Goal: Transaction & Acquisition: Purchase product/service

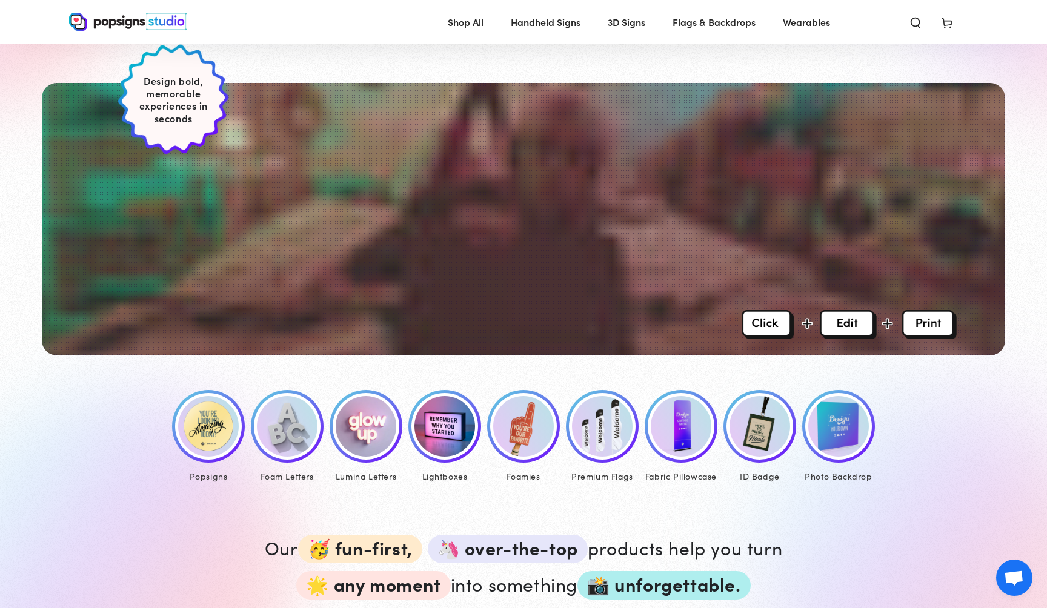
scroll to position [446, 0]
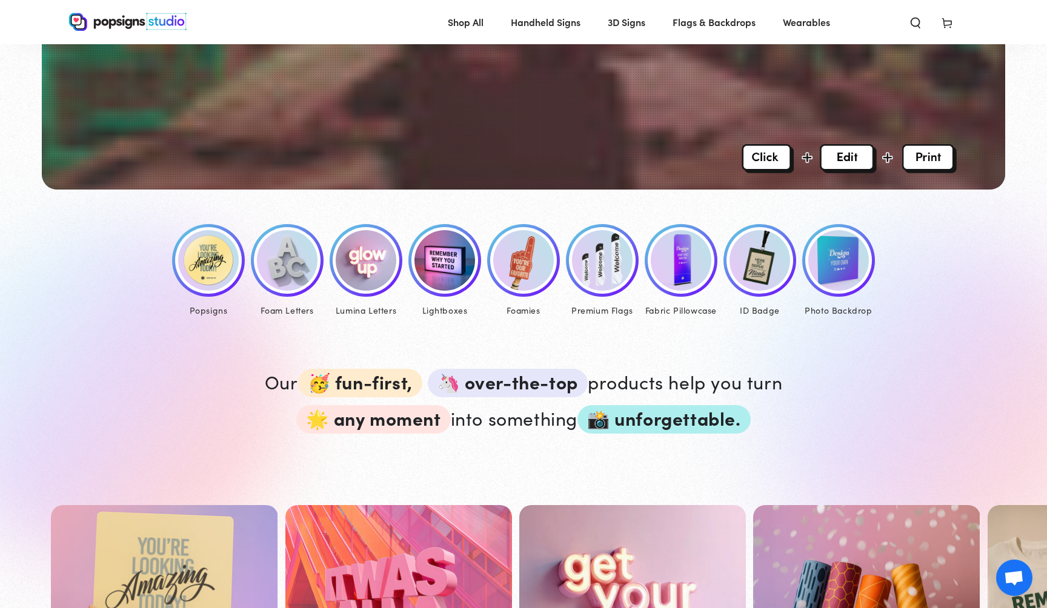
click at [219, 265] on img at bounding box center [208, 260] width 61 height 61
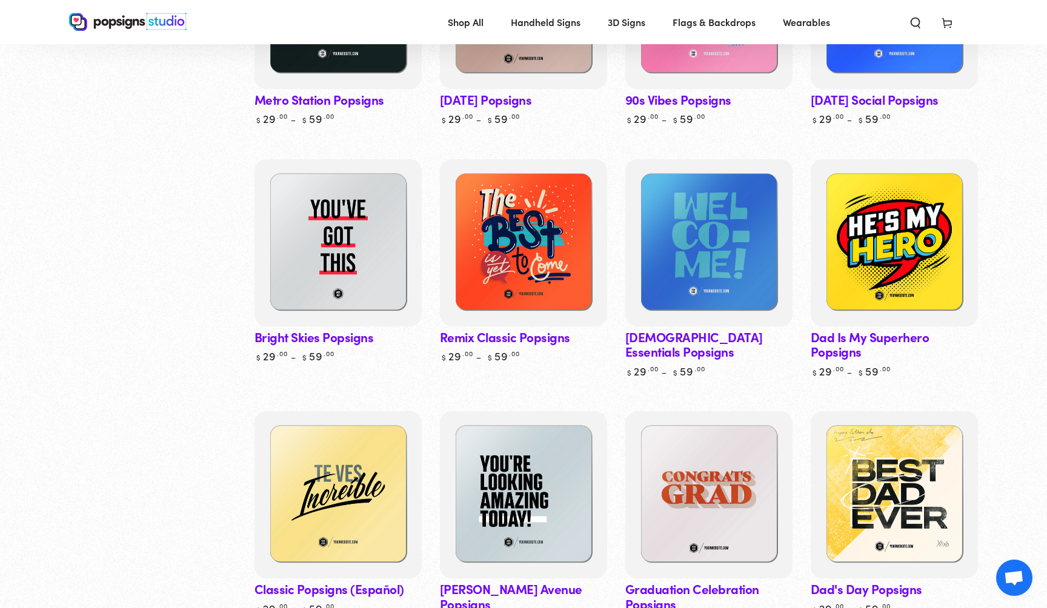
scroll to position [774, 0]
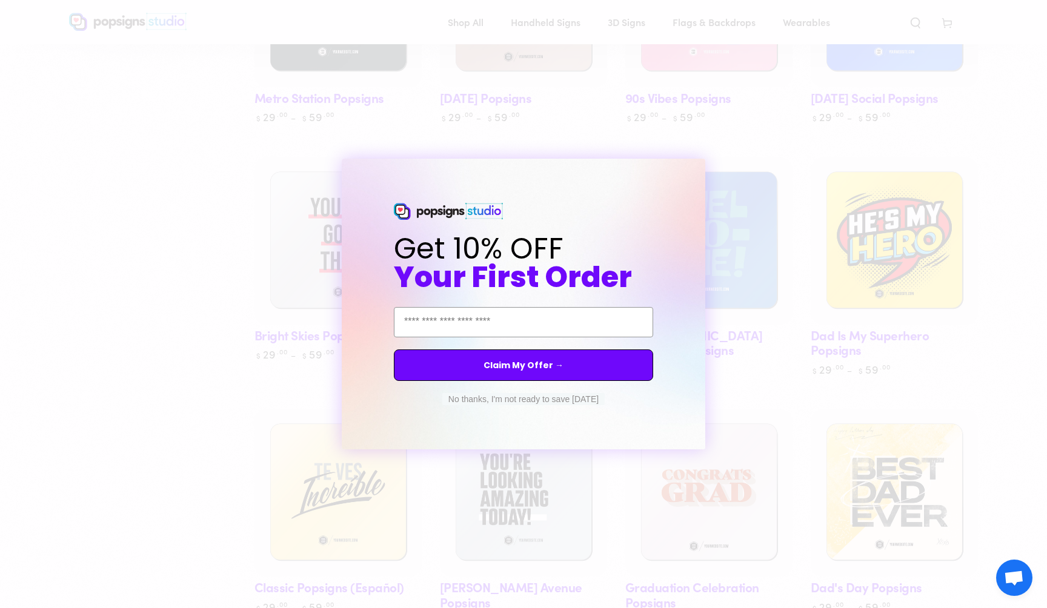
click at [700, 164] on icon "Close dialog" at bounding box center [700, 164] width 0 height 0
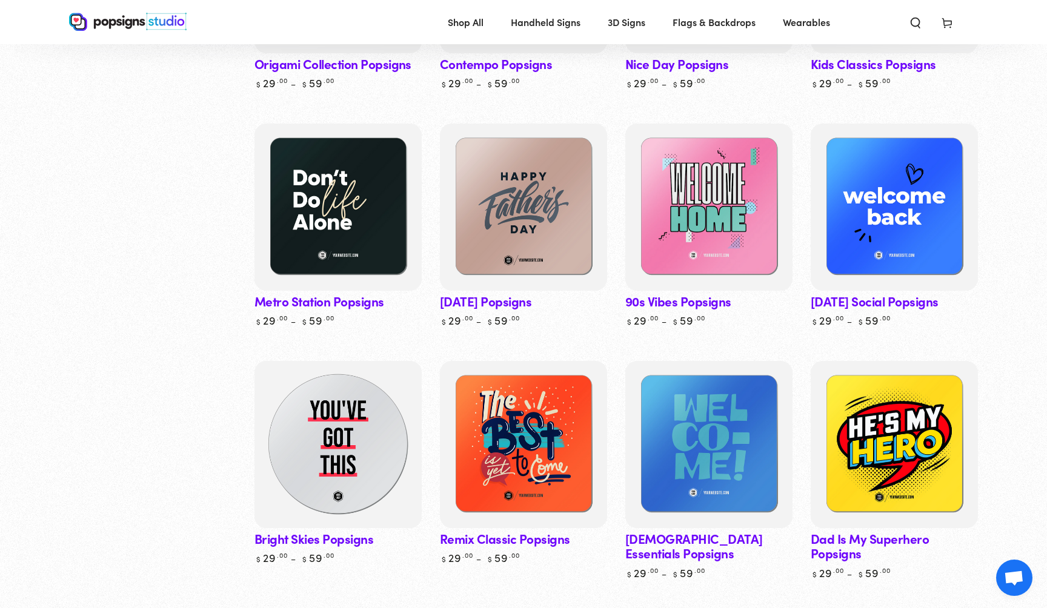
scroll to position [572, 0]
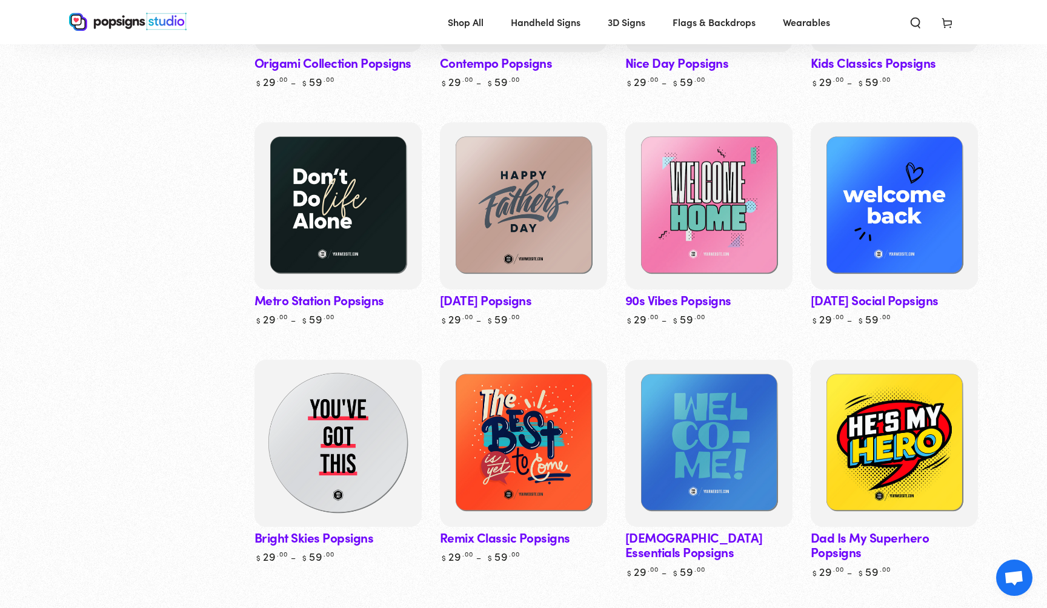
click at [337, 413] on img at bounding box center [338, 443] width 172 height 172
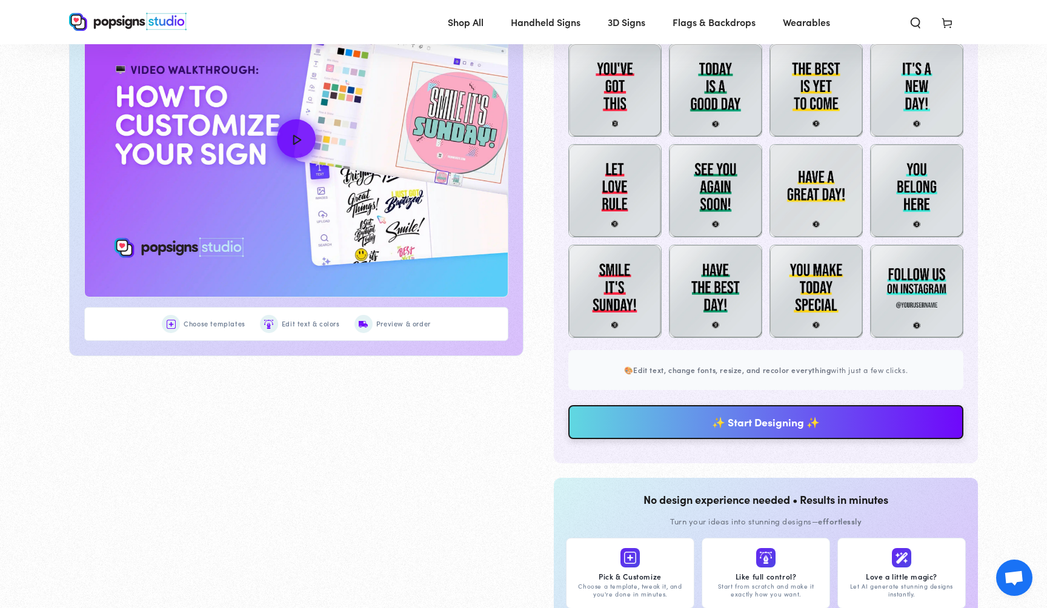
click at [679, 418] on link "✨ Start Designing ✨" at bounding box center [765, 422] width 395 height 34
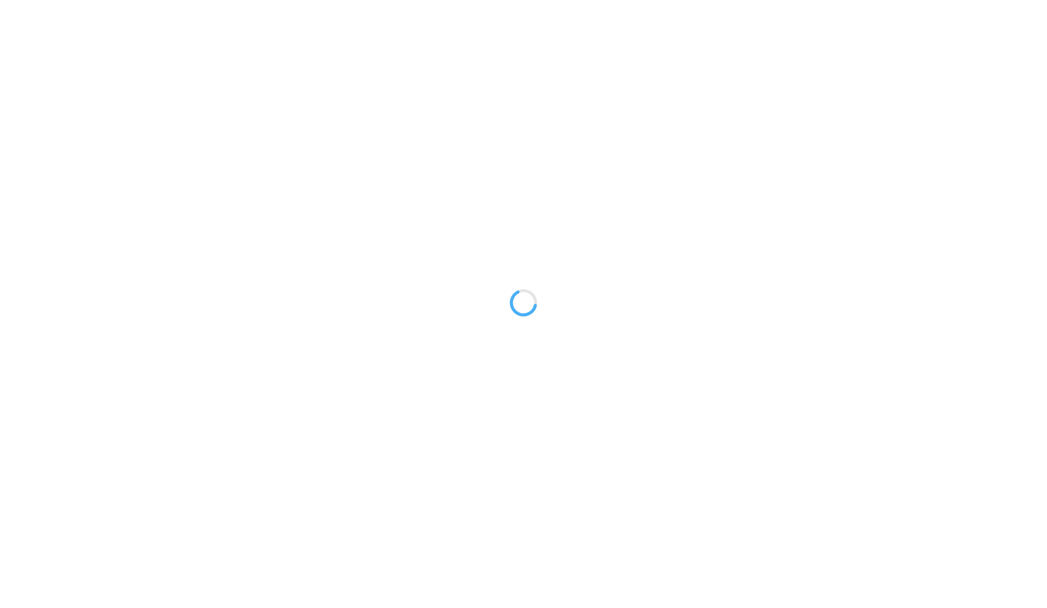
type textarea "An ancient tree with a door leading to a magical world"
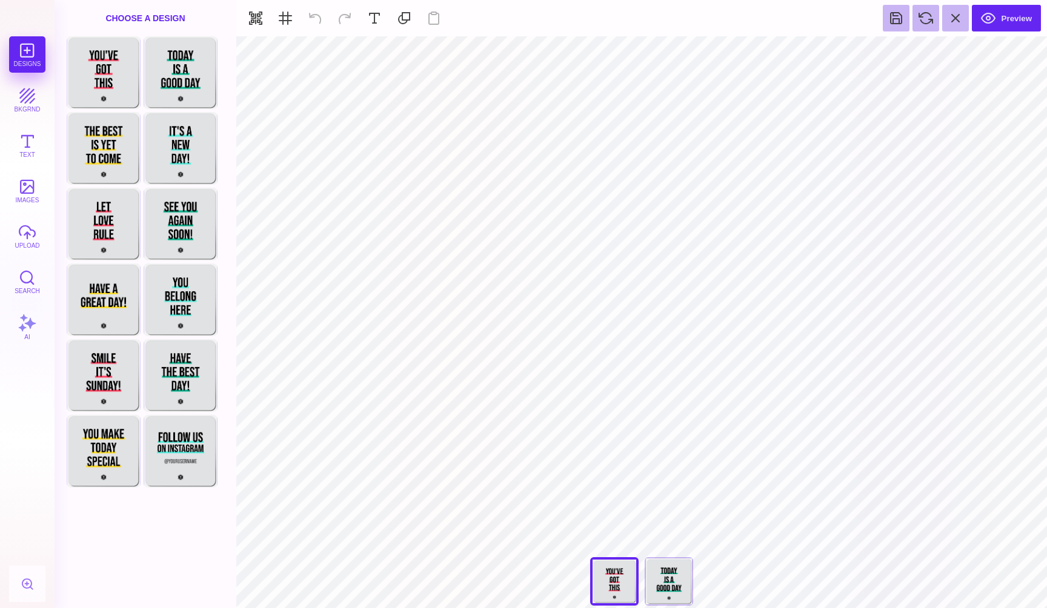
type input "#000000"
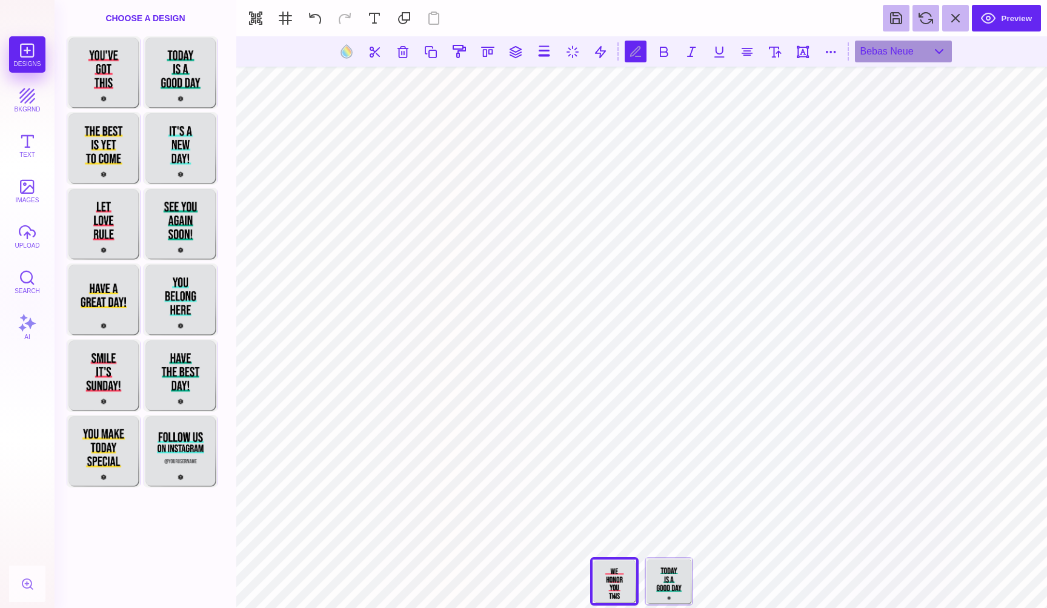
type textarea "** ***** ***"
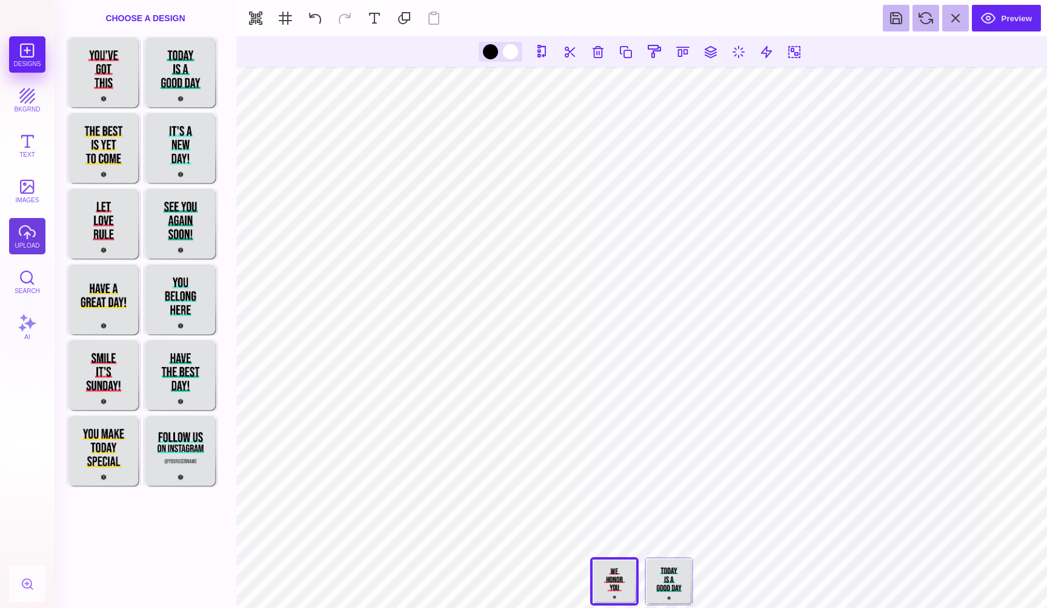
click at [19, 236] on button "upload" at bounding box center [27, 236] width 36 height 36
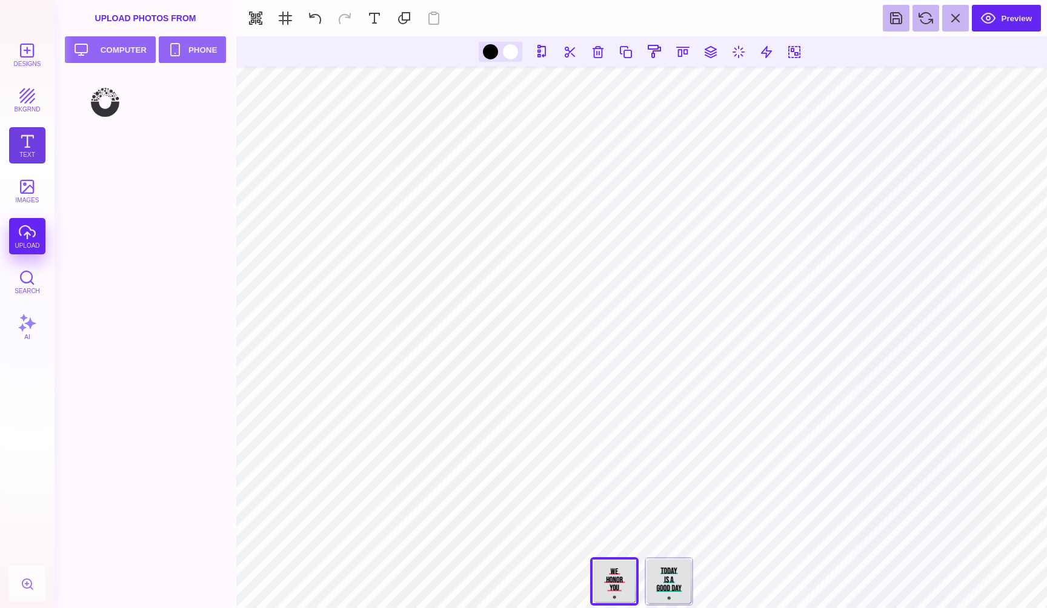
click at [24, 145] on button "Text" at bounding box center [27, 145] width 36 height 36
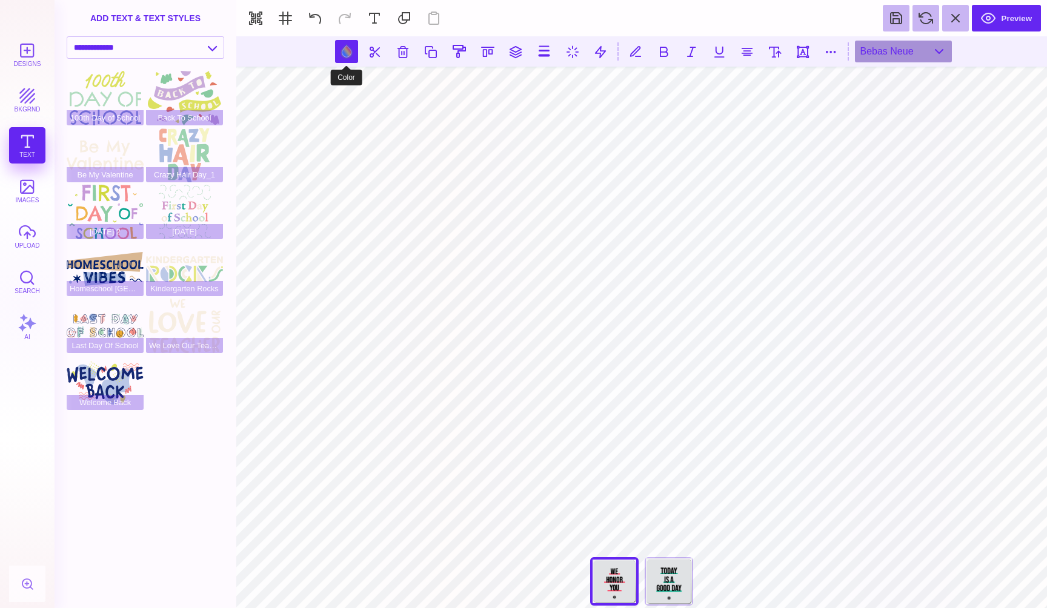
click at [347, 54] on button at bounding box center [346, 51] width 23 height 23
type input "#000000"
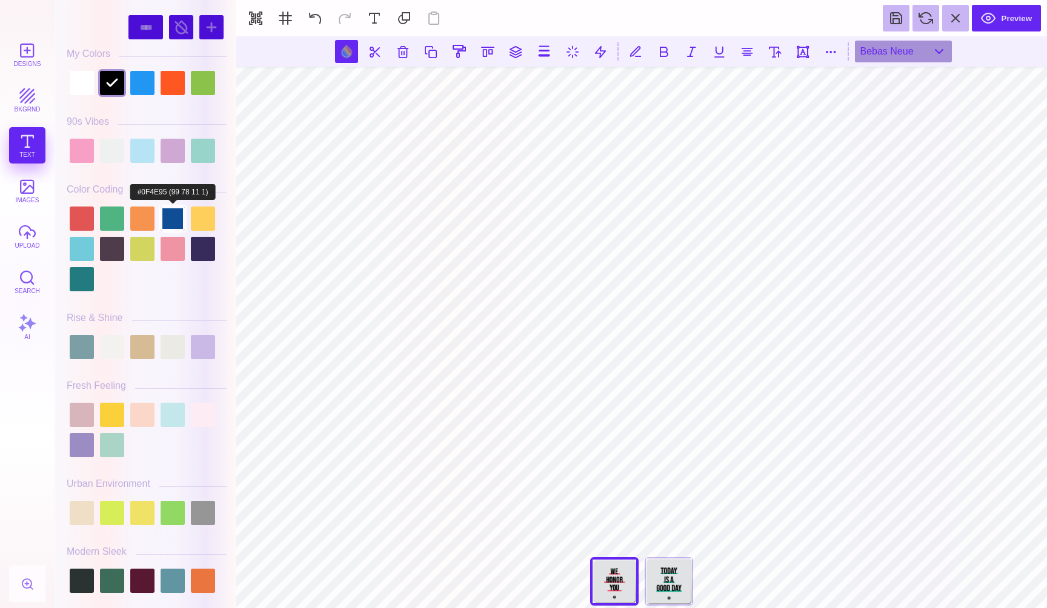
click at [179, 216] on div at bounding box center [173, 219] width 24 height 24
click at [205, 250] on div at bounding box center [203, 249] width 24 height 24
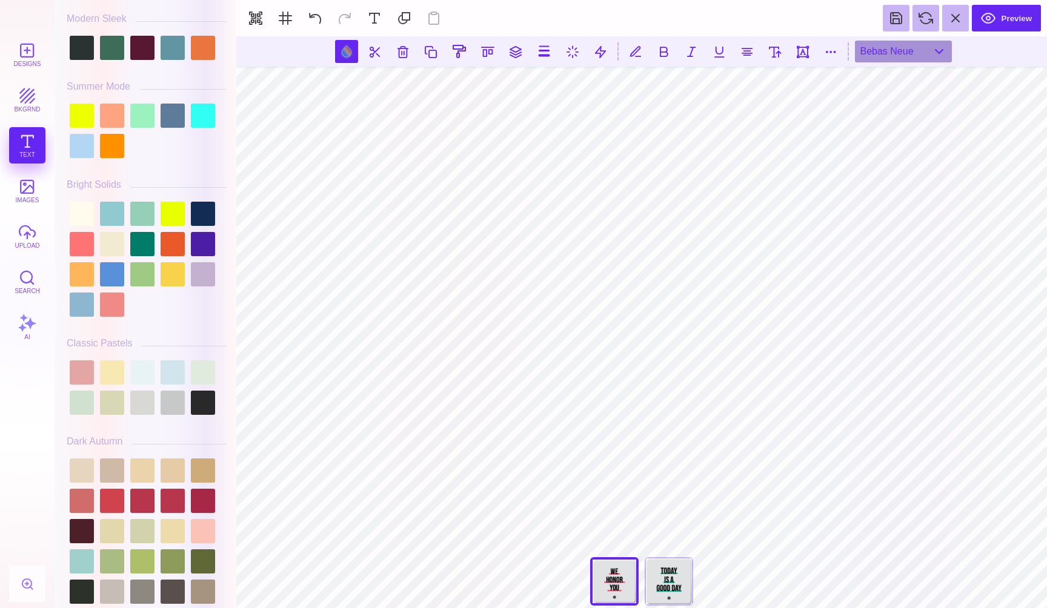
scroll to position [539, 0]
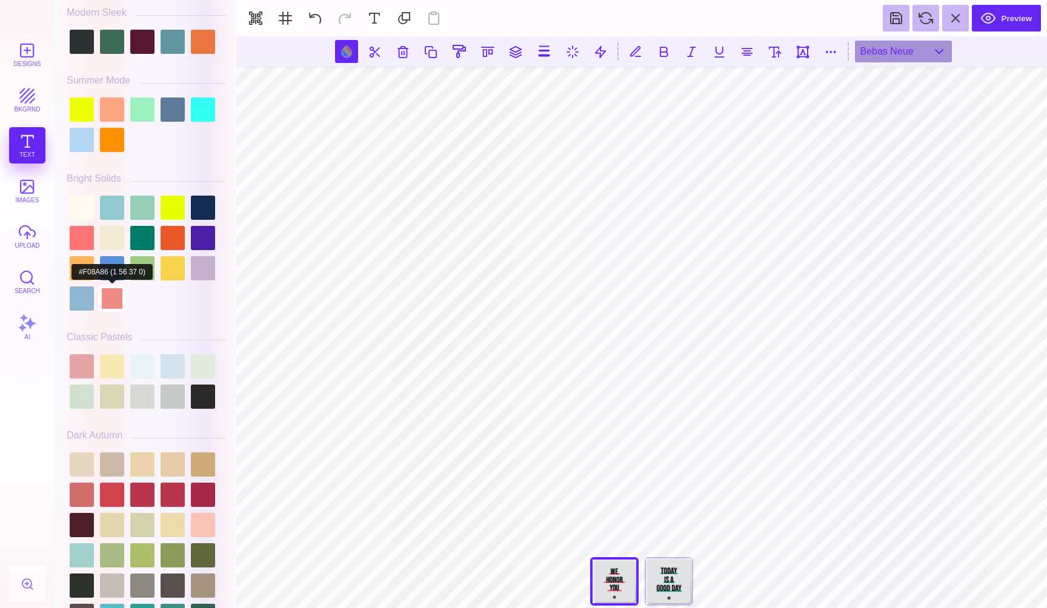
click at [113, 287] on div at bounding box center [112, 299] width 24 height 24
click at [111, 267] on div at bounding box center [112, 268] width 24 height 24
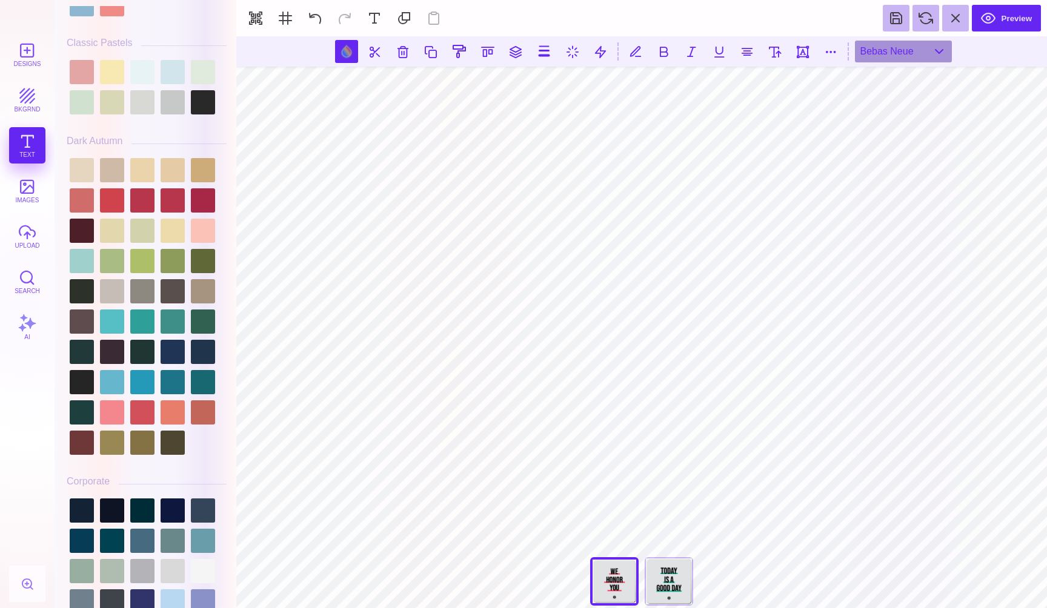
scroll to position [835, 0]
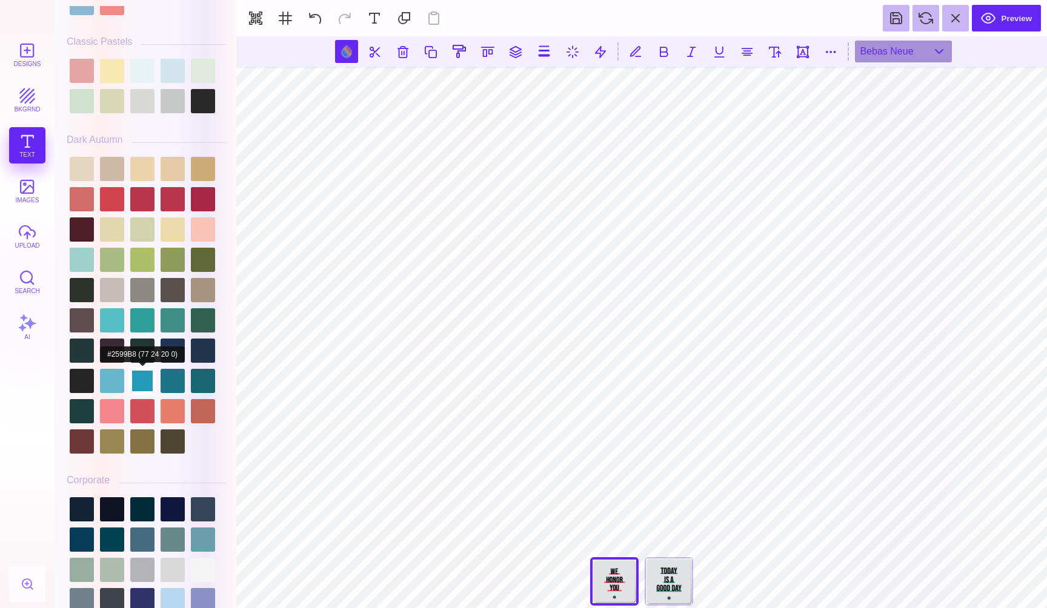
click at [146, 378] on div at bounding box center [142, 381] width 24 height 24
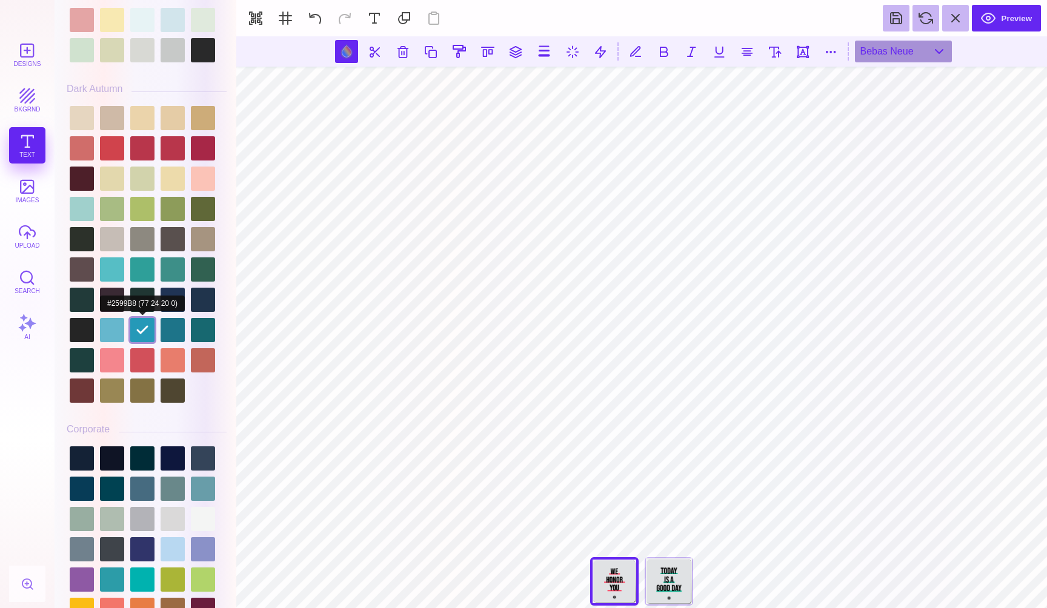
scroll to position [900, 0]
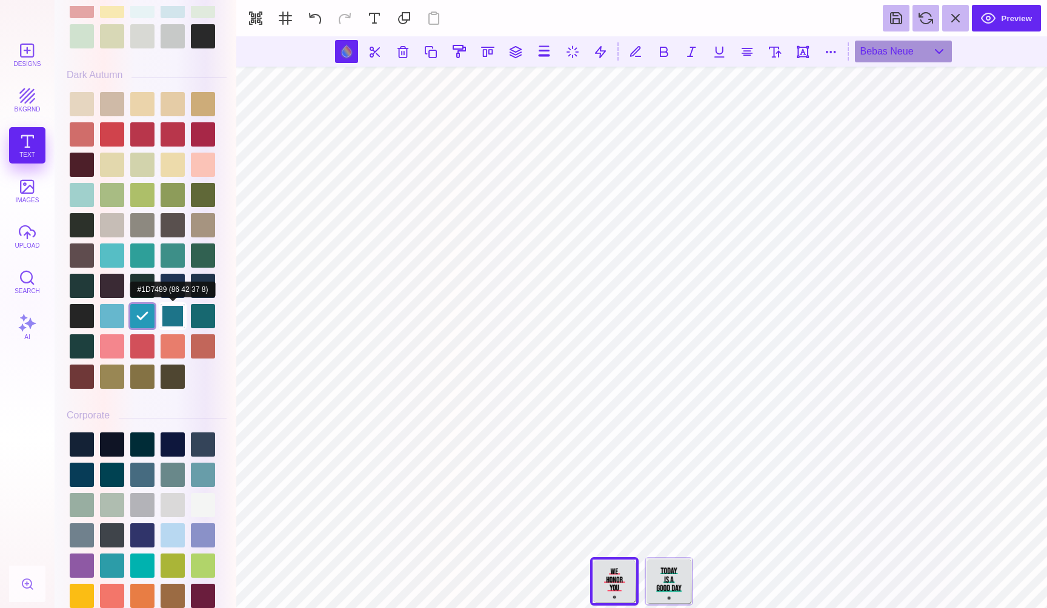
click at [174, 314] on div at bounding box center [173, 316] width 24 height 24
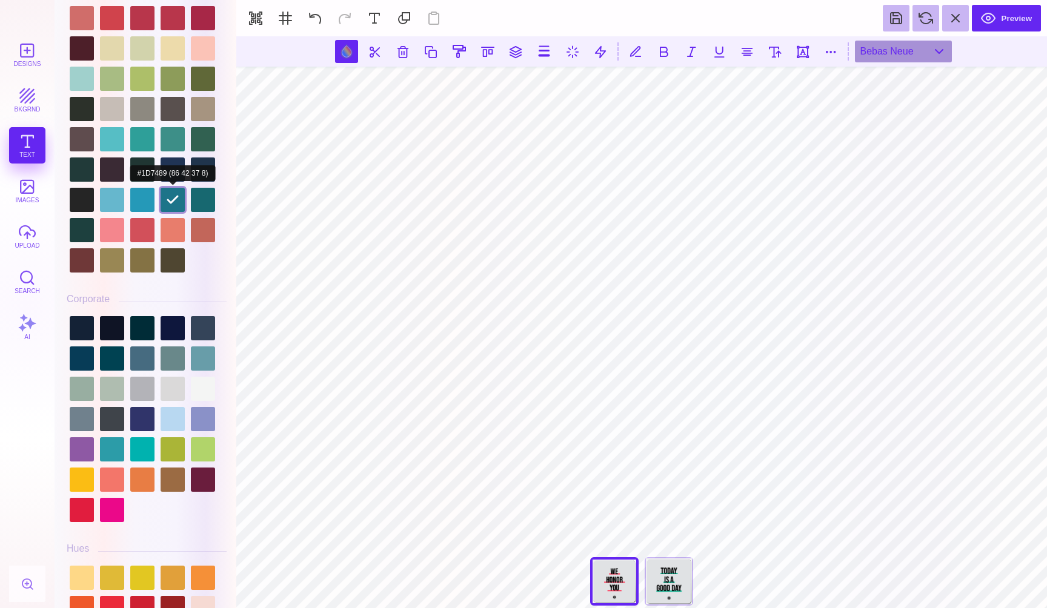
scroll to position [1031, 0]
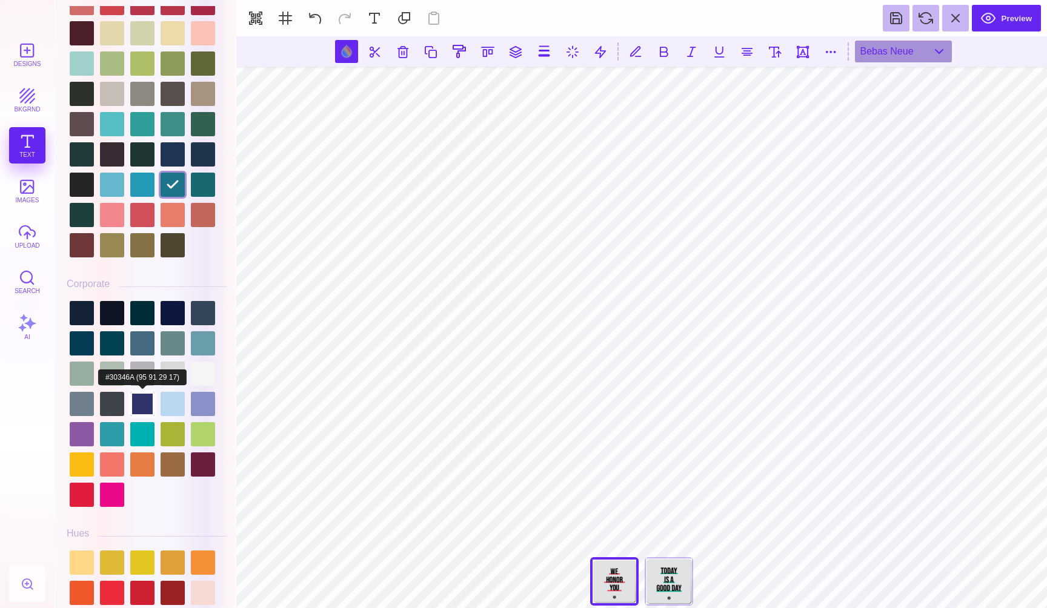
click at [141, 404] on div at bounding box center [142, 404] width 24 height 24
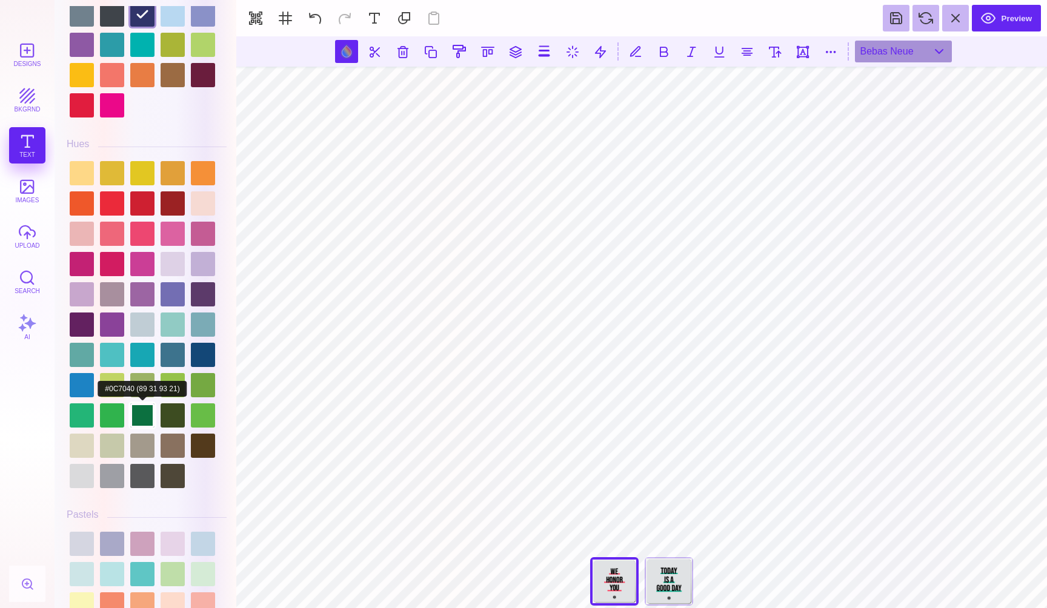
scroll to position [1435, 0]
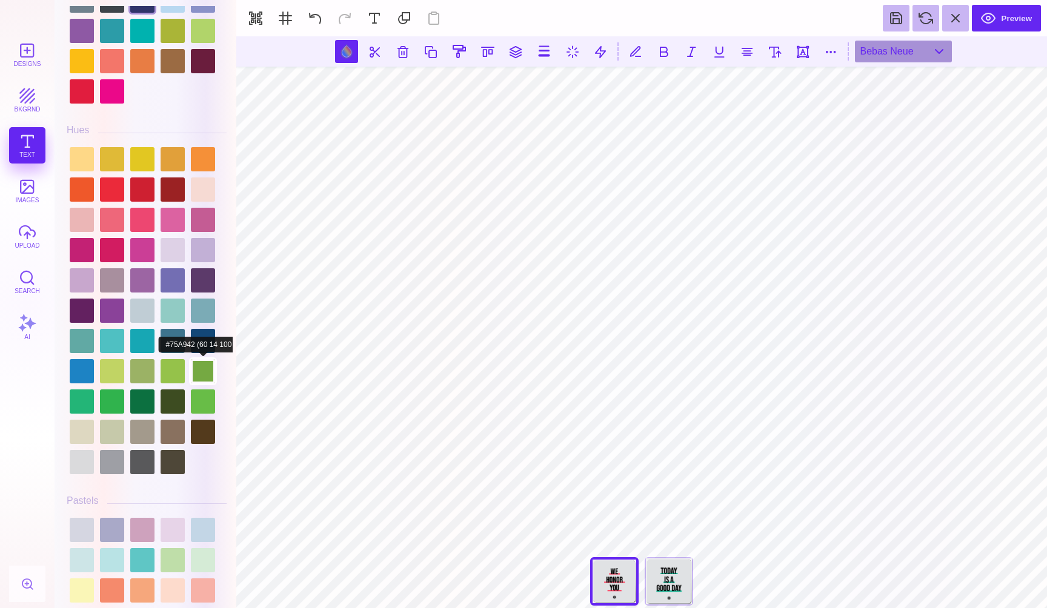
click at [205, 359] on div at bounding box center [203, 371] width 24 height 24
click at [205, 333] on div at bounding box center [203, 341] width 24 height 24
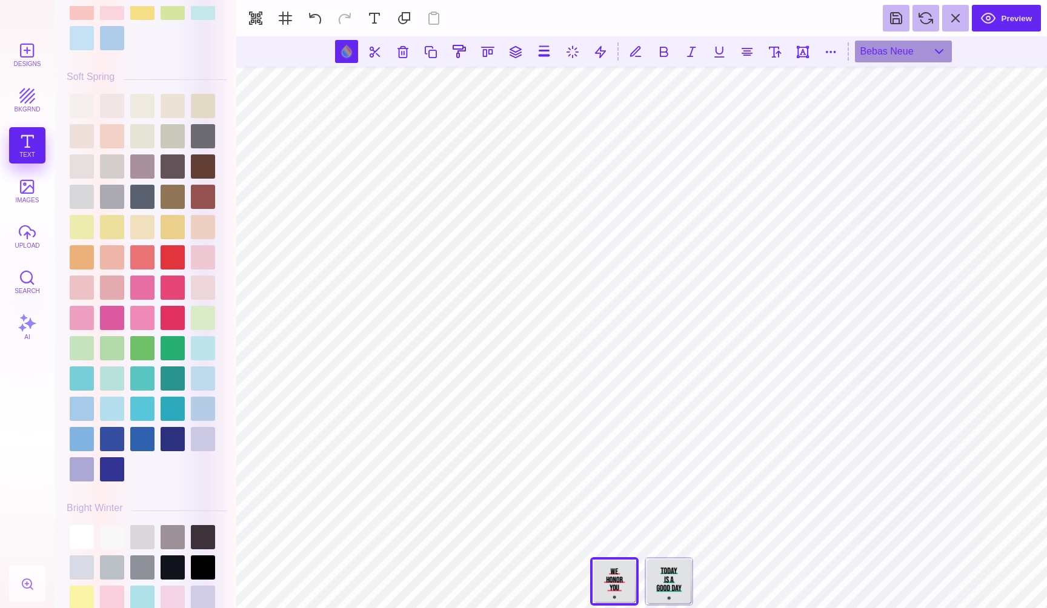
scroll to position [2188, 0]
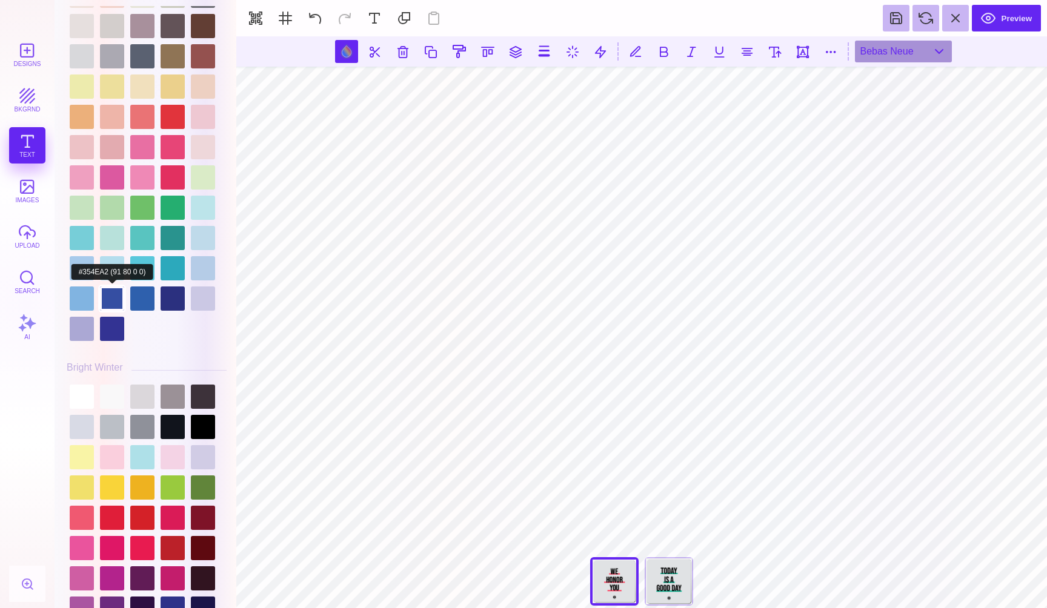
click at [111, 297] on div at bounding box center [112, 299] width 24 height 24
click at [140, 299] on div at bounding box center [142, 299] width 24 height 24
click at [176, 295] on div at bounding box center [173, 299] width 24 height 24
type input "#2B307F"
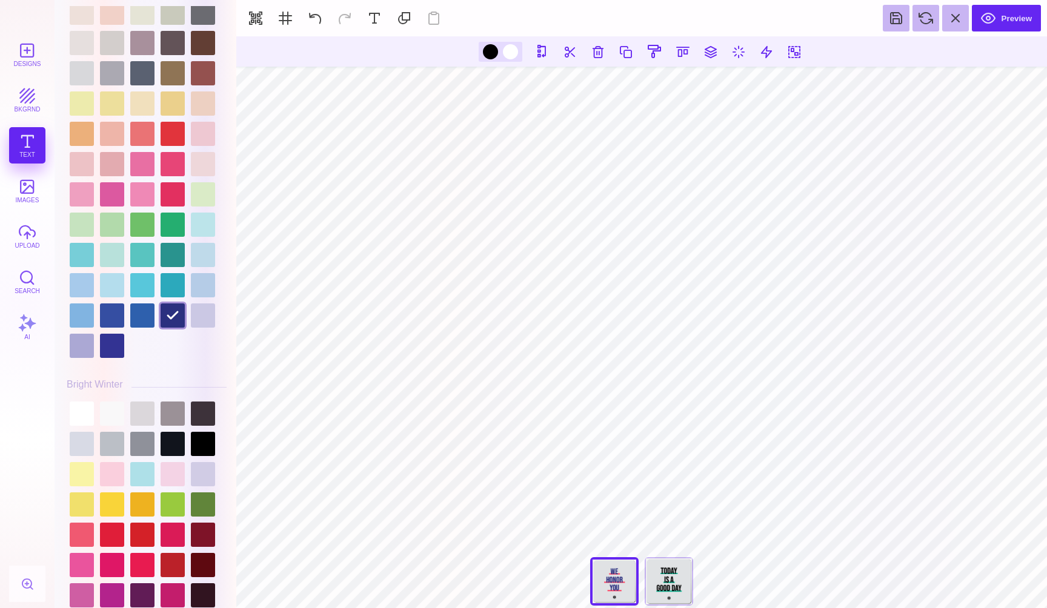
scroll to position [2185, 0]
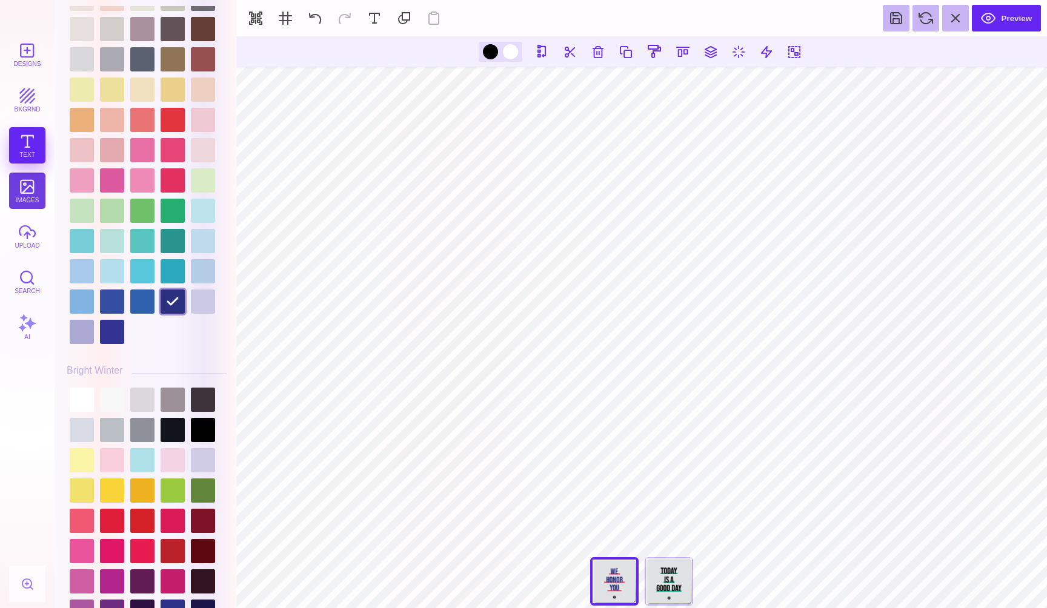
click at [27, 183] on button "images" at bounding box center [27, 191] width 36 height 36
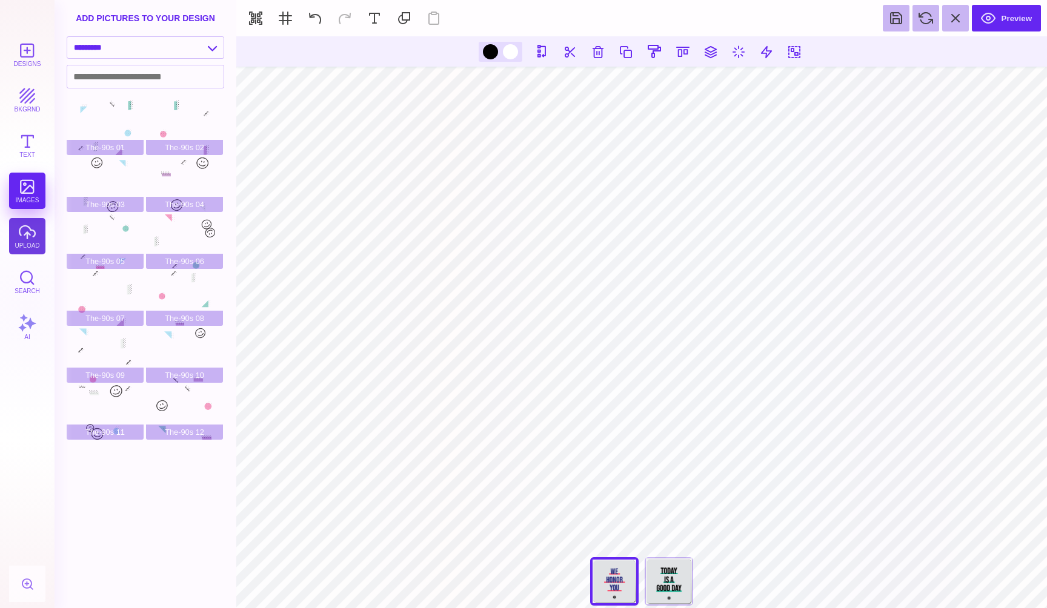
click at [23, 244] on button "upload" at bounding box center [27, 236] width 36 height 36
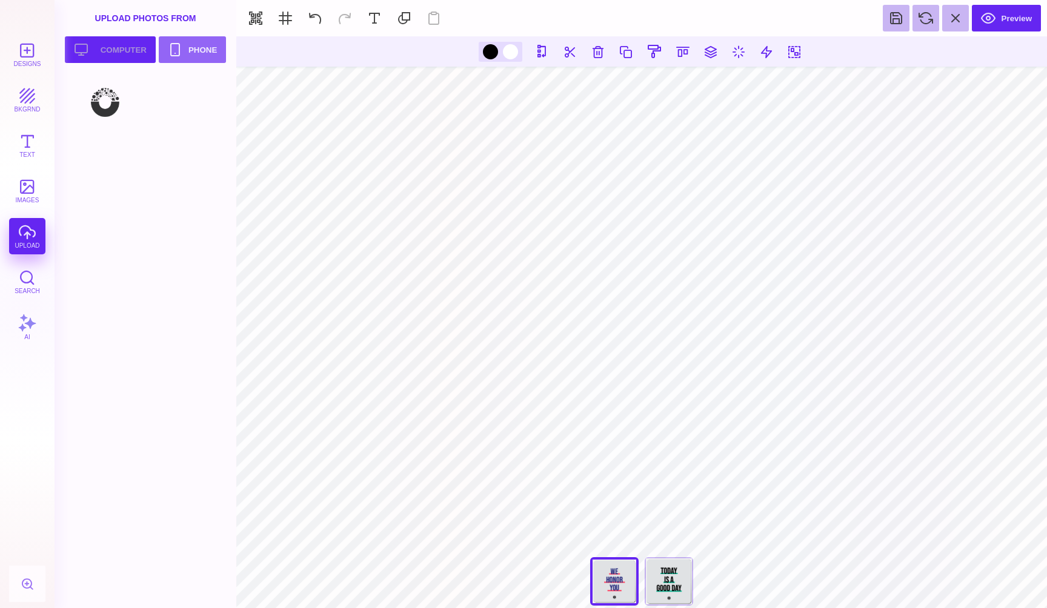
click at [115, 49] on button "Upload your artwork Computer" at bounding box center [110, 49] width 91 height 27
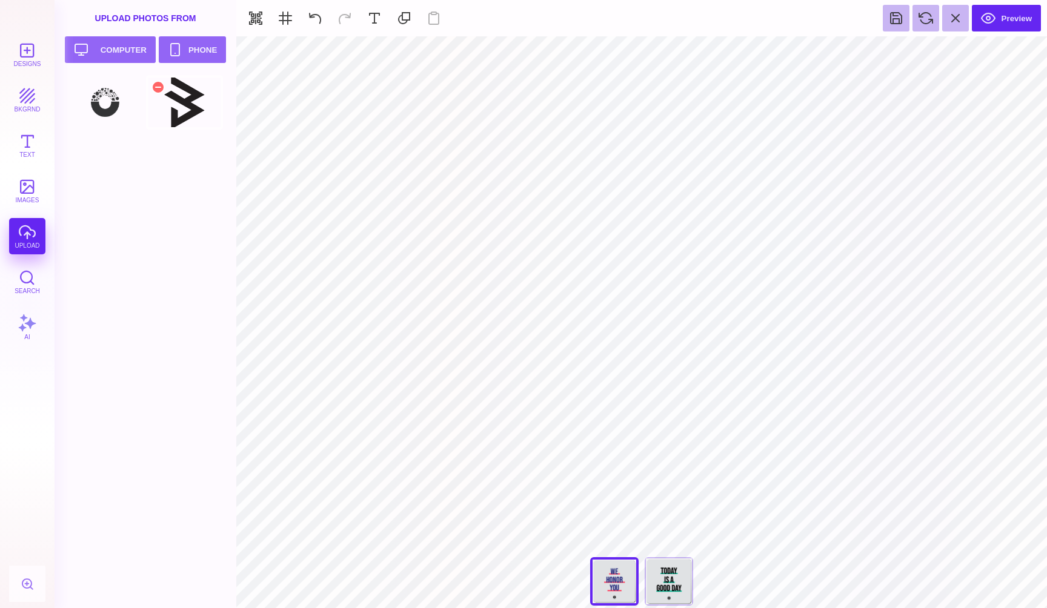
click at [186, 99] on div at bounding box center [184, 102] width 77 height 55
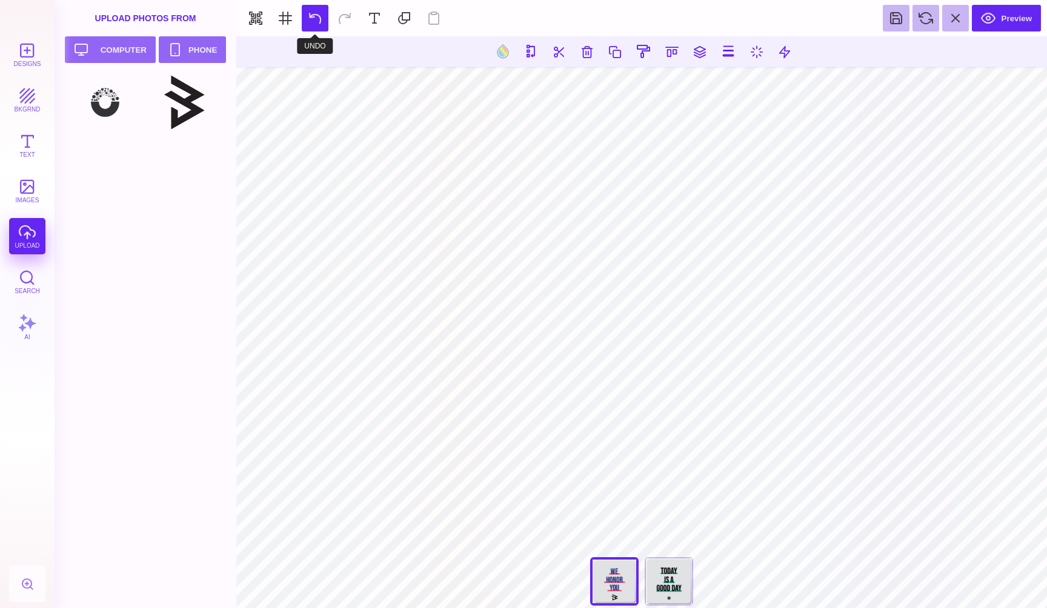
click at [316, 12] on button at bounding box center [315, 18] width 27 height 27
type input "#E0E2E4"
click at [603, 44] on button at bounding box center [601, 51] width 23 height 23
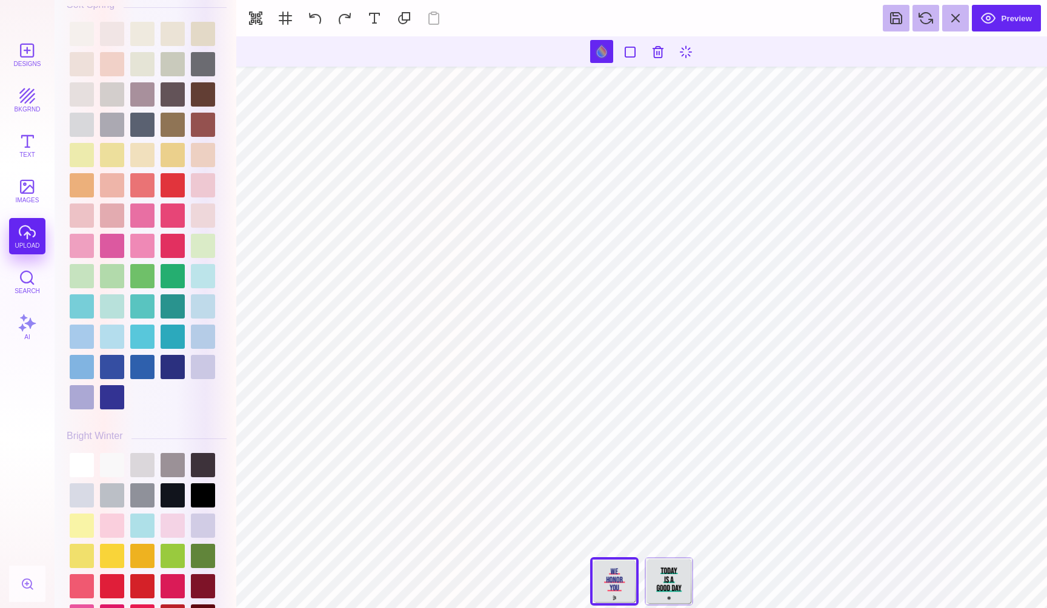
scroll to position [2168, 0]
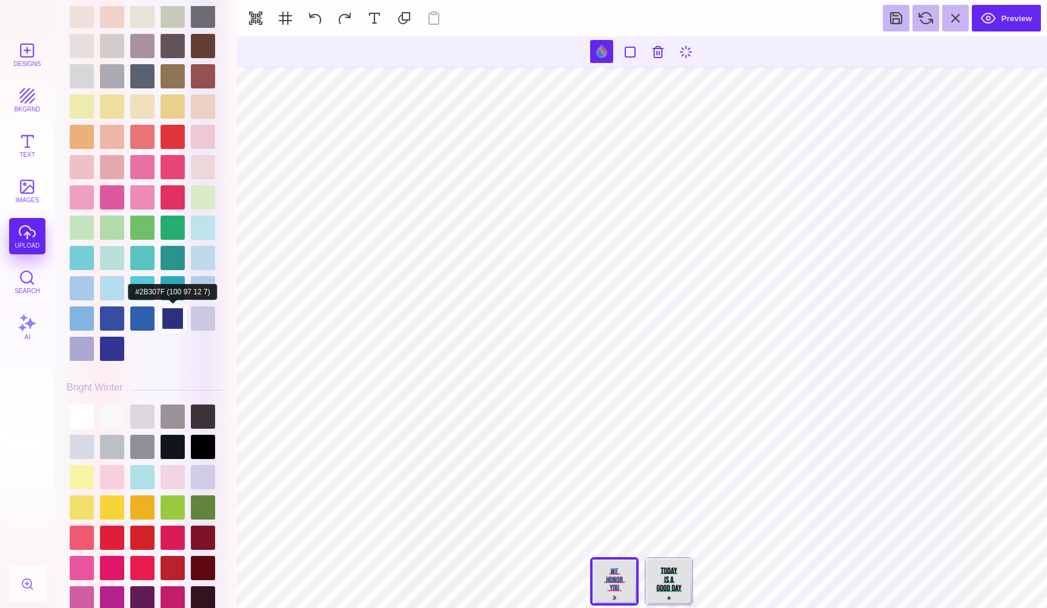
click at [174, 318] on div at bounding box center [173, 319] width 24 height 24
type input "#2B307F"
click at [319, 18] on button at bounding box center [315, 18] width 27 height 27
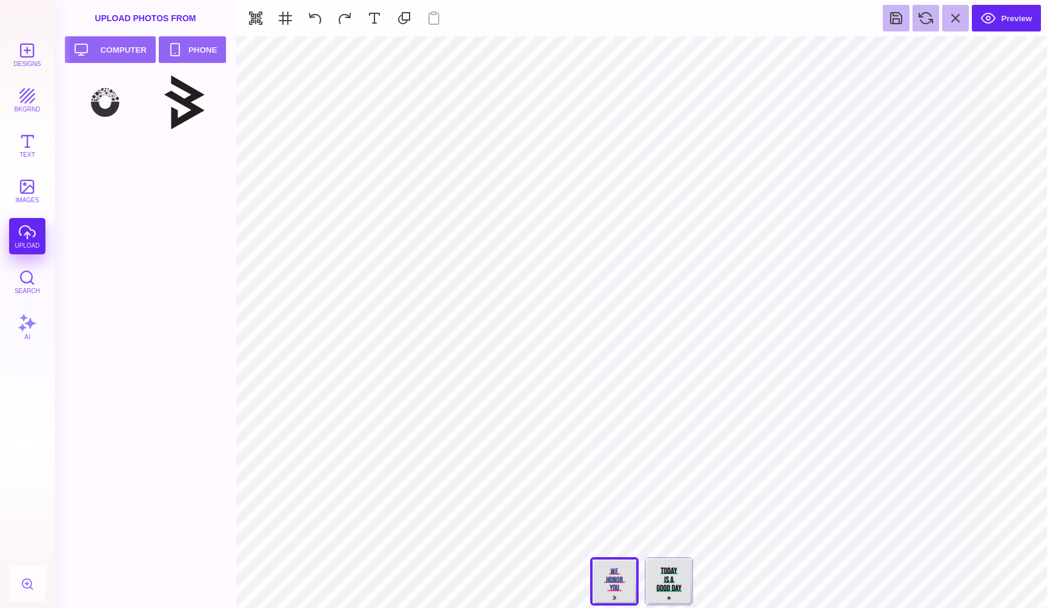
type input "#000000"
click at [505, 50] on button at bounding box center [502, 51] width 23 height 23
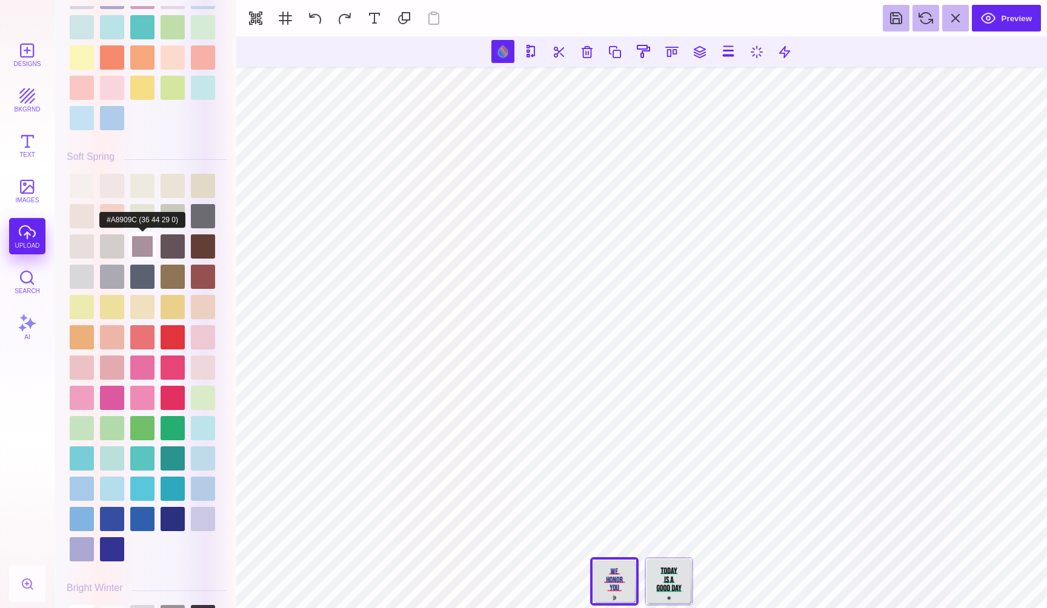
scroll to position [1969, 0]
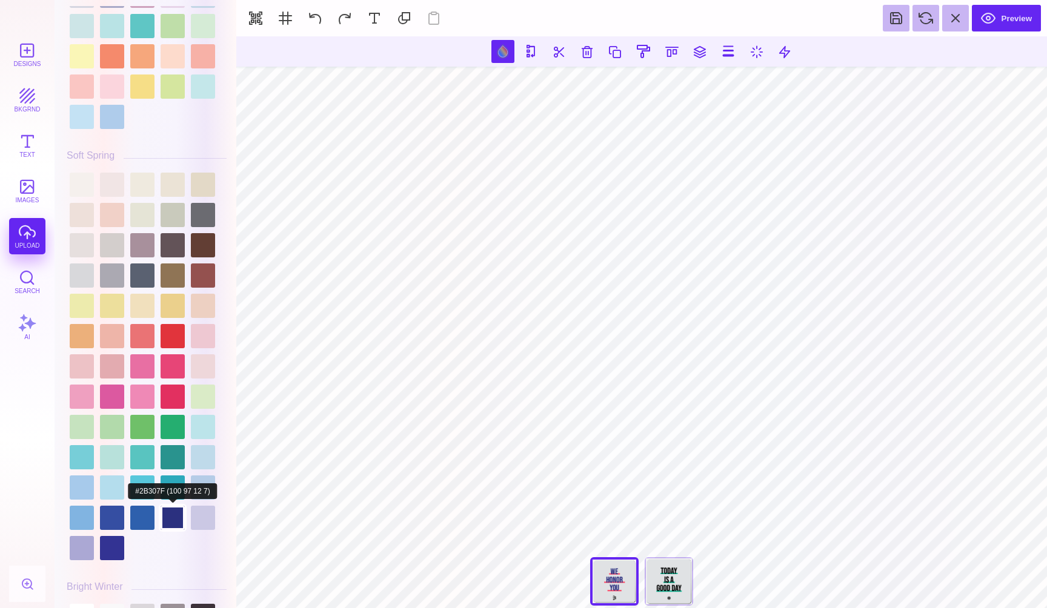
click at [173, 521] on div at bounding box center [173, 518] width 24 height 24
type input "#2B307F"
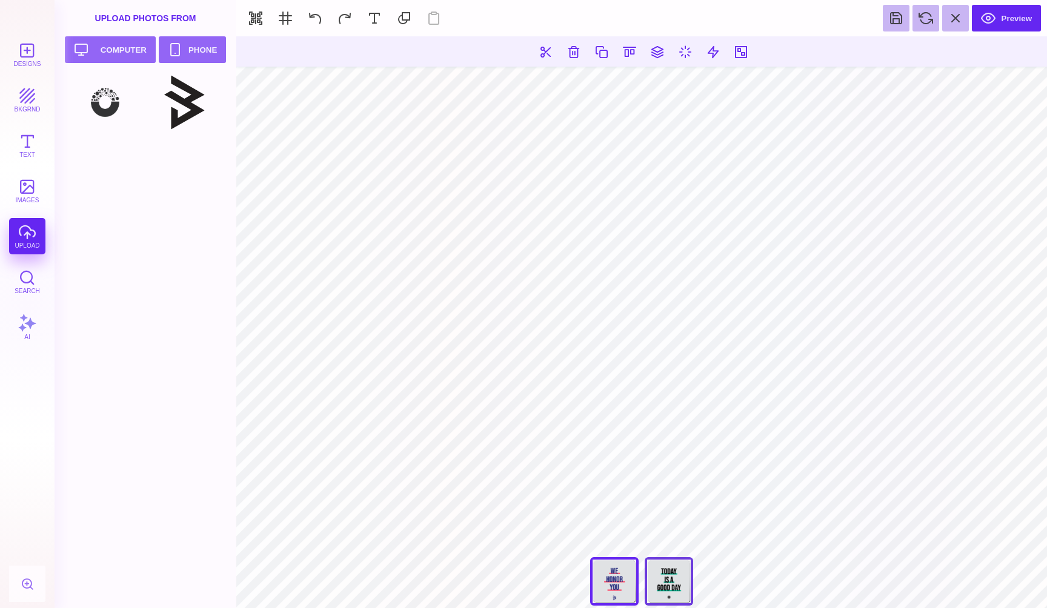
click at [686, 571] on div "Today Is A Good Day" at bounding box center [669, 581] width 48 height 48
click at [611, 582] on div "You've Got This" at bounding box center [614, 581] width 48 height 48
click at [604, 54] on button at bounding box center [602, 52] width 22 height 22
click at [659, 582] on section "**********" at bounding box center [641, 322] width 811 height 572
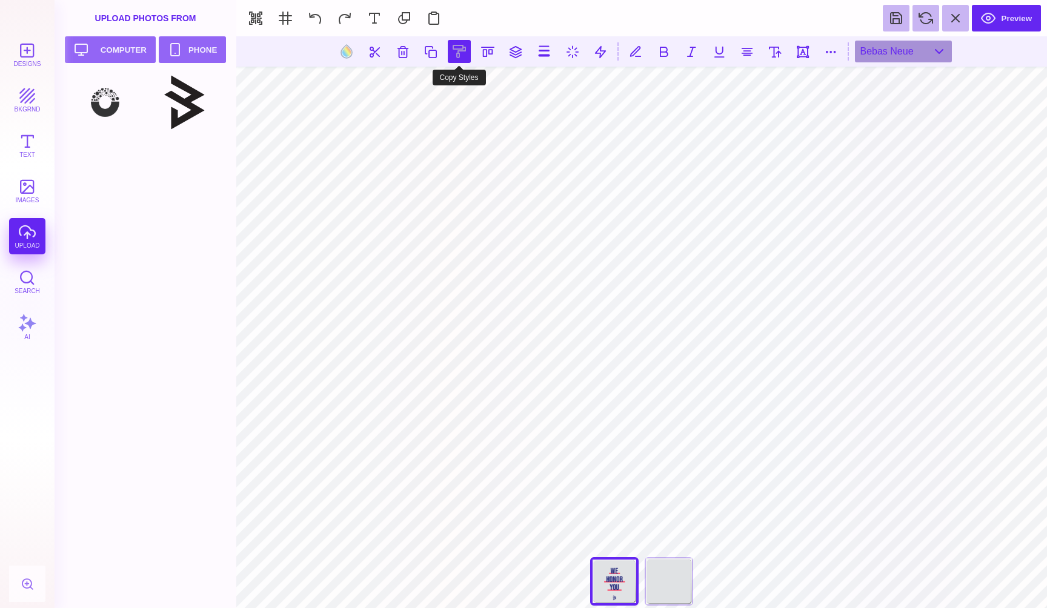
click at [456, 45] on button at bounding box center [459, 51] width 23 height 23
click at [675, 574] on div "Today Is A Good Day" at bounding box center [669, 581] width 48 height 48
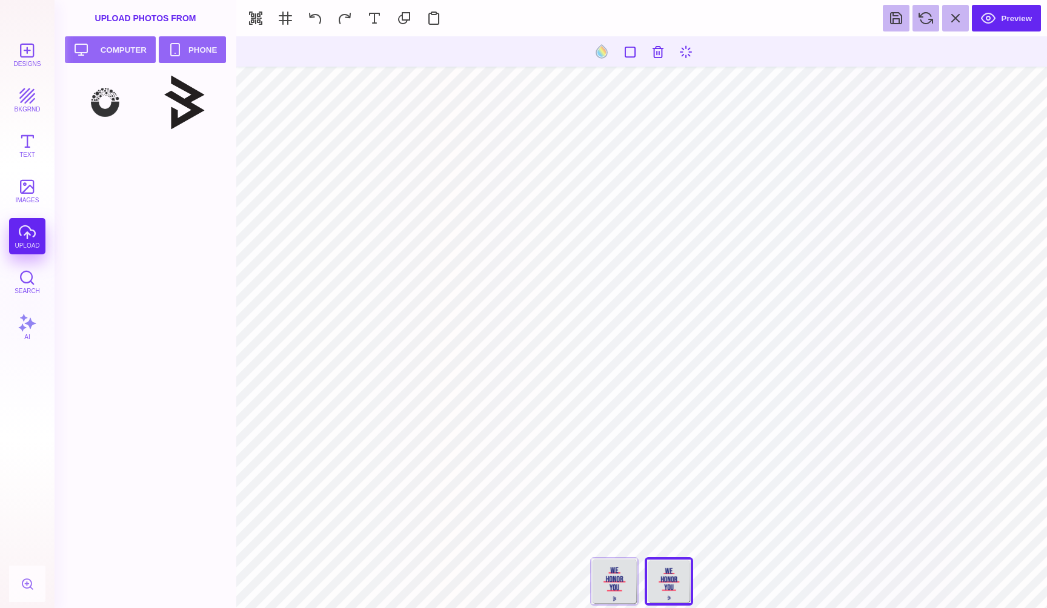
type input "#2B307F"
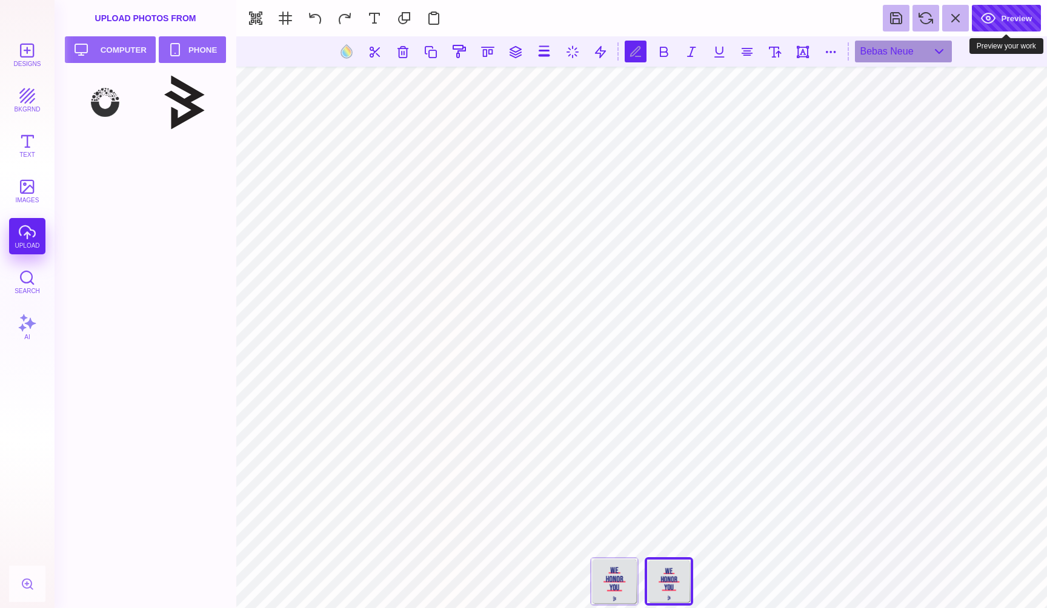
type textarea "** ***** ***"
click at [997, 20] on button "Preview" at bounding box center [1006, 18] width 69 height 27
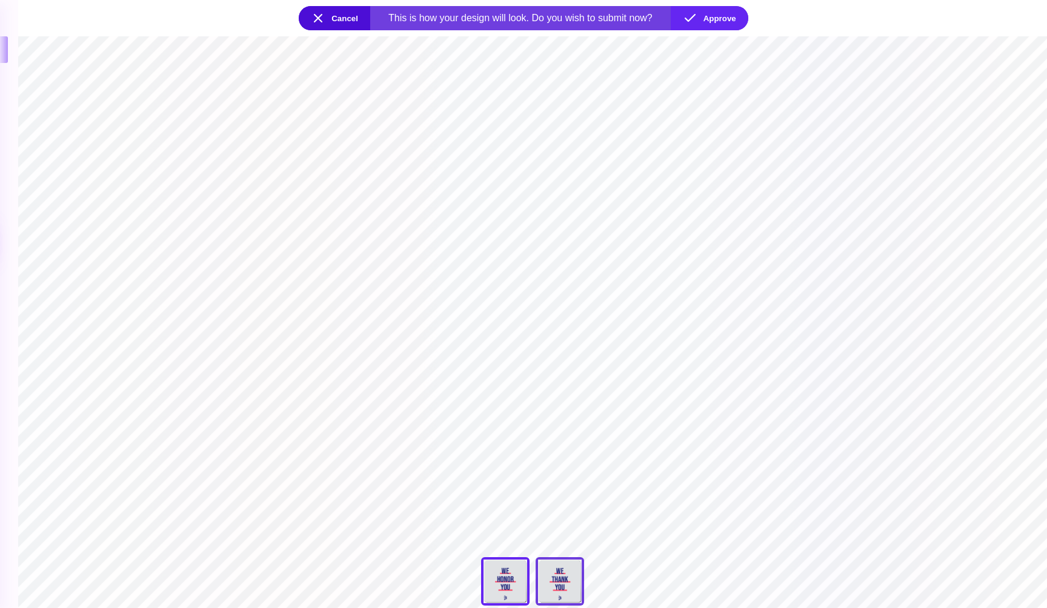
click at [556, 580] on div "Today Is A Good Day" at bounding box center [560, 581] width 48 height 48
click at [511, 583] on div "You've Got This" at bounding box center [505, 581] width 48 height 48
click at [317, 21] on button "Cancel" at bounding box center [334, 18] width 71 height 24
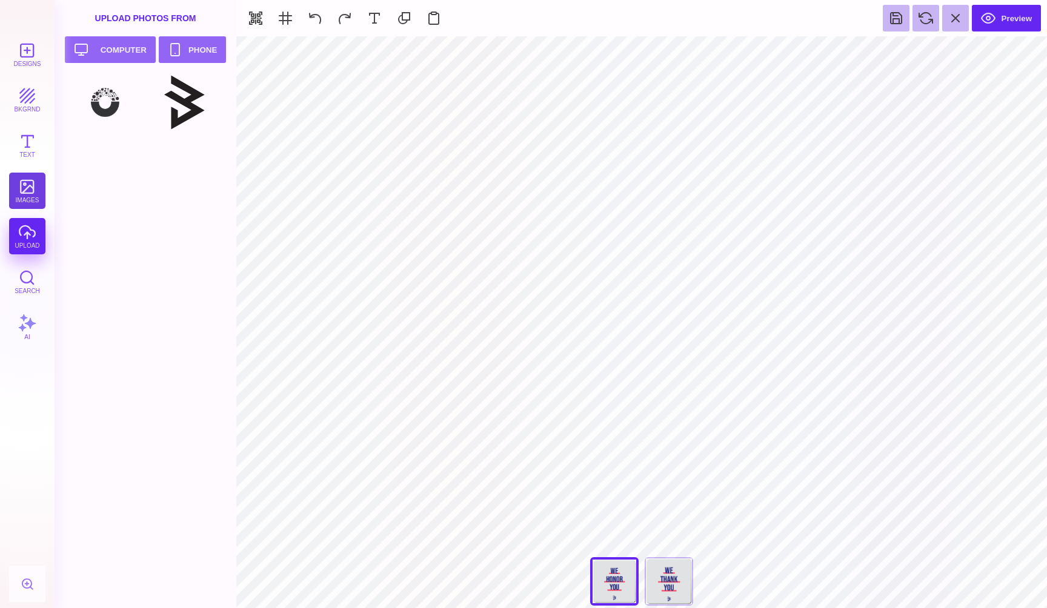
click at [32, 188] on button "images" at bounding box center [27, 191] width 36 height 36
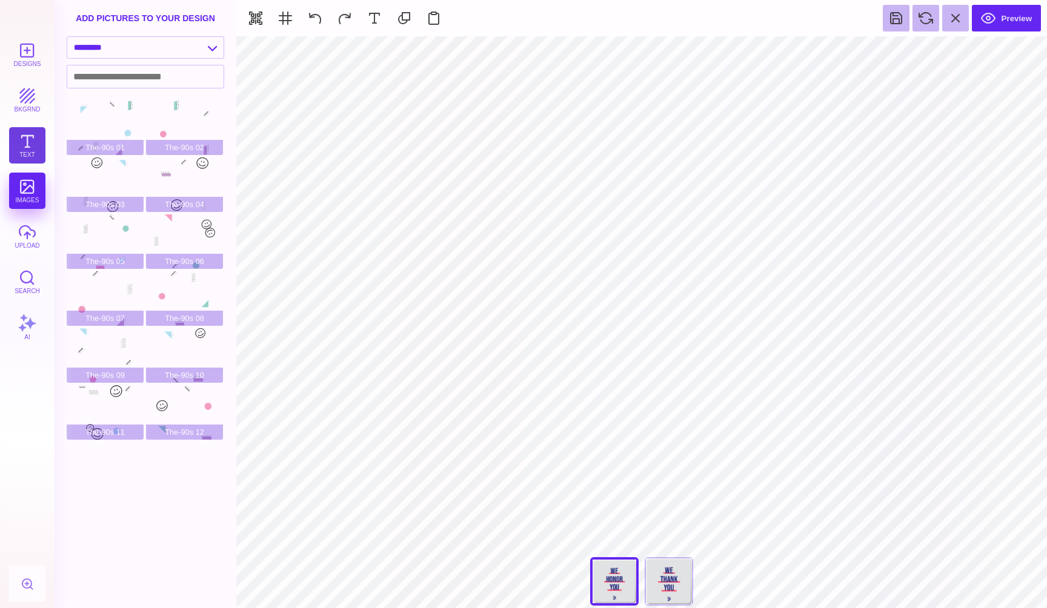
click at [26, 151] on button "Text" at bounding box center [27, 145] width 36 height 36
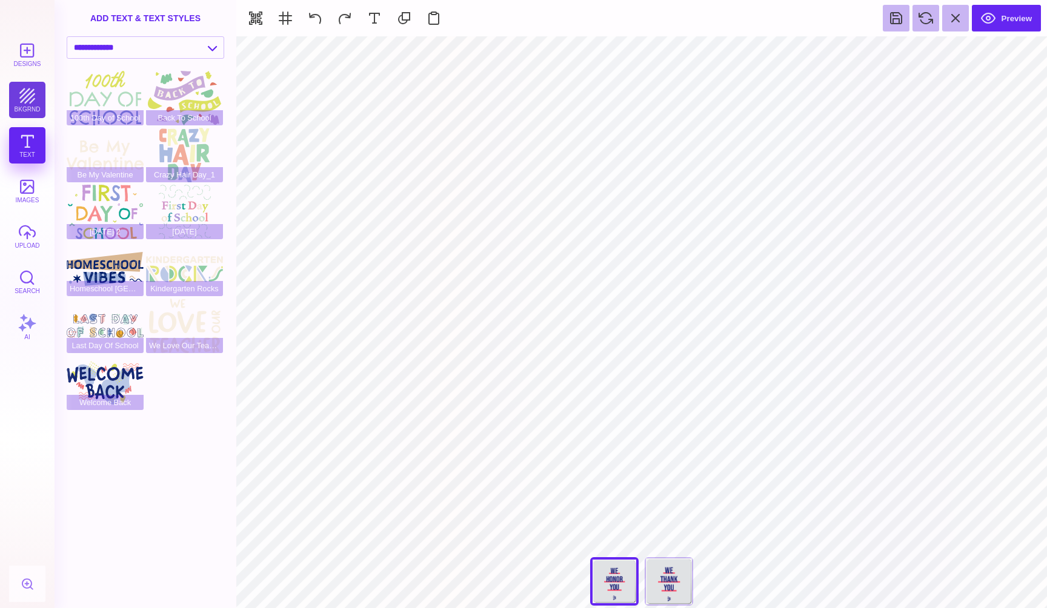
click at [24, 98] on button "bkgrnd" at bounding box center [27, 100] width 36 height 36
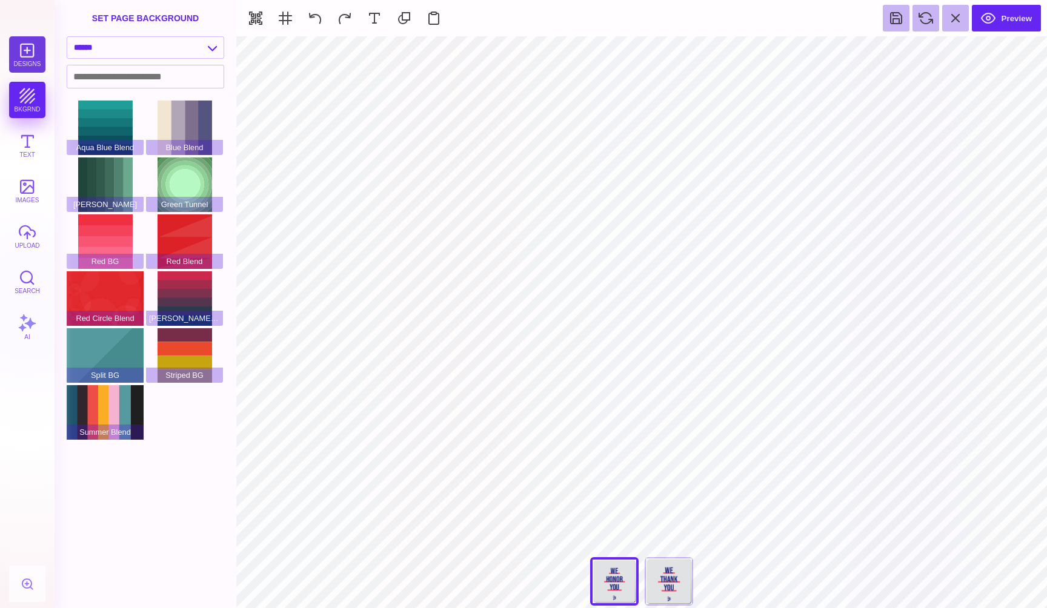
click at [23, 65] on button "Designs" at bounding box center [27, 54] width 36 height 36
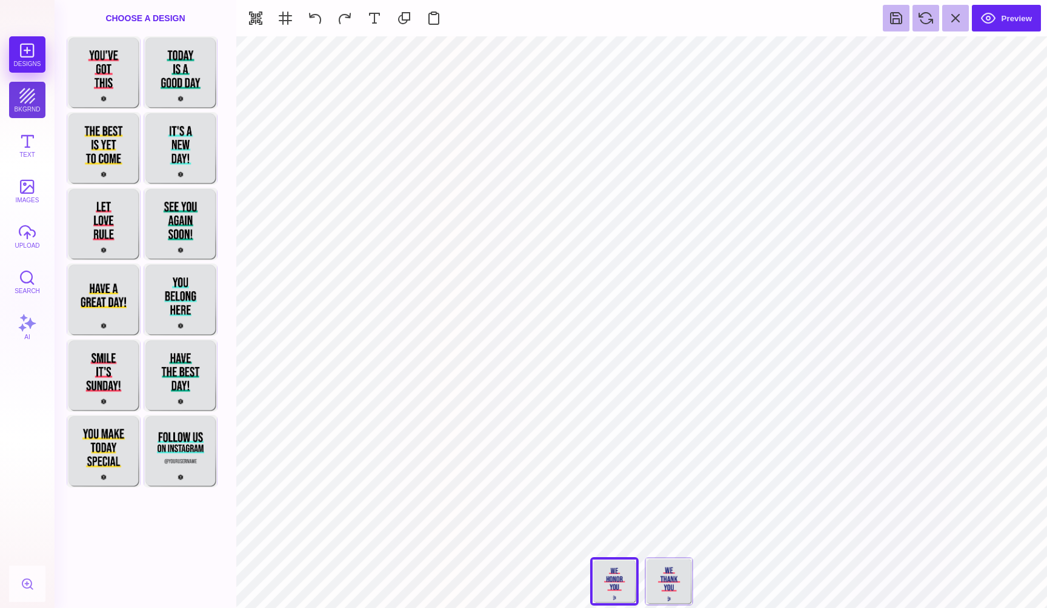
click at [22, 110] on button "bkgrnd" at bounding box center [27, 100] width 36 height 36
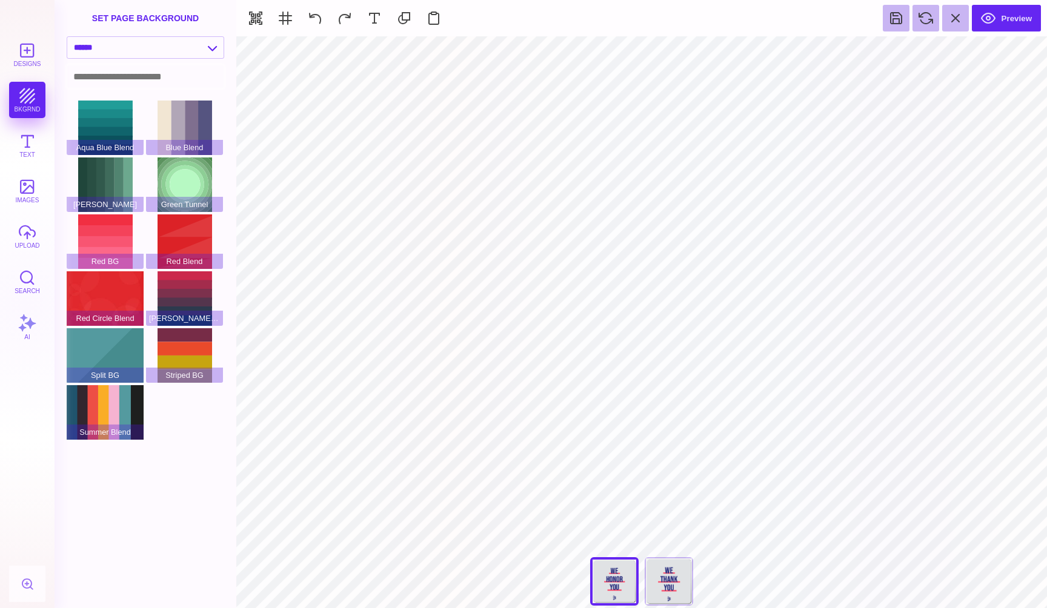
click at [122, 75] on input at bounding box center [145, 76] width 156 height 22
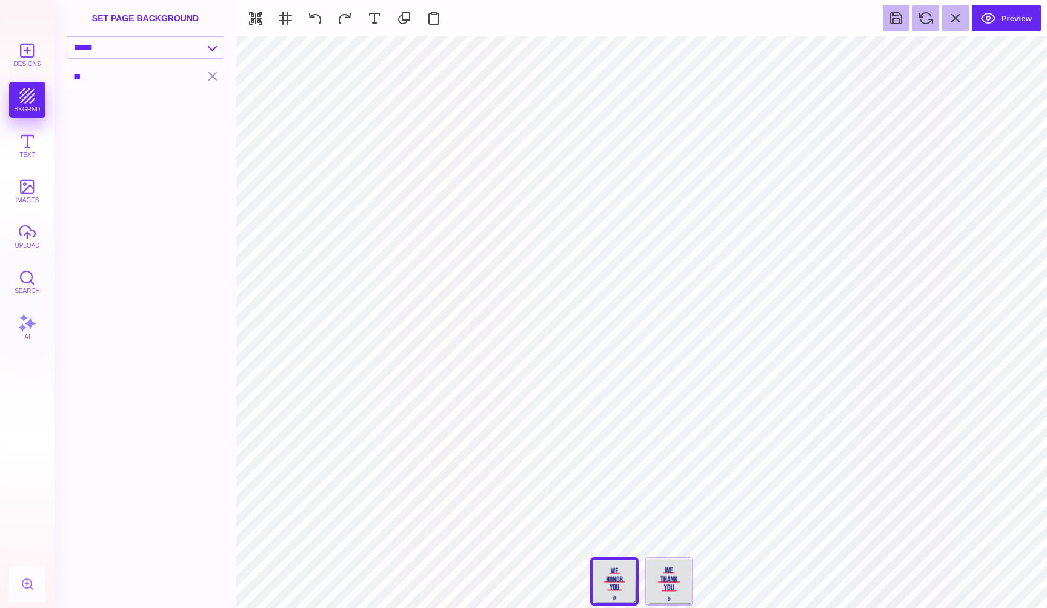
type input "*"
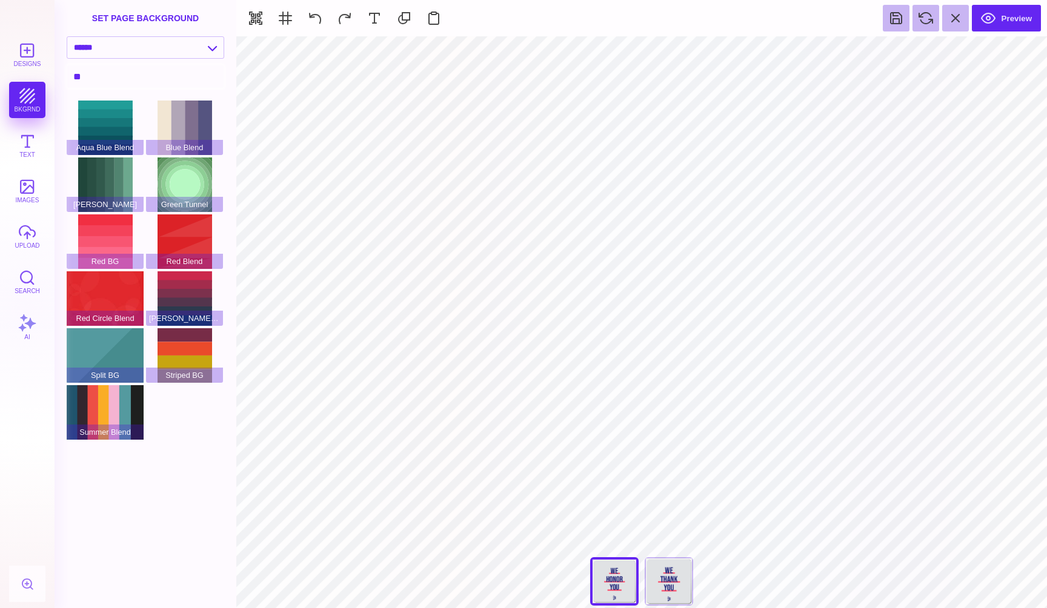
type input "*"
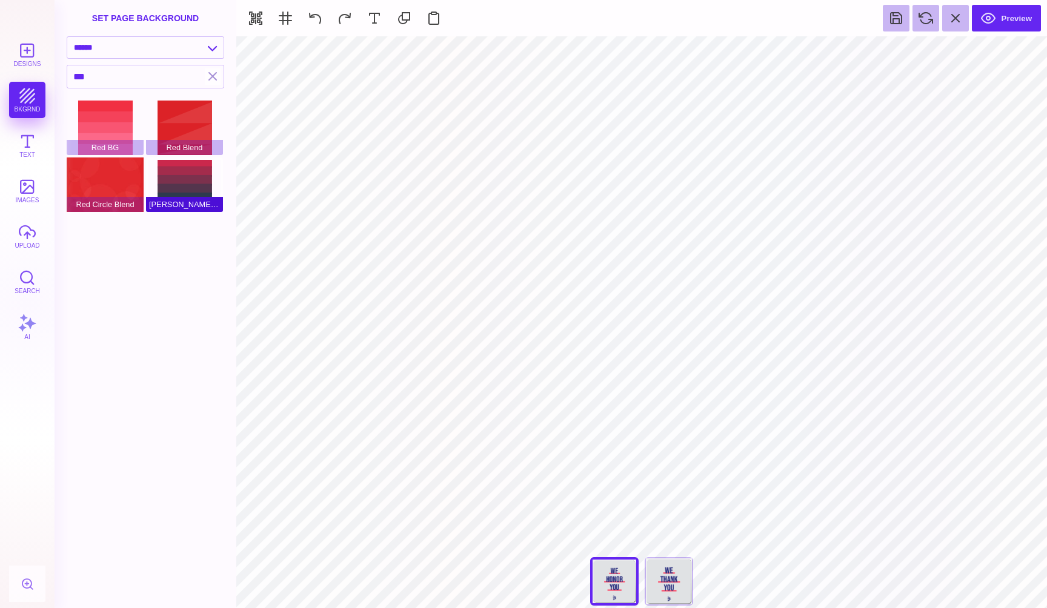
type input "***"
click at [175, 182] on div "Red Green Blend" at bounding box center [184, 185] width 77 height 55
click at [312, 25] on button at bounding box center [315, 18] width 27 height 27
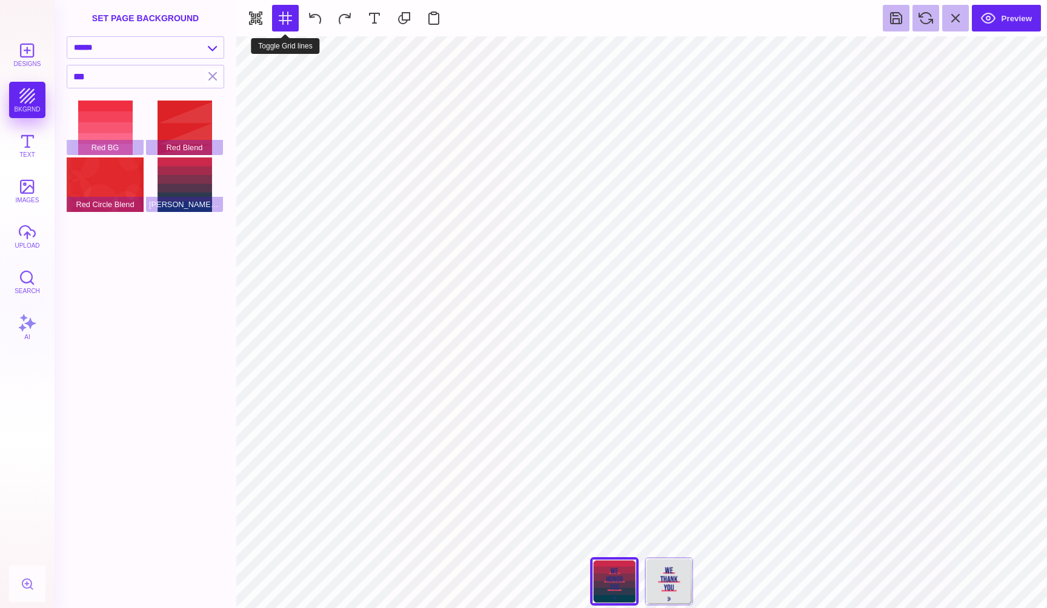
click at [282, 20] on button at bounding box center [285, 18] width 27 height 27
click at [30, 150] on button "Text" at bounding box center [27, 145] width 36 height 36
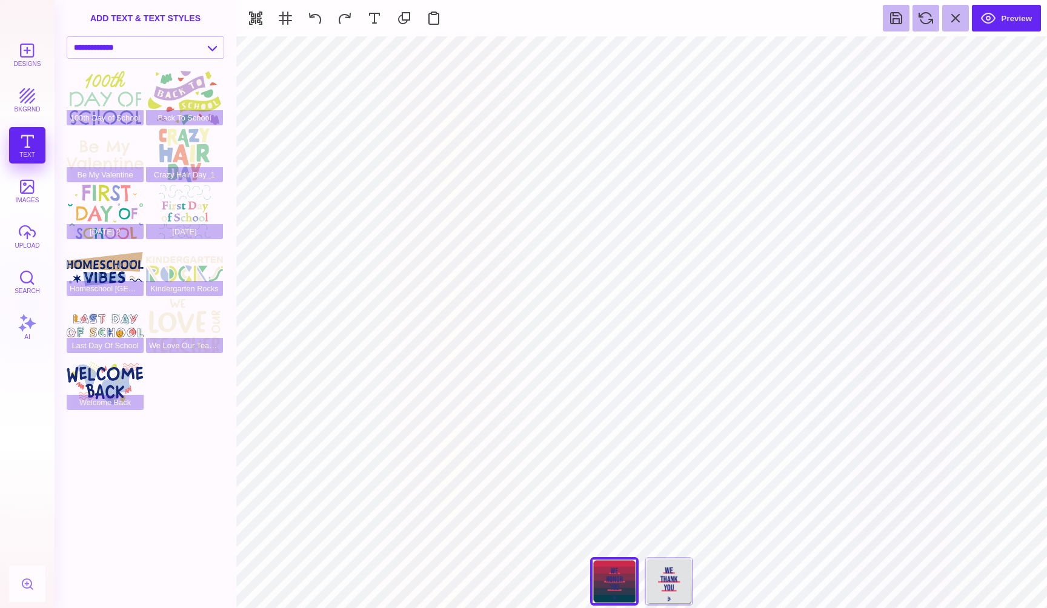
type input "#E0E2E4"
click at [370, 17] on button at bounding box center [374, 18] width 27 height 27
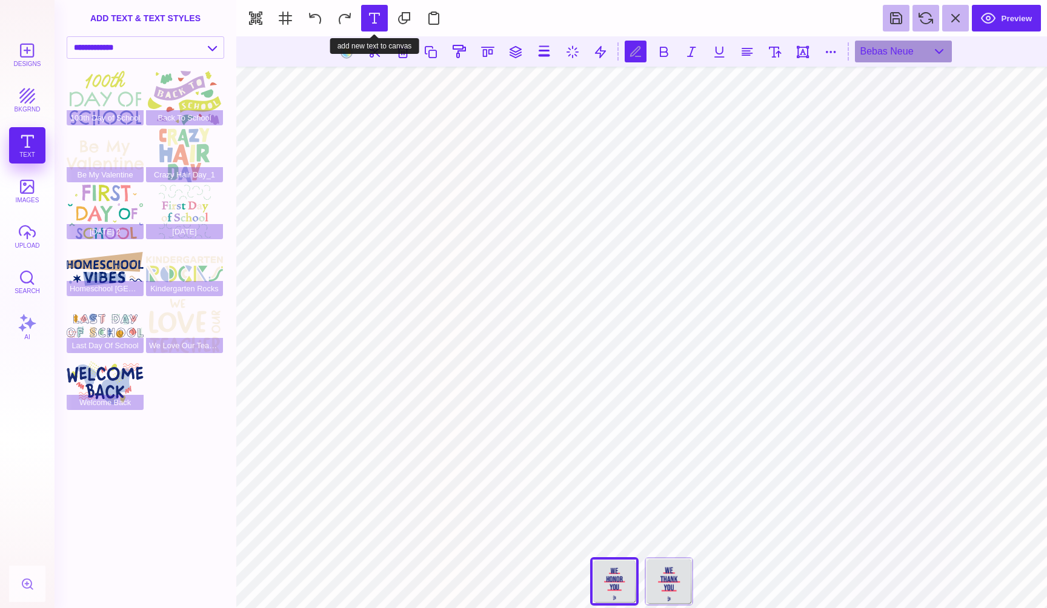
scroll to position [0, 4]
type textarea "**********"
click at [361, 32] on button at bounding box center [374, 18] width 27 height 27
click at [314, 16] on button at bounding box center [315, 18] width 27 height 27
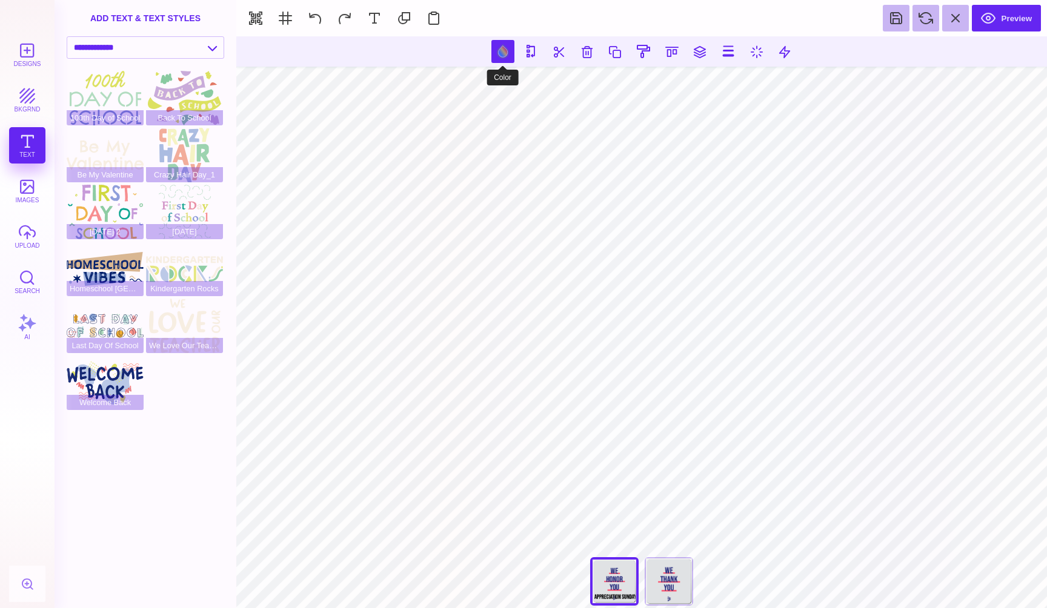
click at [500, 53] on button at bounding box center [502, 51] width 23 height 23
type input "#FF4160"
click at [29, 182] on button "images" at bounding box center [27, 191] width 36 height 36
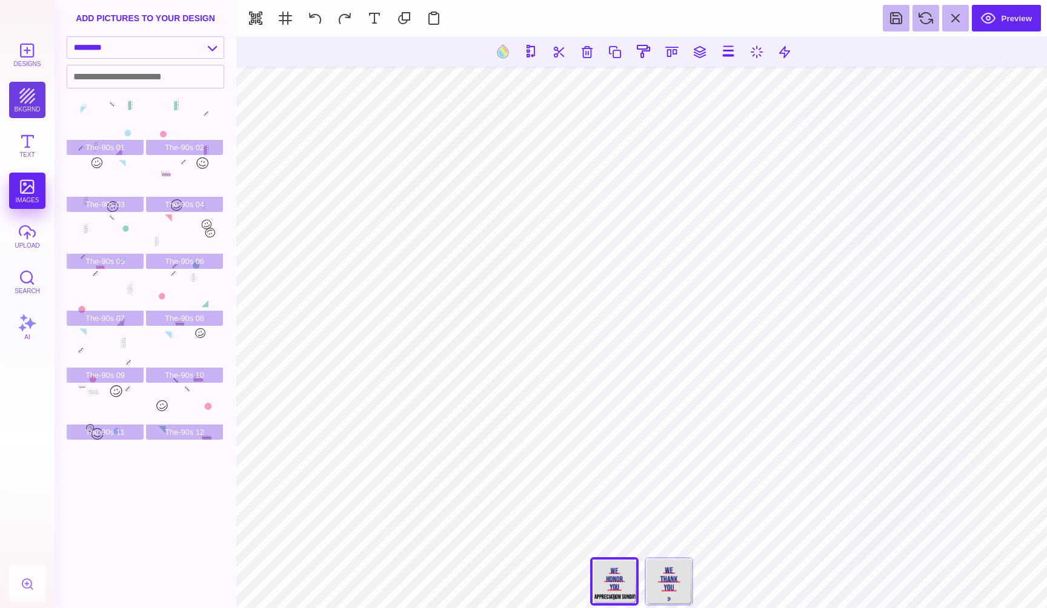
click at [32, 106] on button "bkgrnd" at bounding box center [27, 100] width 36 height 36
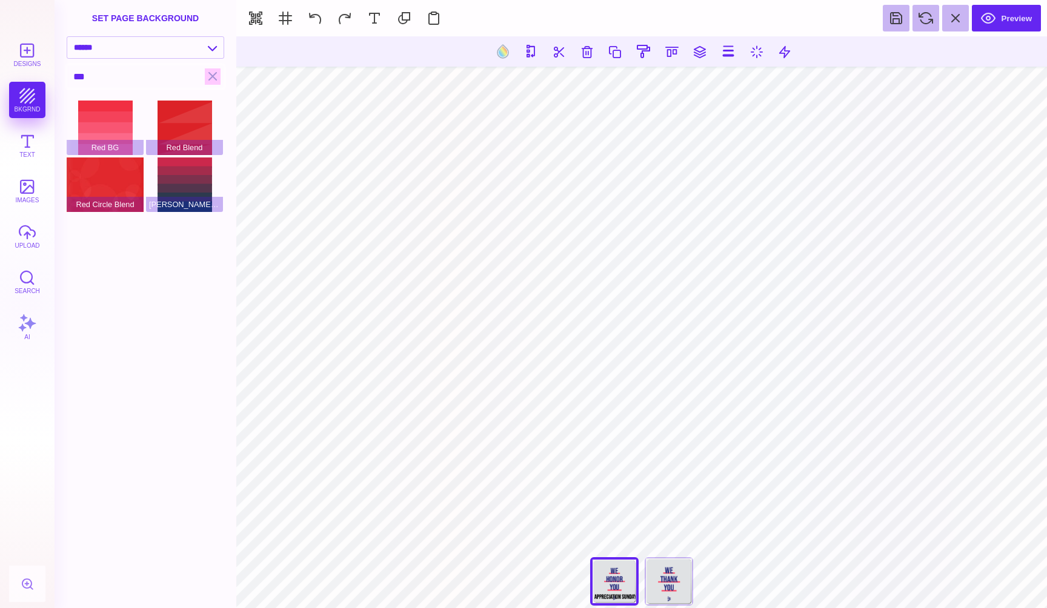
click at [210, 78] on button "button" at bounding box center [213, 76] width 16 height 16
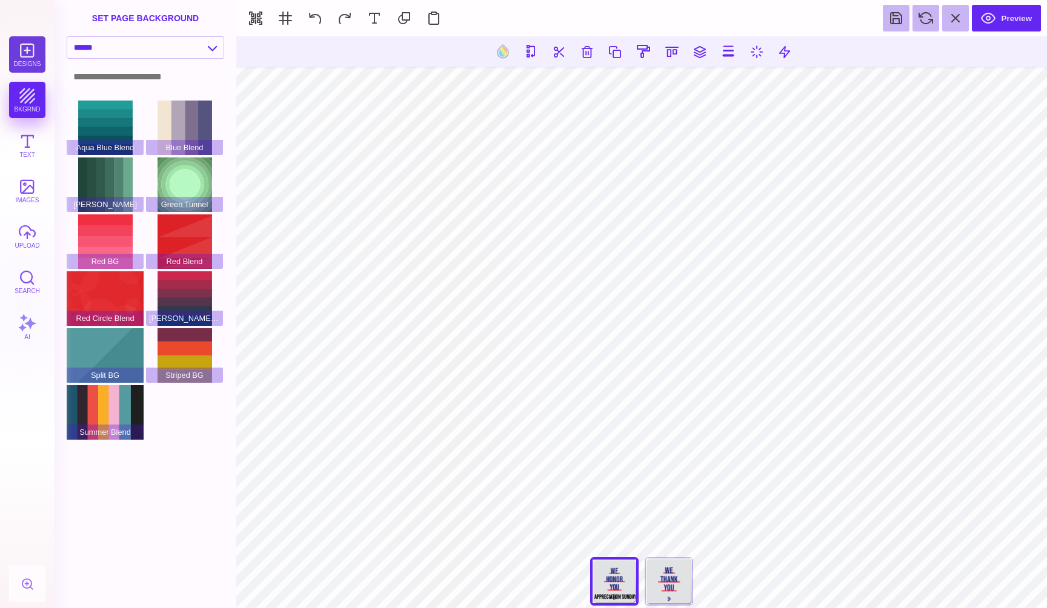
click at [35, 50] on button "Designs" at bounding box center [27, 54] width 36 height 36
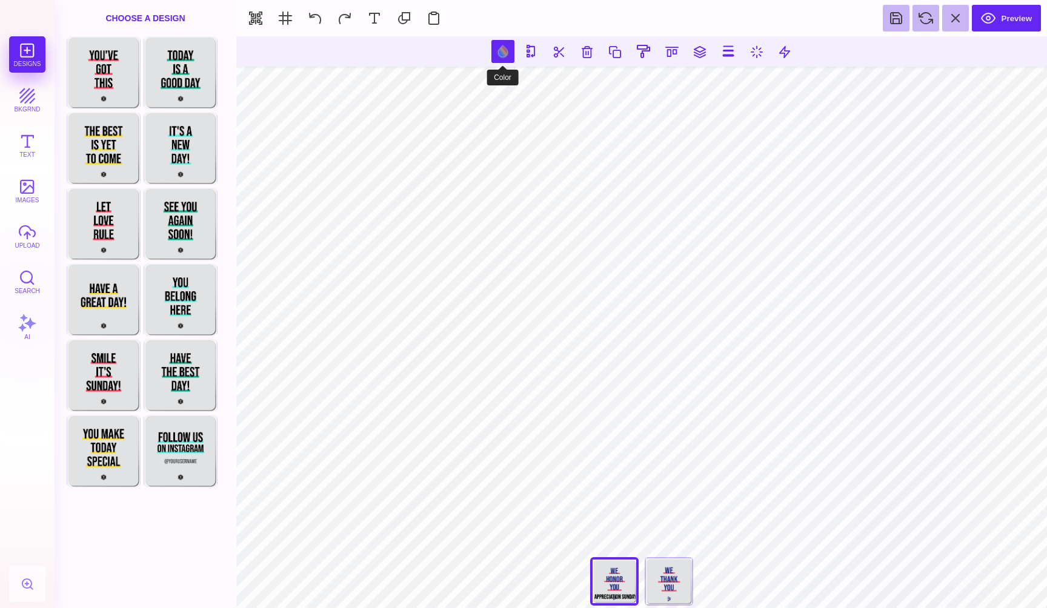
click at [506, 50] on button at bounding box center [502, 51] width 23 height 23
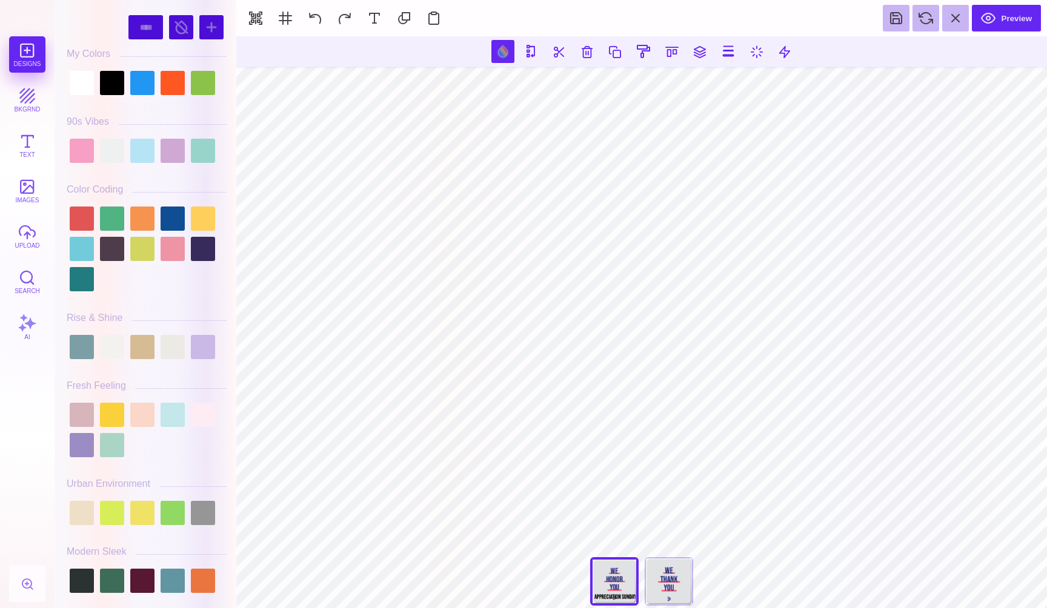
scroll to position [0, 0]
click at [181, 26] on div at bounding box center [181, 27] width 24 height 24
click at [82, 216] on div at bounding box center [82, 219] width 24 height 24
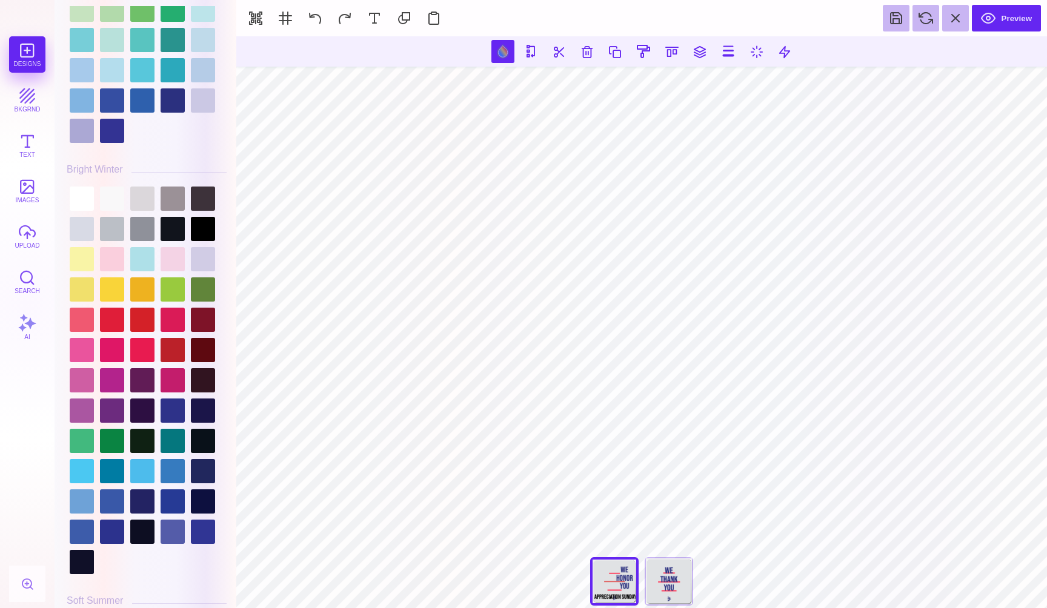
scroll to position [2401, 0]
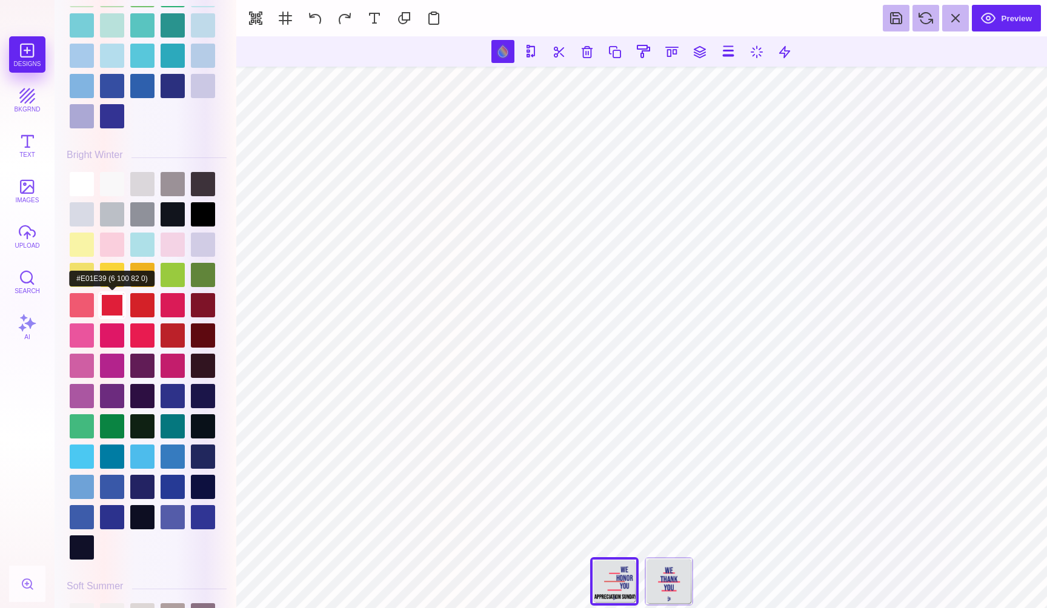
click at [113, 302] on div at bounding box center [112, 305] width 24 height 24
click at [141, 308] on div at bounding box center [142, 305] width 24 height 24
click at [111, 308] on div at bounding box center [112, 305] width 24 height 24
click at [124, 324] on div at bounding box center [112, 336] width 24 height 24
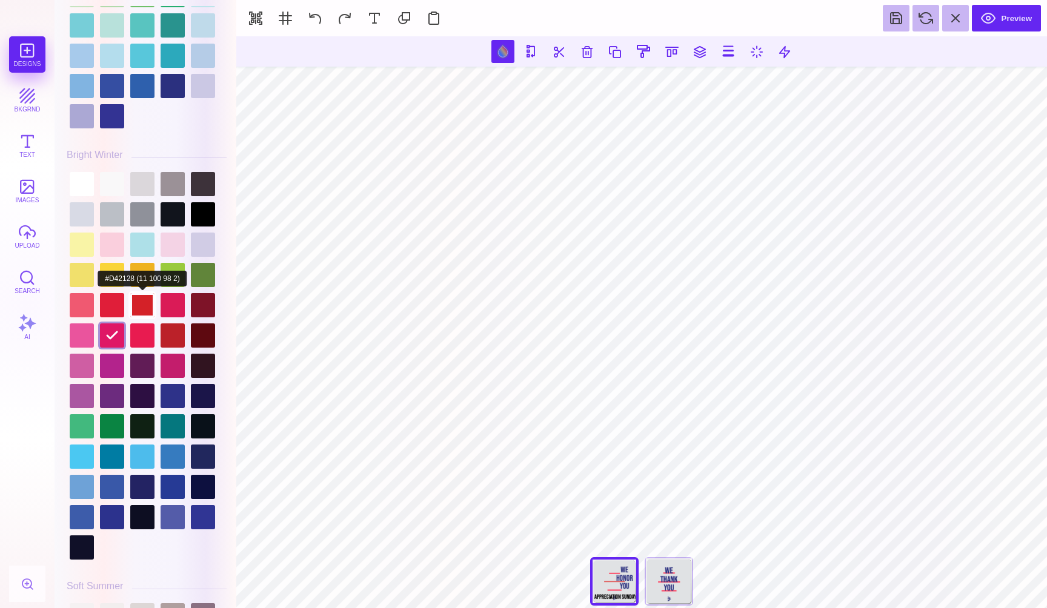
click at [143, 303] on div at bounding box center [142, 305] width 24 height 24
click at [140, 300] on div at bounding box center [142, 305] width 24 height 24
click at [144, 324] on div at bounding box center [142, 336] width 24 height 24
click at [144, 300] on div at bounding box center [142, 305] width 24 height 24
type input "#D42128"
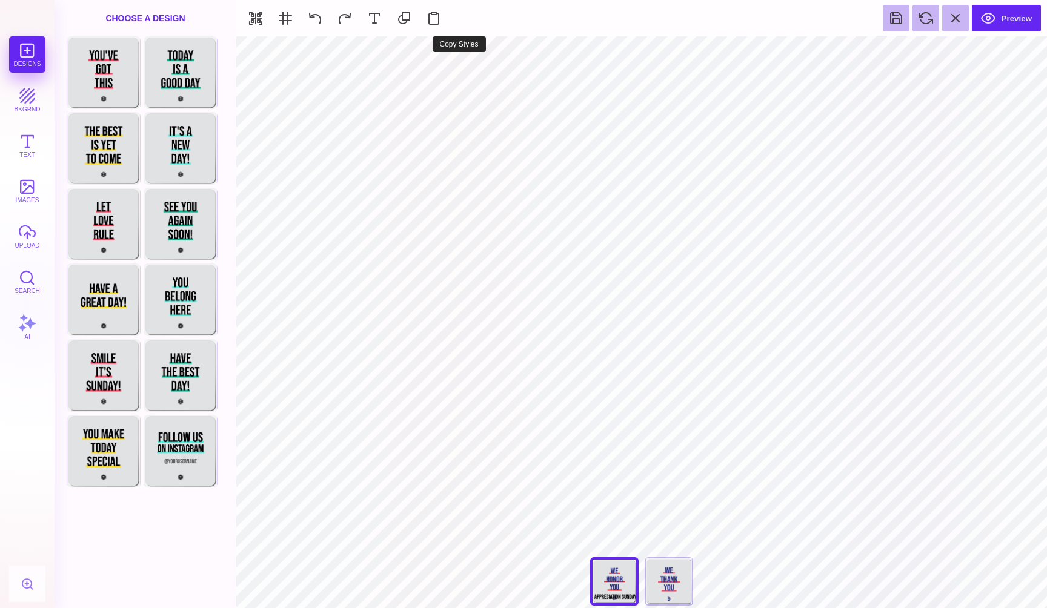
type input "#000000"
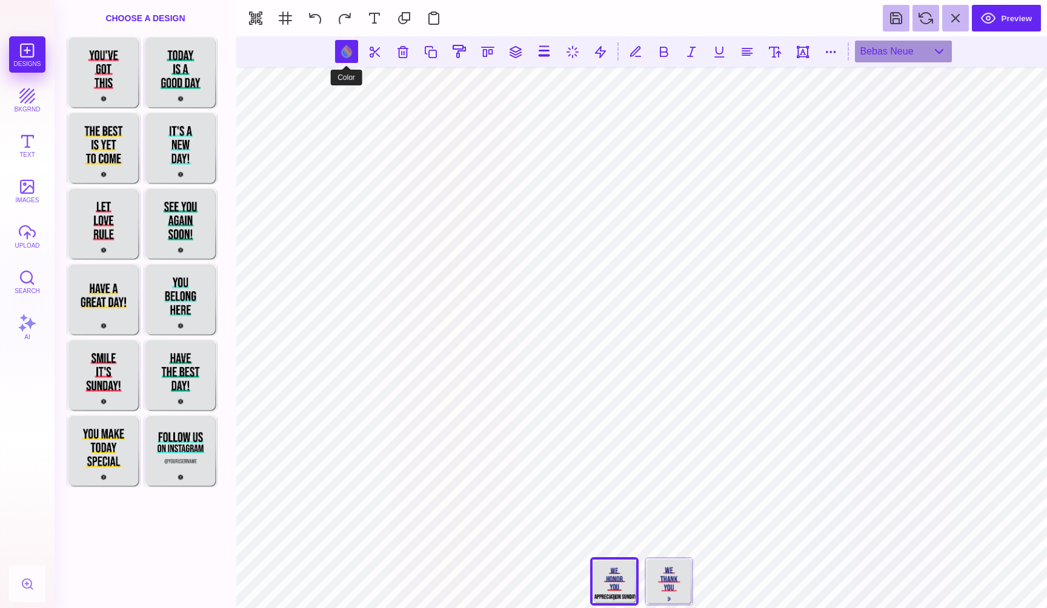
click at [343, 55] on button at bounding box center [346, 51] width 23 height 23
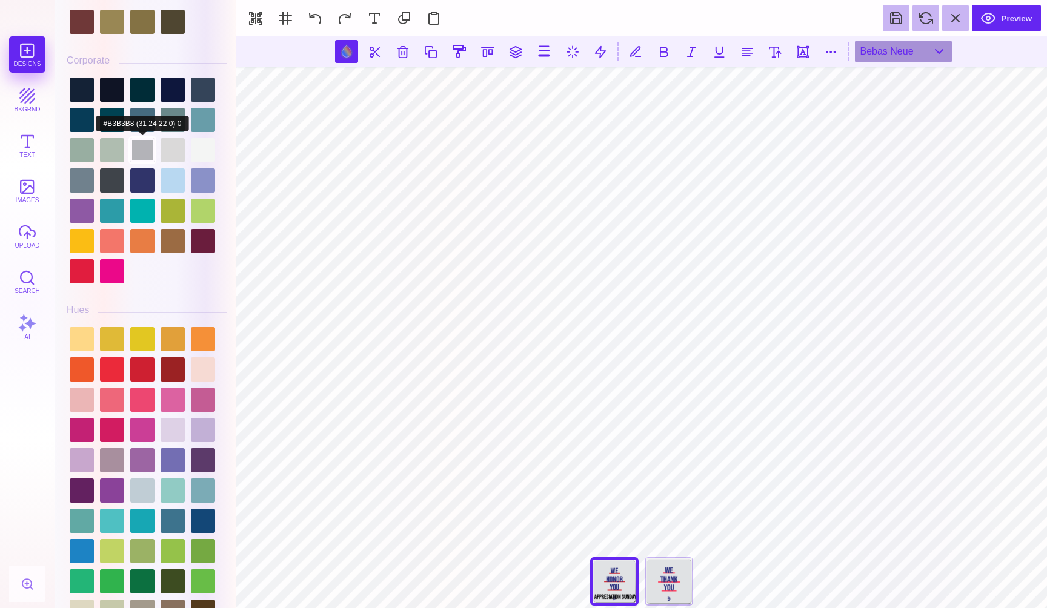
scroll to position [1320, 0]
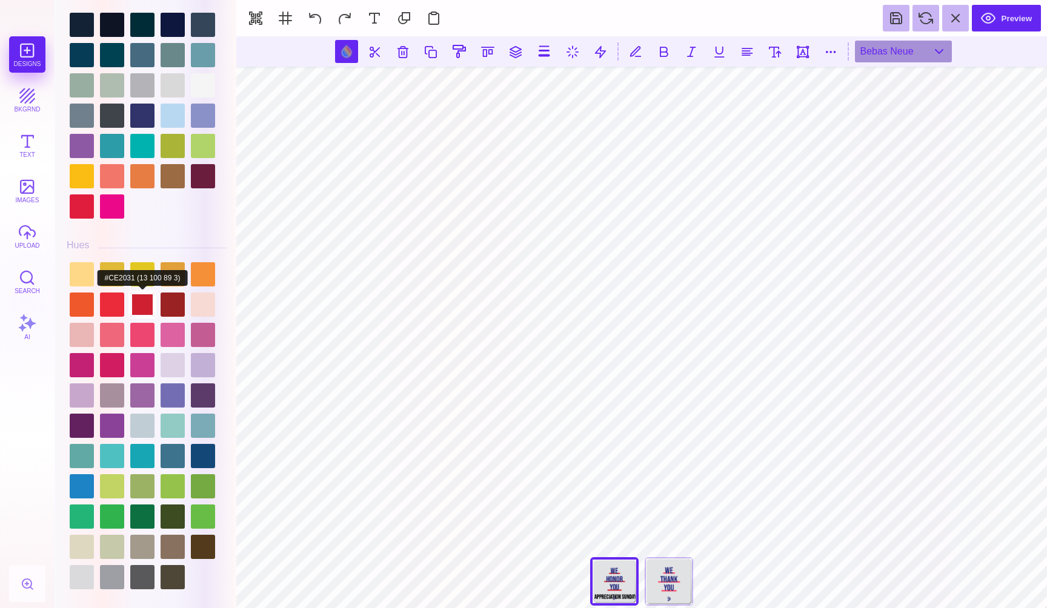
click at [140, 305] on div at bounding box center [142, 305] width 24 height 24
type input "#CE2031"
click at [433, 53] on button at bounding box center [431, 52] width 22 height 22
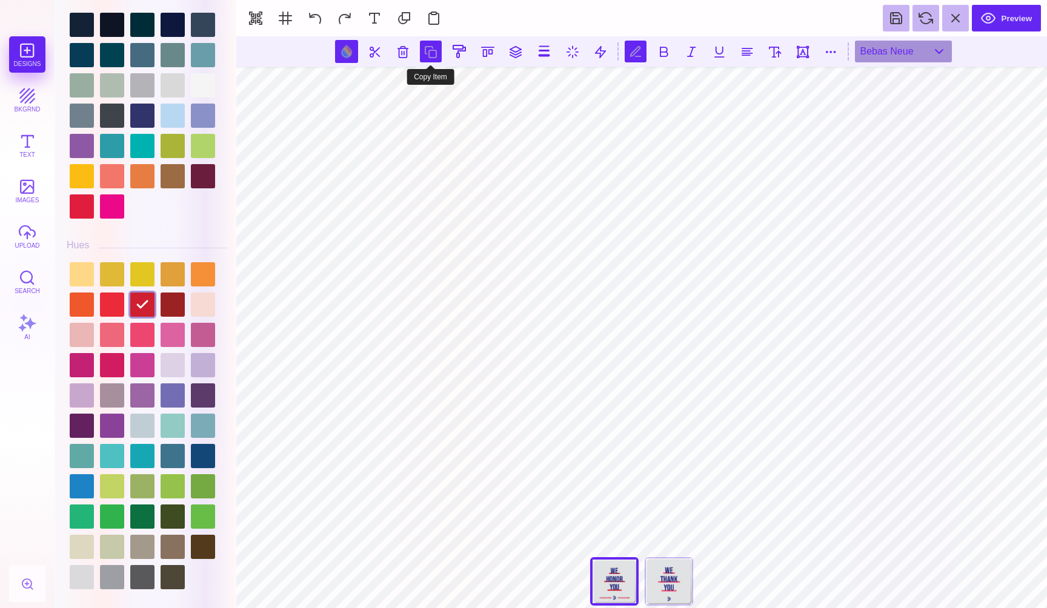
scroll to position [0, 0]
type textarea "**********"
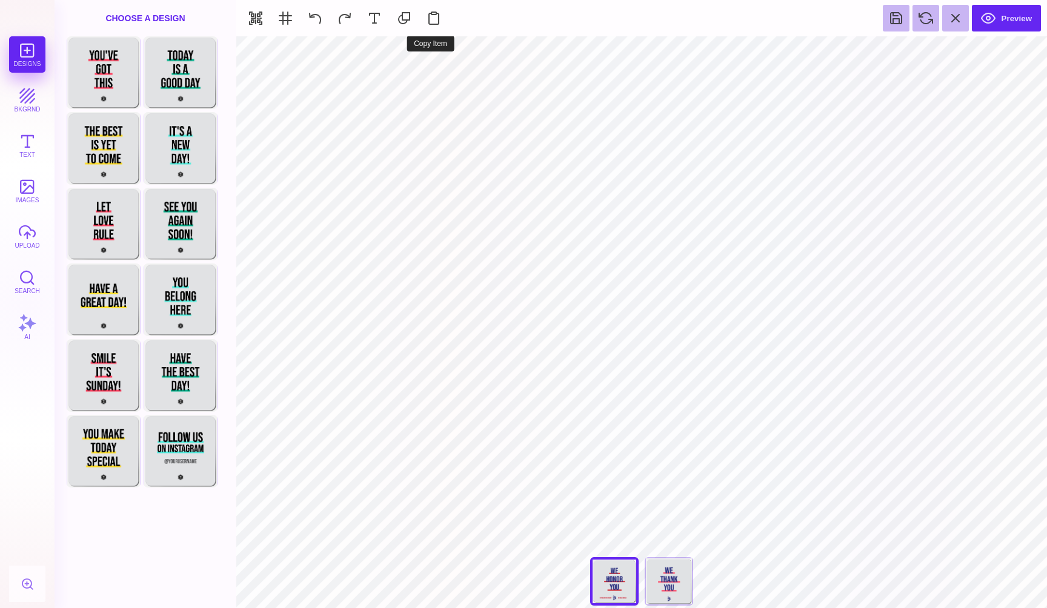
type input "#2B307F"
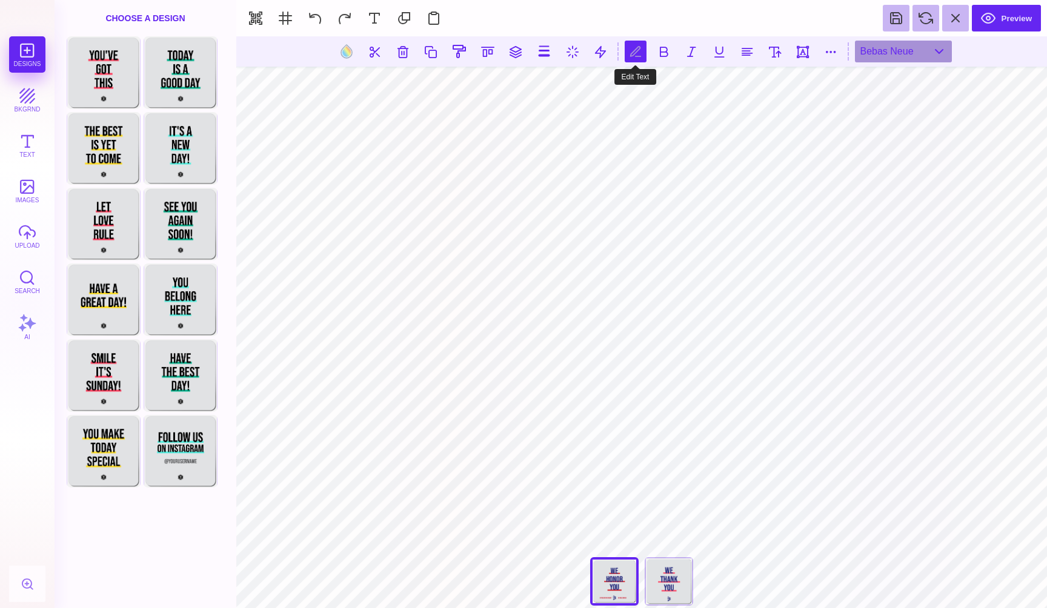
click at [638, 53] on button at bounding box center [636, 52] width 22 height 22
click at [748, 51] on button at bounding box center [747, 52] width 22 height 22
click at [746, 52] on button at bounding box center [747, 52] width 22 height 22
click at [832, 48] on button at bounding box center [831, 52] width 22 height 22
type input "*"
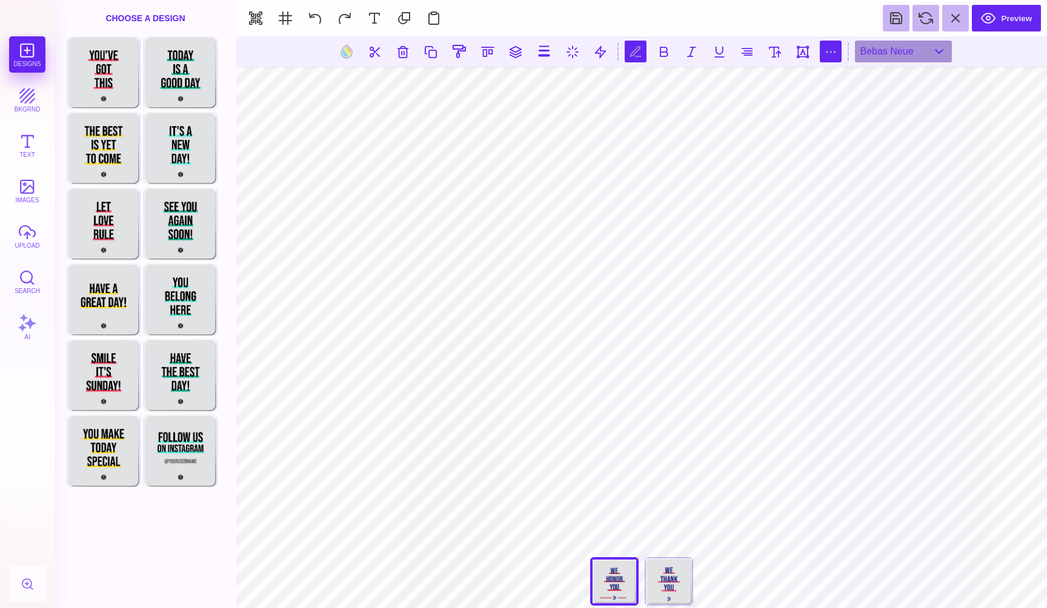
type input "*"
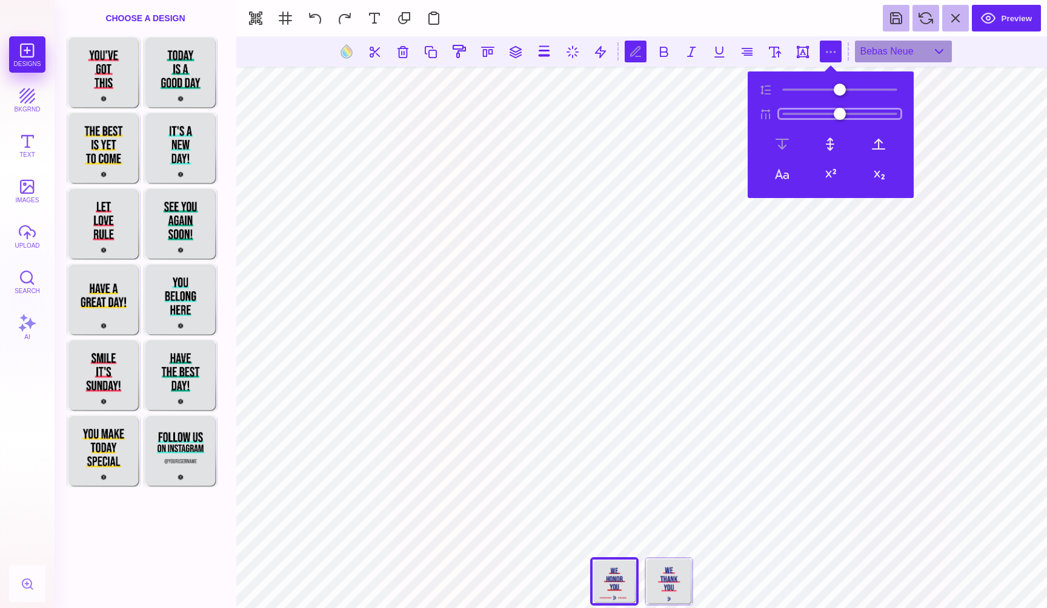
drag, startPoint x: 796, startPoint y: 113, endPoint x: 803, endPoint y: 113, distance: 7.3
type input "**"
click at [803, 113] on input "range" at bounding box center [839, 114] width 121 height 8
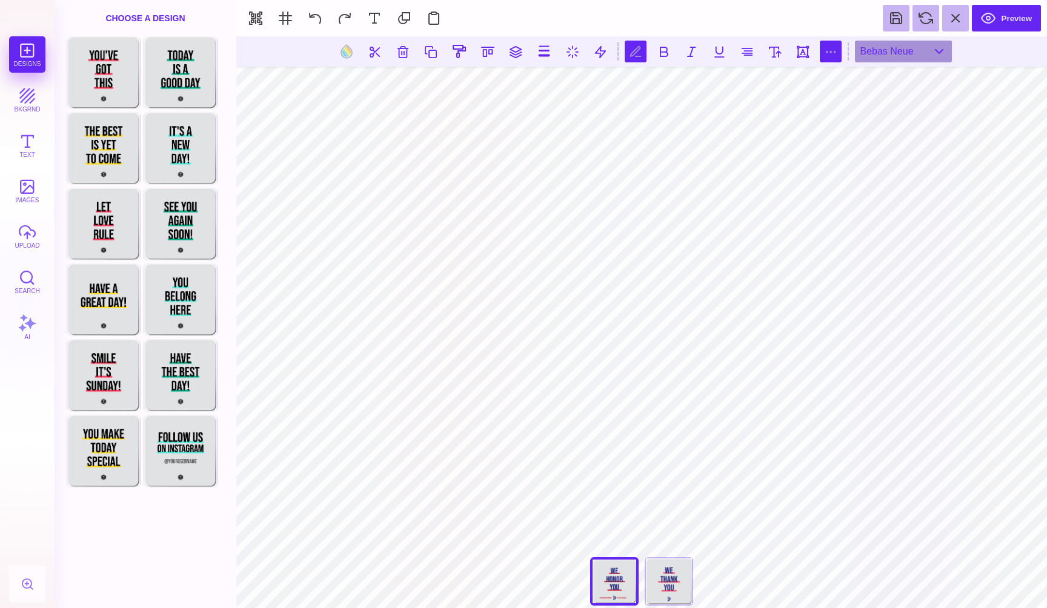
scroll to position [0, 1]
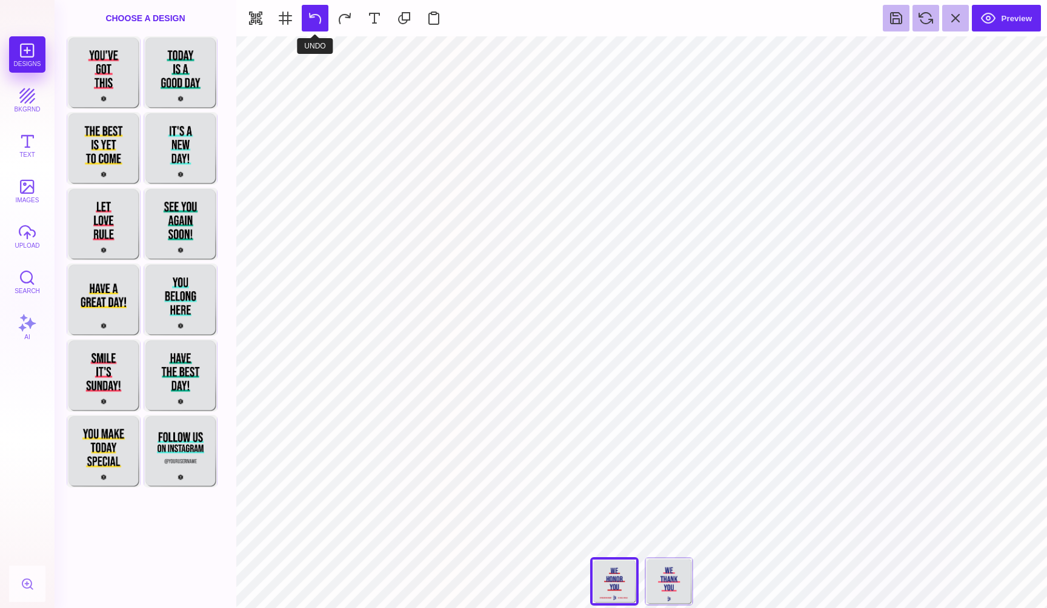
click at [314, 21] on button at bounding box center [315, 18] width 27 height 27
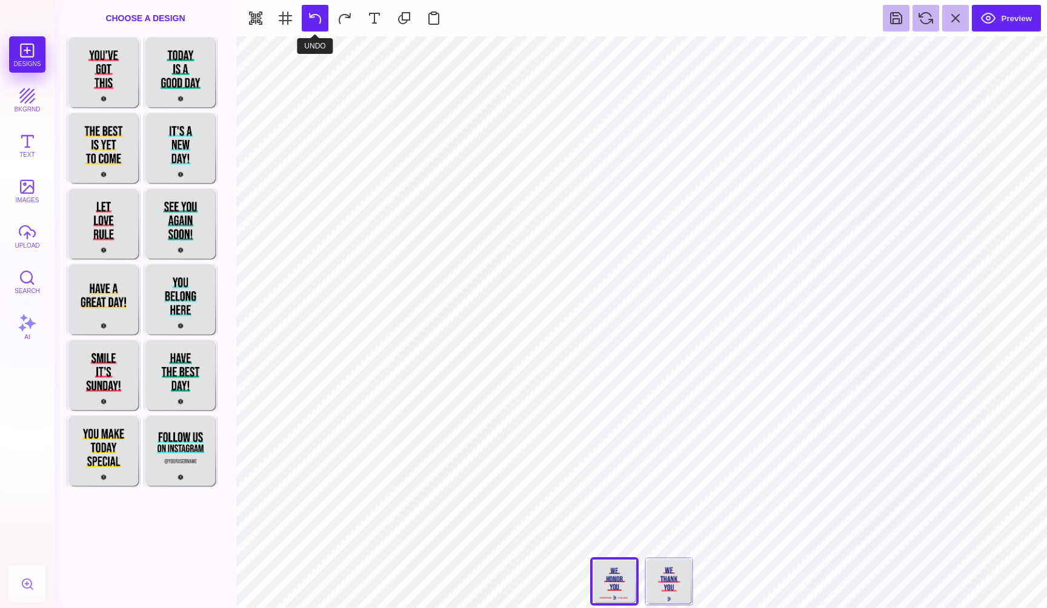
click at [314, 21] on button at bounding box center [315, 18] width 27 height 27
click at [343, 13] on button at bounding box center [344, 18] width 27 height 27
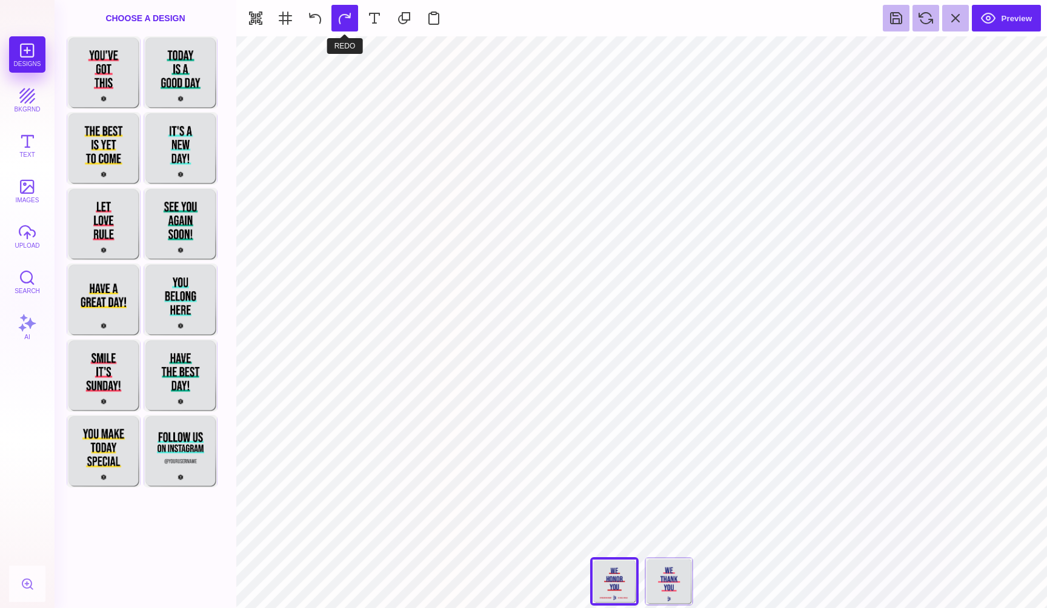
click at [343, 13] on button at bounding box center [344, 18] width 27 height 27
type input "#2B307F"
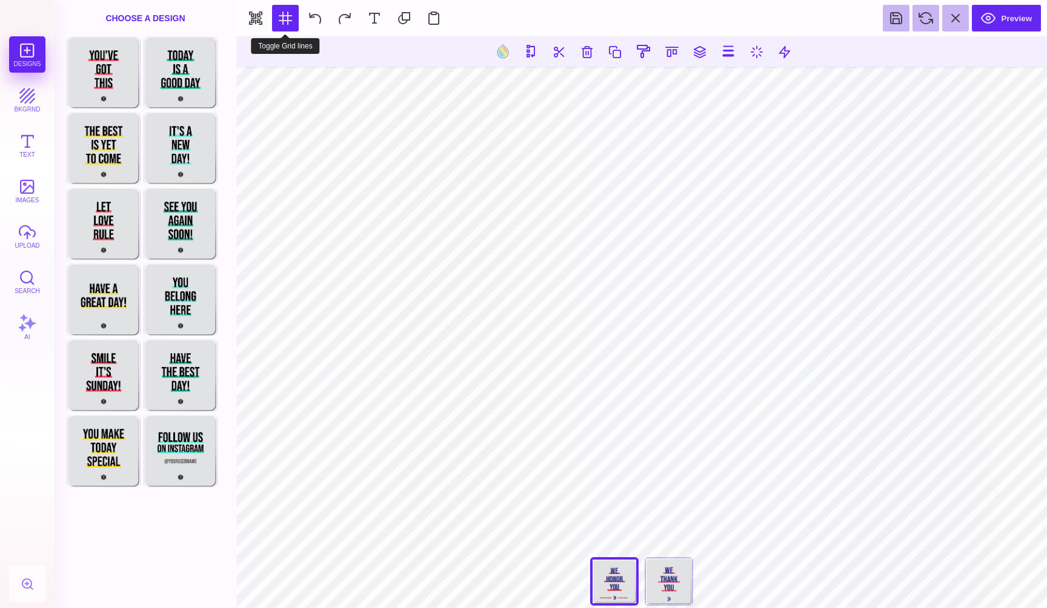
click at [283, 18] on button at bounding box center [285, 18] width 27 height 27
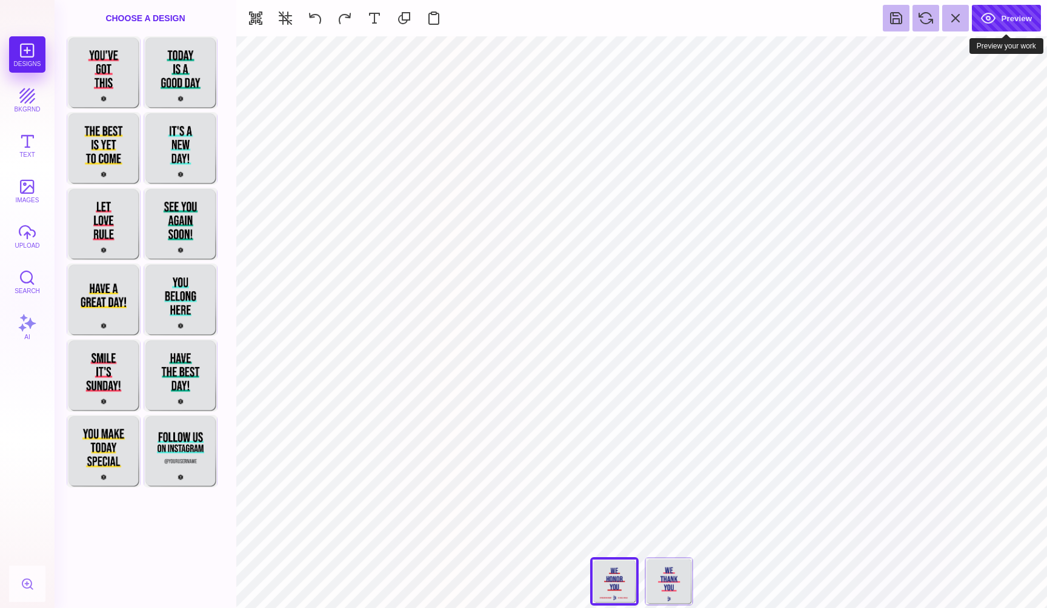
click at [1019, 15] on button "Preview" at bounding box center [1006, 18] width 69 height 27
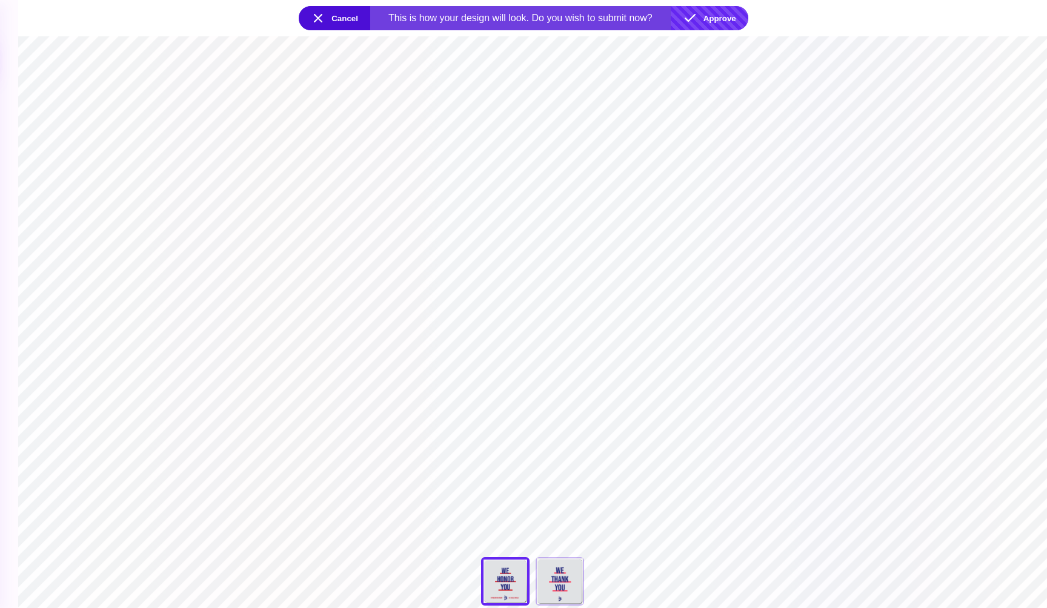
click at [719, 21] on button "Approve" at bounding box center [710, 18] width 78 height 24
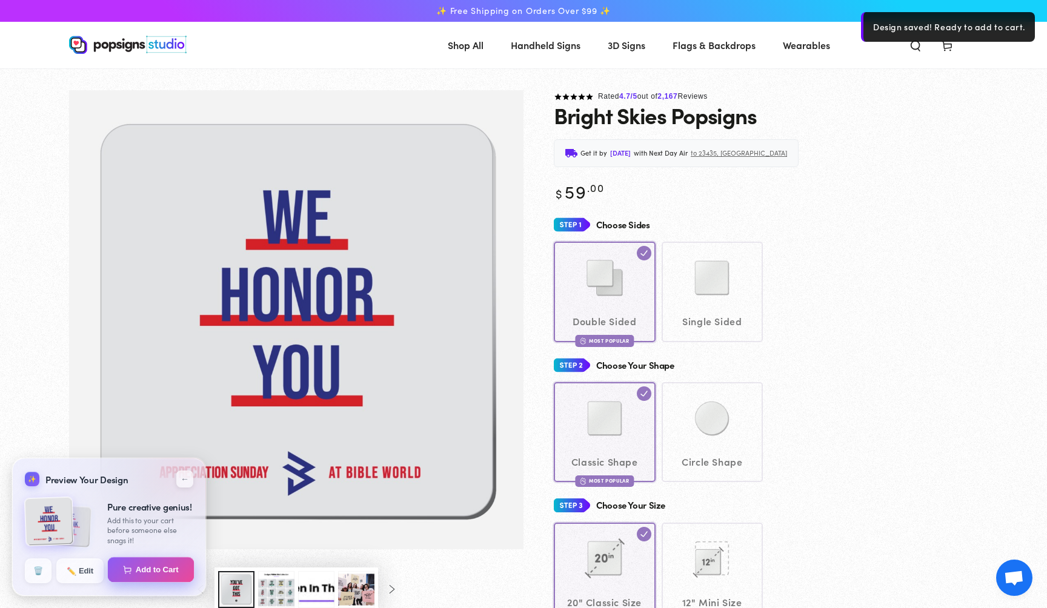
click at [164, 570] on button "Add to Cart" at bounding box center [151, 569] width 87 height 25
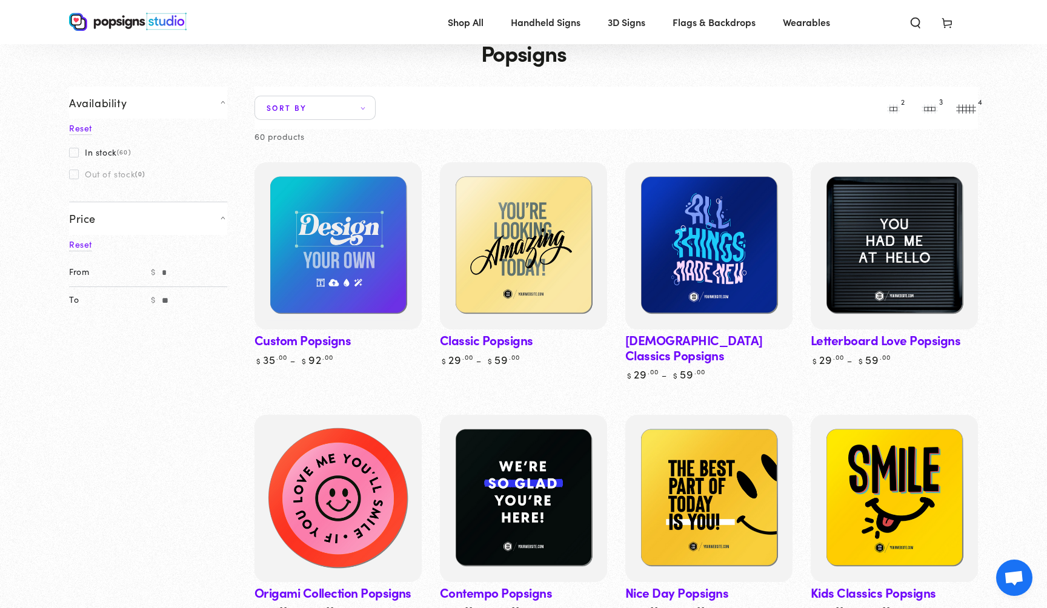
scroll to position [41, 0]
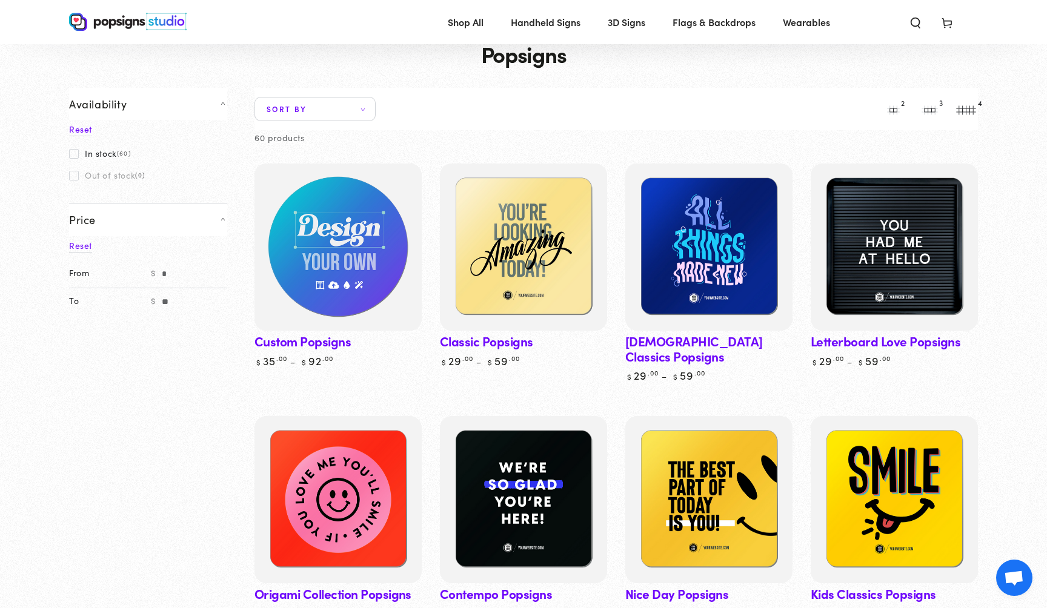
click at [316, 242] on img at bounding box center [338, 247] width 172 height 172
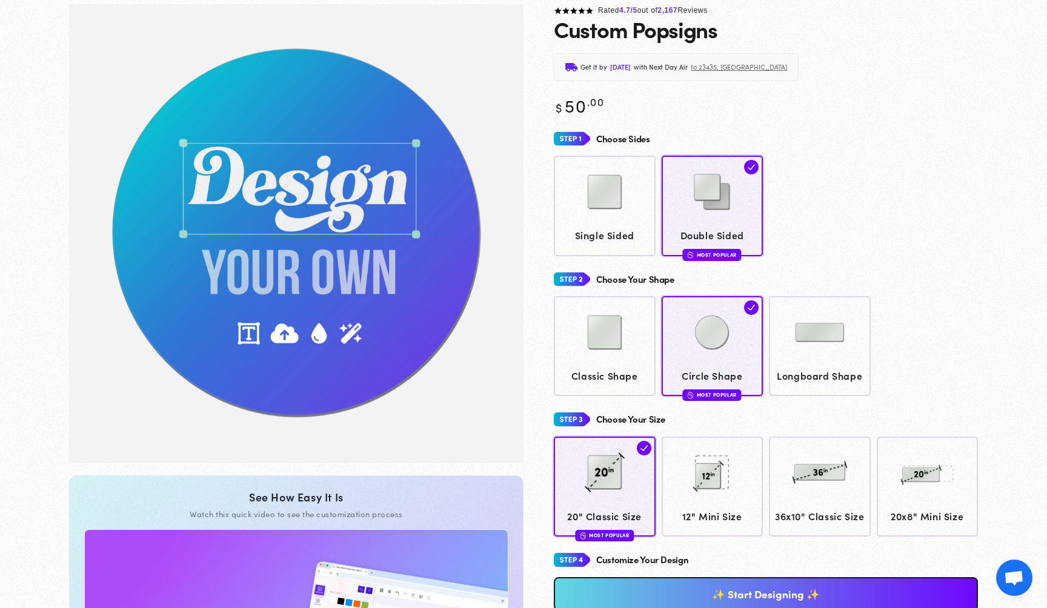
scroll to position [90, 0]
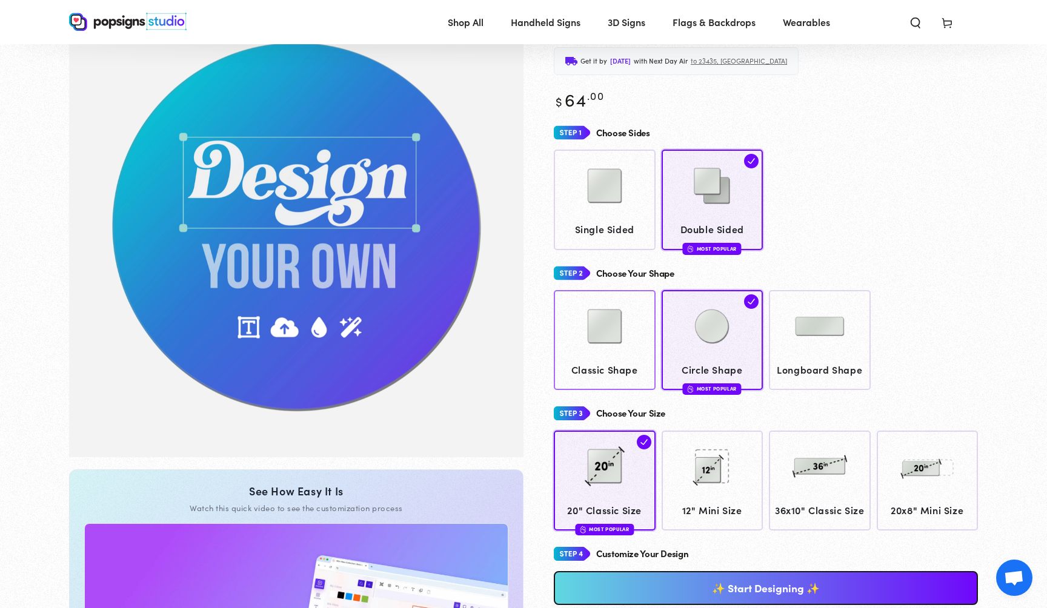
click at [596, 336] on img at bounding box center [604, 326] width 61 height 61
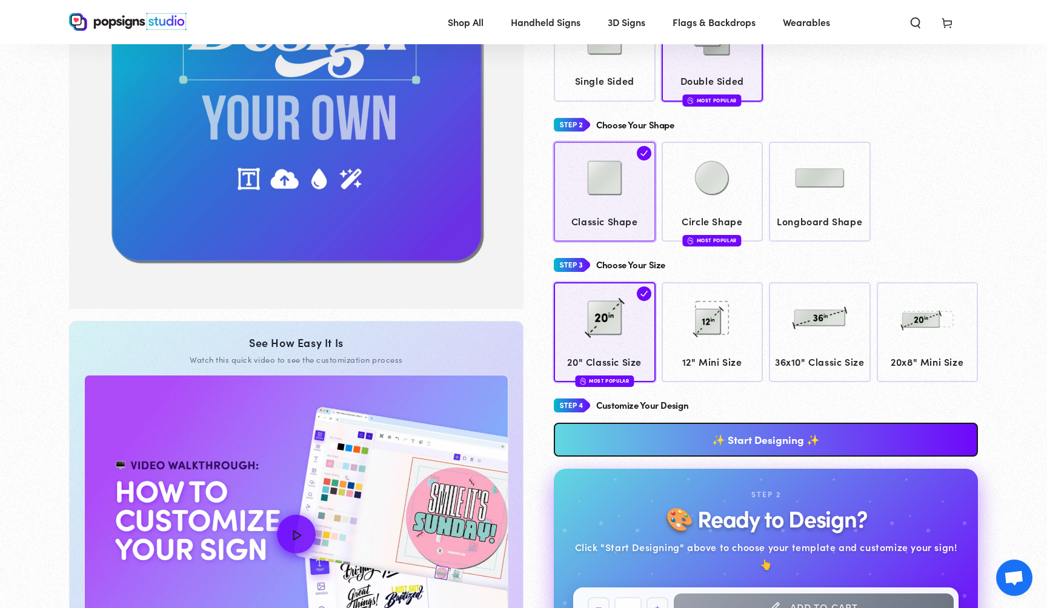
scroll to position [247, 0]
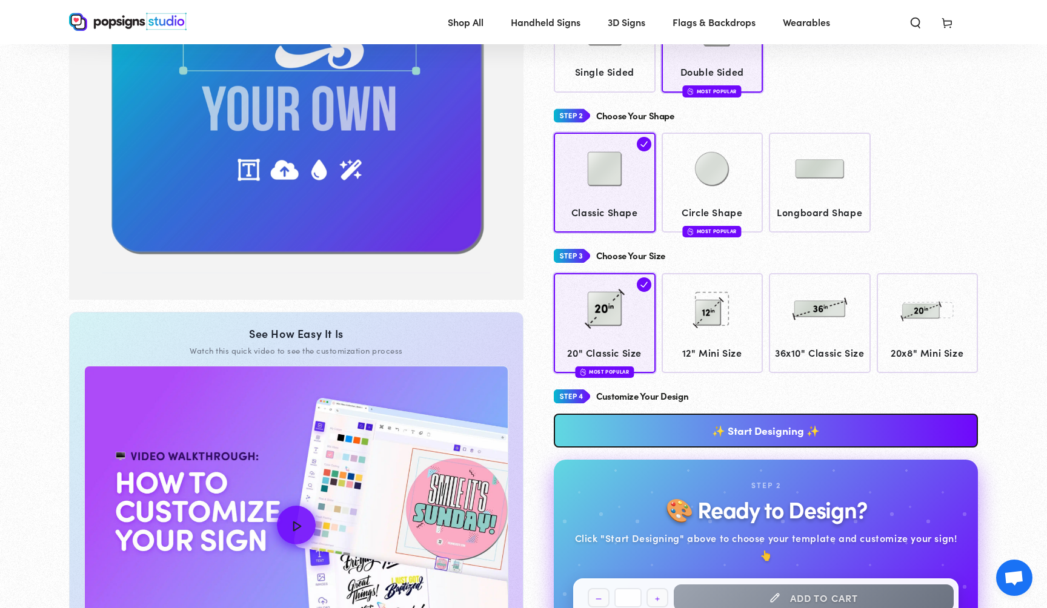
click at [616, 446] on link "✨ Start Designing ✨" at bounding box center [766, 431] width 424 height 34
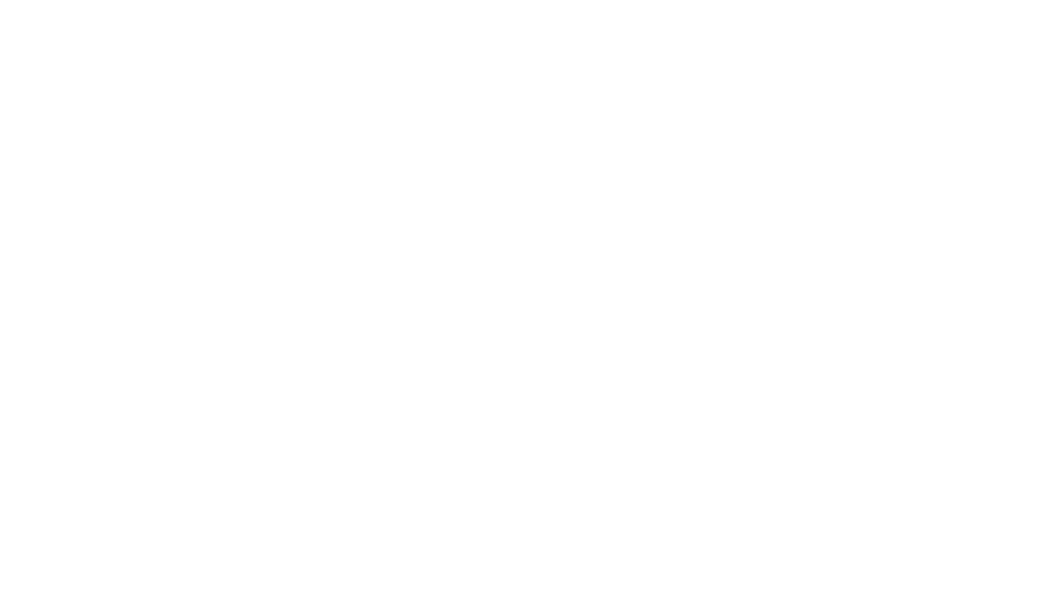
scroll to position [0, 0]
type textarea "An ancient tree with a door leading to a magical world"
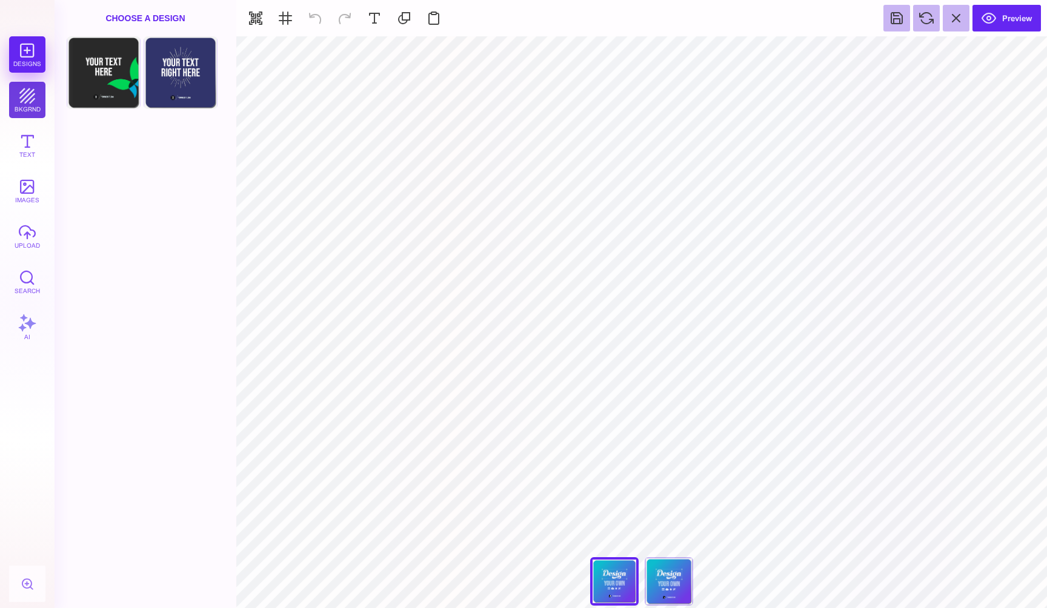
click at [24, 95] on button "bkgrnd" at bounding box center [27, 100] width 36 height 36
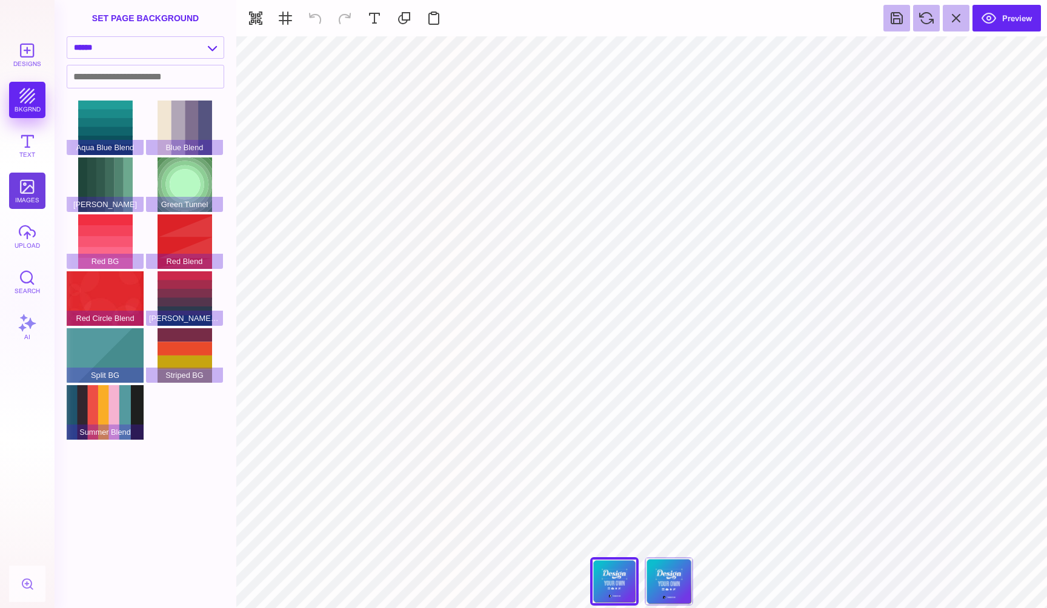
click at [32, 194] on button "images" at bounding box center [27, 191] width 36 height 36
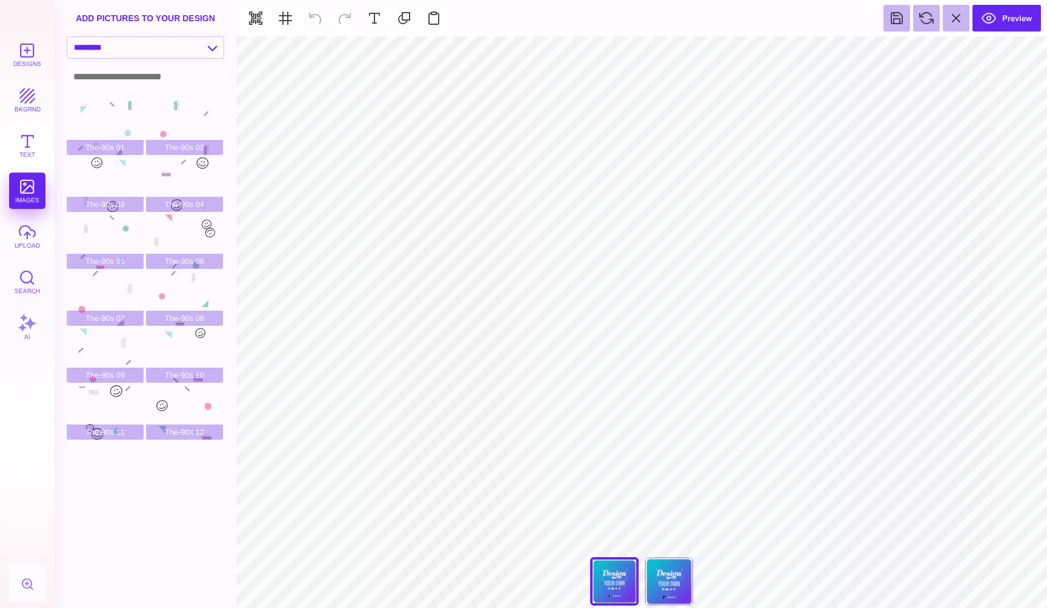
click at [175, 82] on input at bounding box center [145, 76] width 156 height 22
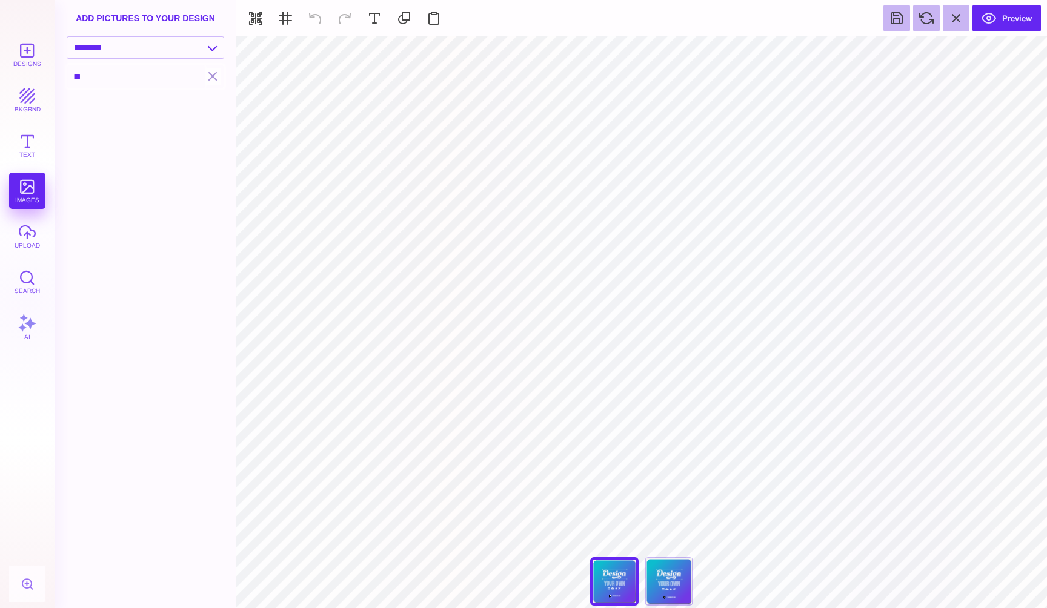
type input "*"
type input "********"
click at [213, 80] on button "button" at bounding box center [213, 76] width 16 height 16
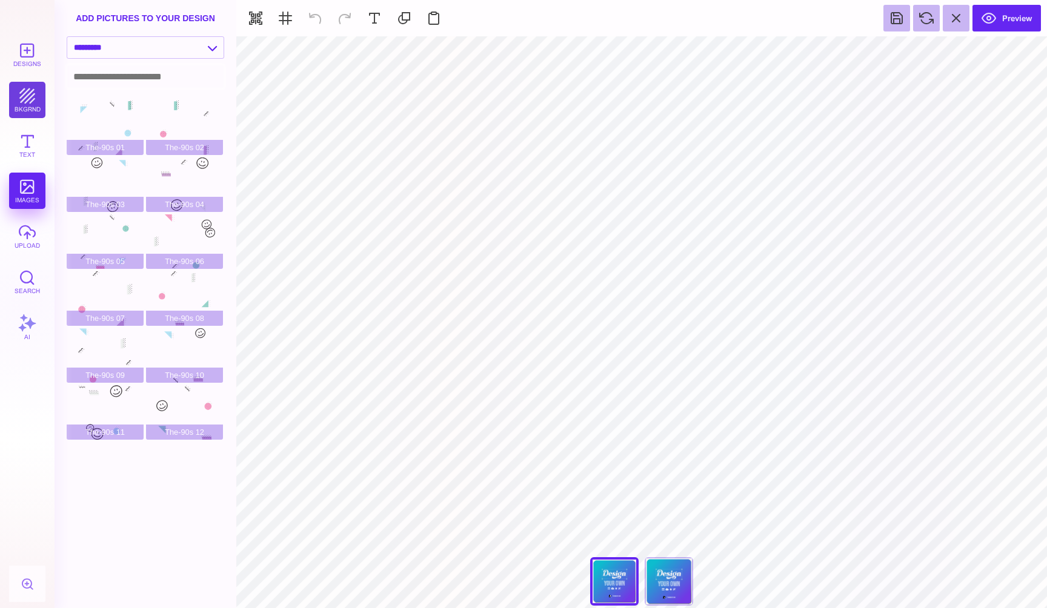
click at [37, 103] on button "bkgrnd" at bounding box center [27, 100] width 36 height 36
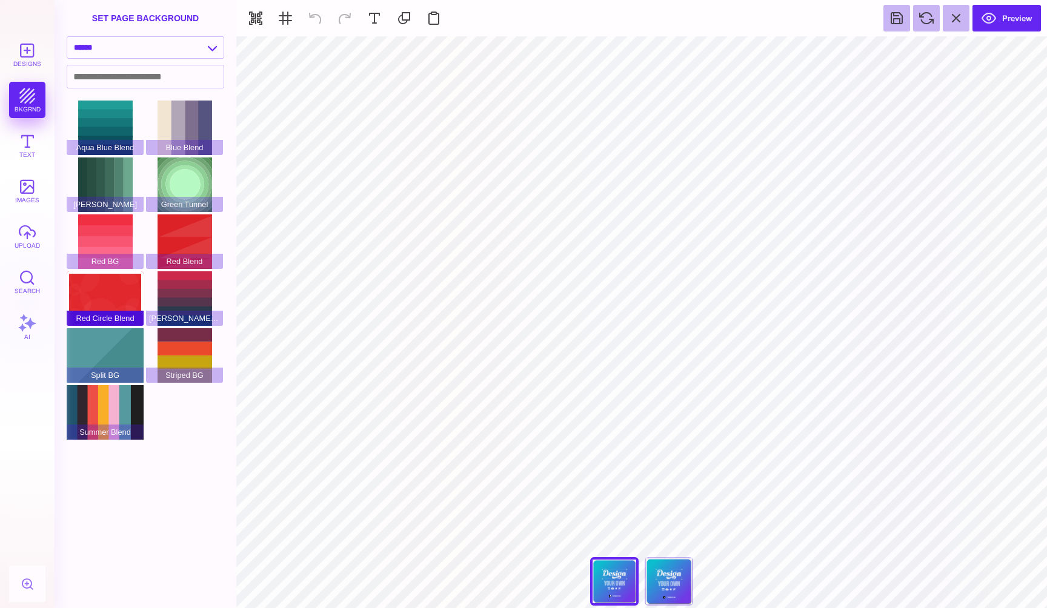
click at [118, 301] on div "Red Circle Blend" at bounding box center [105, 298] width 77 height 55
type input "#FFFFFF"
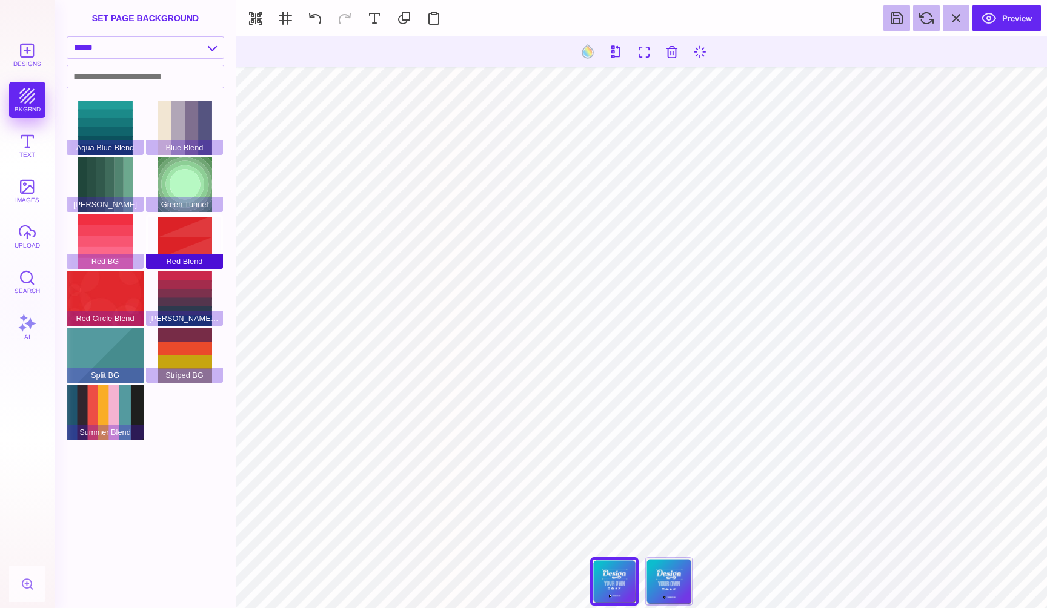
click at [185, 242] on div "Red Blend" at bounding box center [184, 241] width 77 height 55
click at [174, 76] on input at bounding box center [145, 76] width 156 height 22
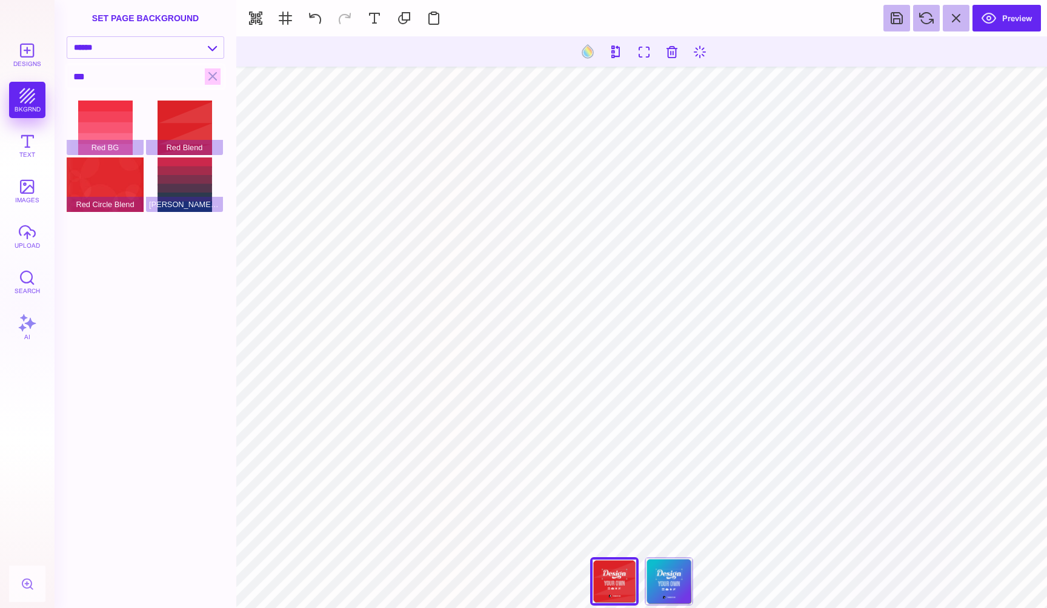
type input "***"
click at [209, 75] on button "button" at bounding box center [213, 76] width 16 height 16
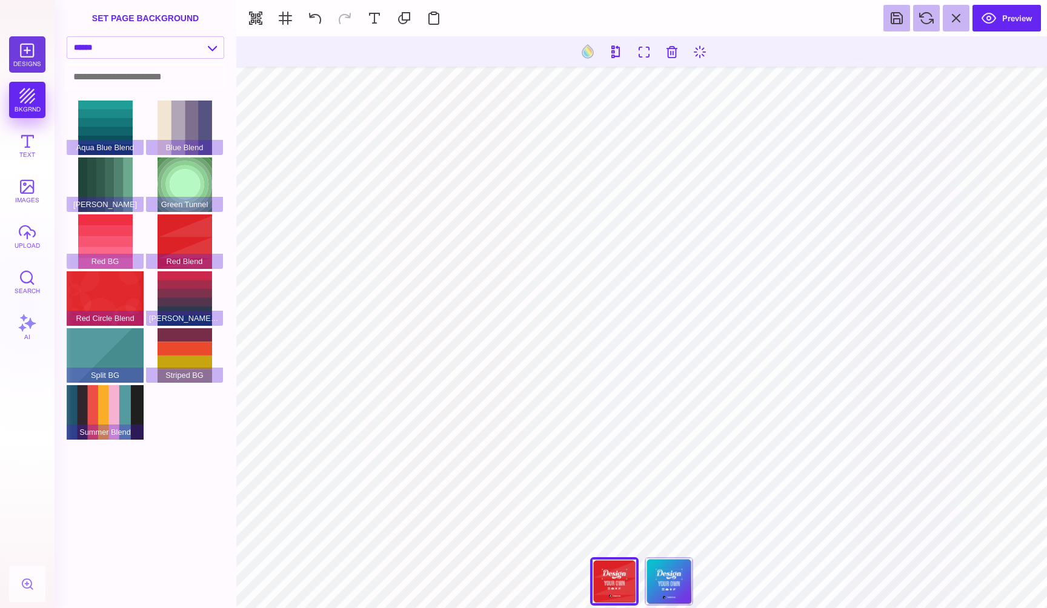
click at [24, 53] on button "Designs" at bounding box center [27, 54] width 36 height 36
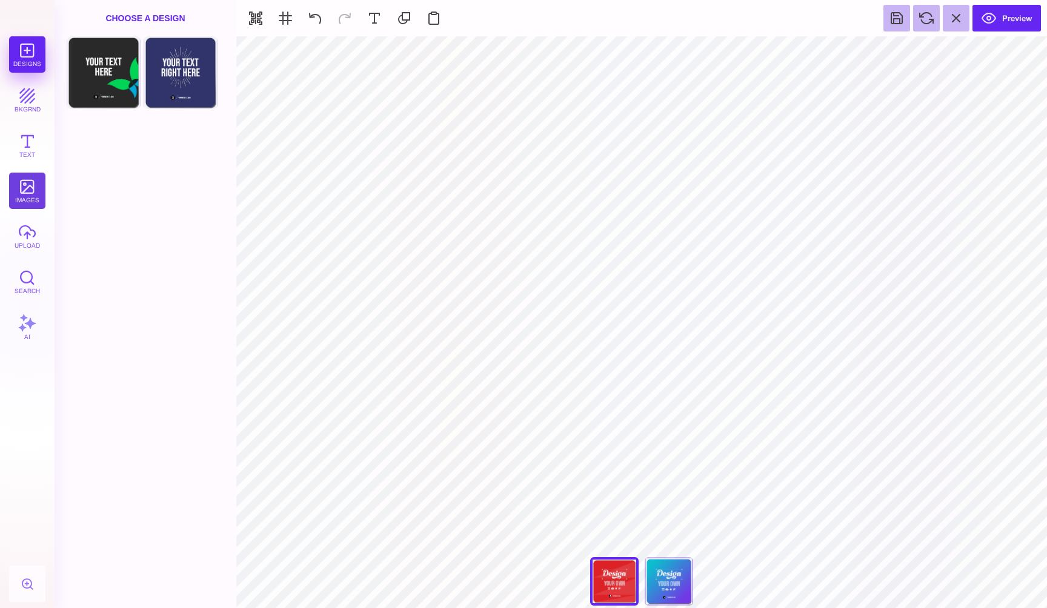
click at [25, 193] on button "images" at bounding box center [27, 191] width 36 height 36
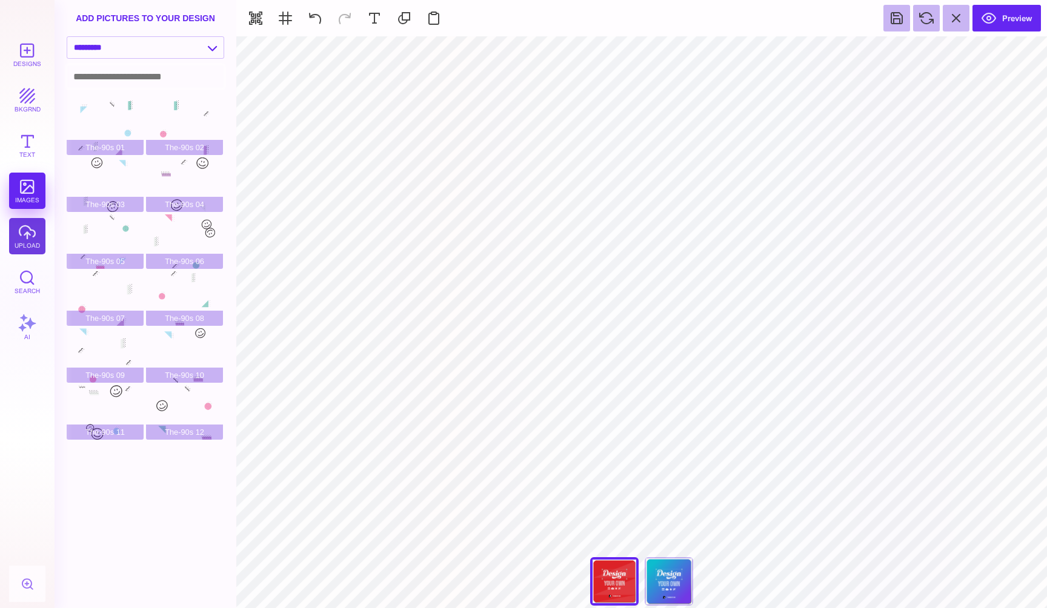
click at [30, 247] on button "upload" at bounding box center [27, 236] width 36 height 36
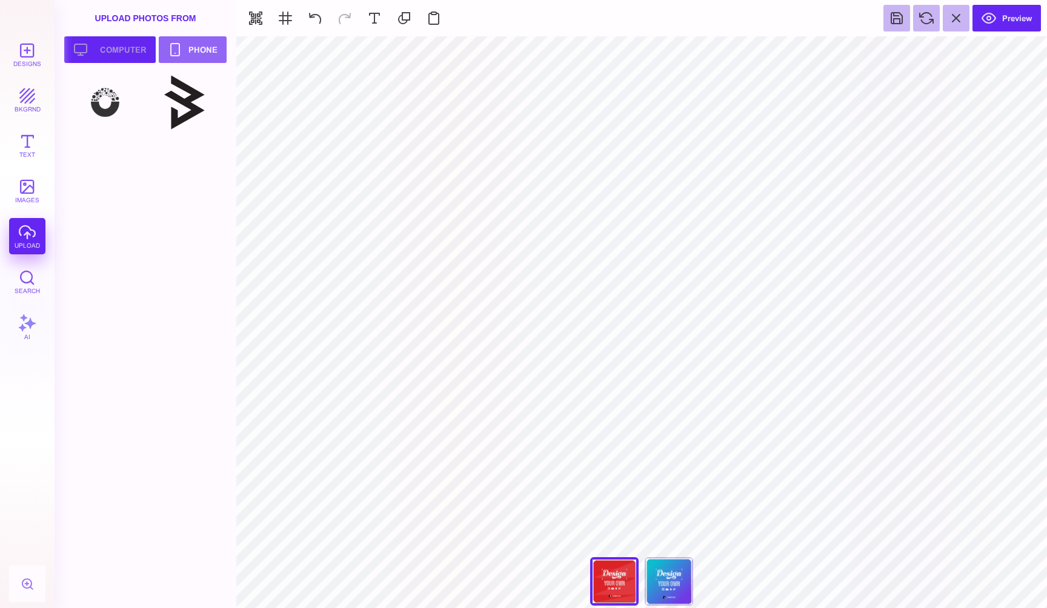
click at [124, 53] on button "Upload your artwork Computer" at bounding box center [109, 49] width 91 height 27
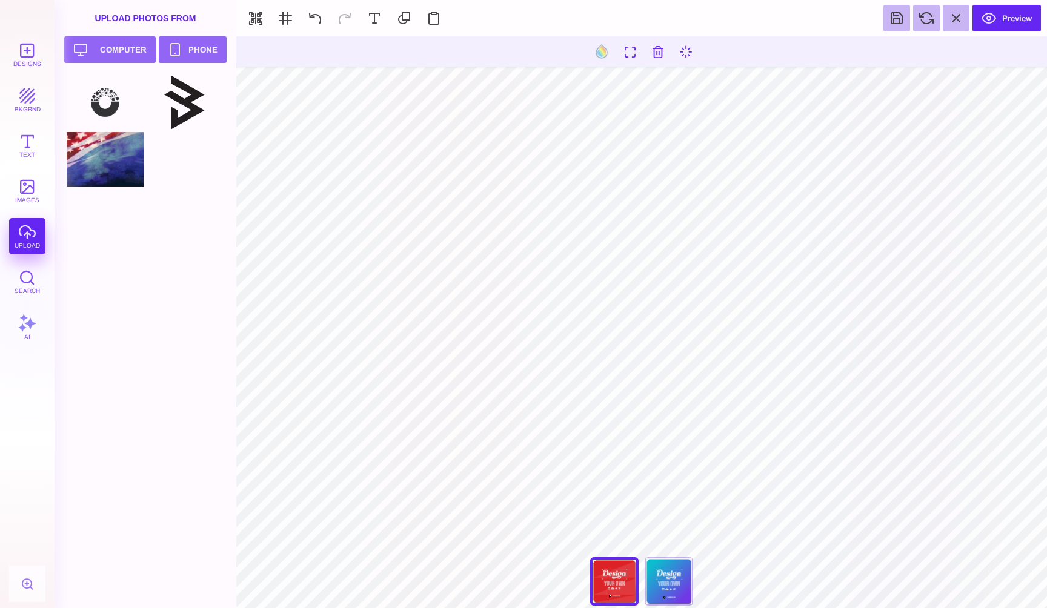
click at [106, 165] on div at bounding box center [105, 159] width 77 height 55
type input "#000000"
click at [347, 13] on section "Designs bkgrnd Text images upload Search AI set page background" at bounding box center [523, 304] width 1047 height 608
click at [194, 108] on div at bounding box center [184, 102] width 77 height 55
click at [502, 50] on button at bounding box center [502, 51] width 23 height 23
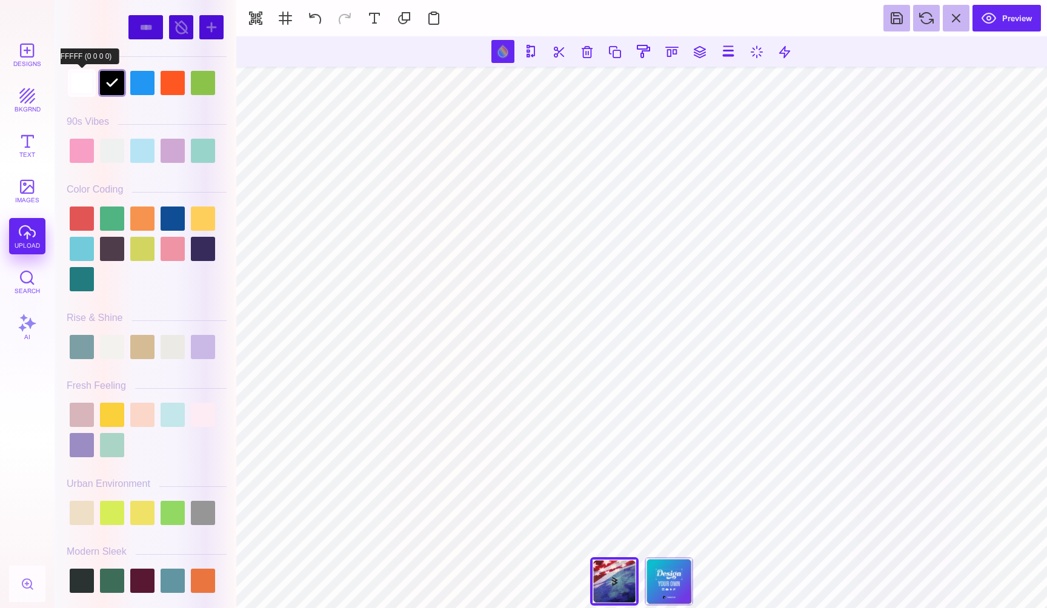
click at [87, 79] on div at bounding box center [82, 83] width 24 height 24
type input "#FFFFFF"
click at [284, 16] on button at bounding box center [285, 18] width 27 height 27
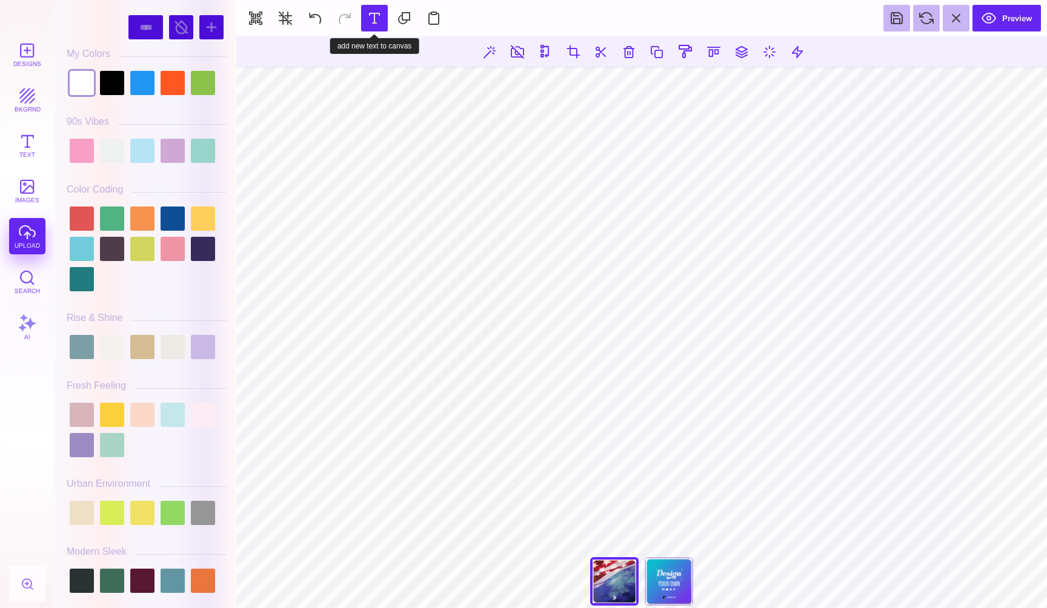
click at [375, 21] on button at bounding box center [374, 18] width 27 height 27
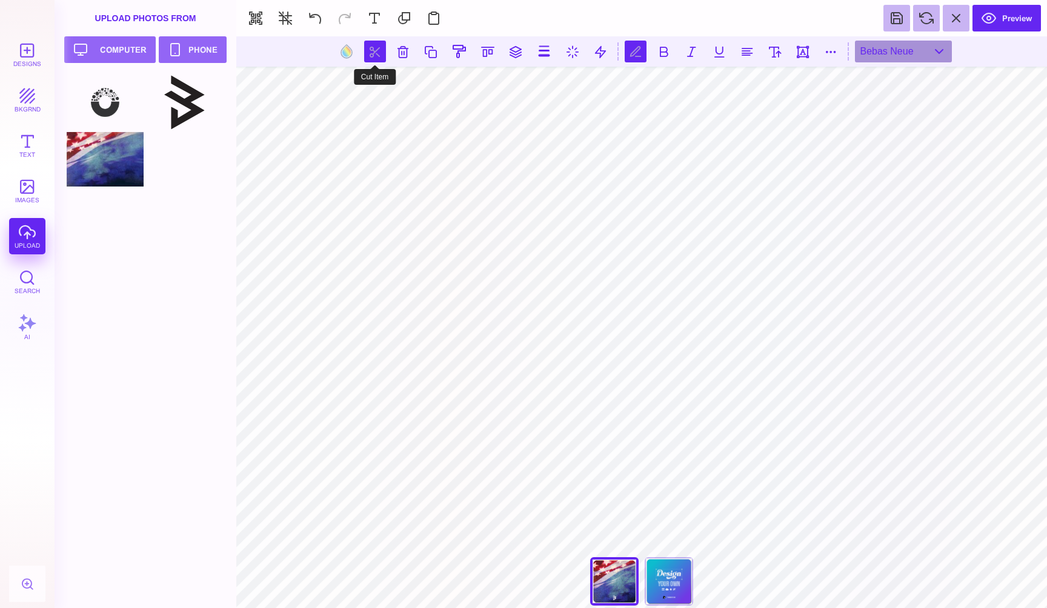
scroll to position [1, 1]
type textarea "********* ******** *********"
click at [745, 50] on button at bounding box center [747, 52] width 22 height 22
click at [347, 49] on button at bounding box center [346, 51] width 23 height 23
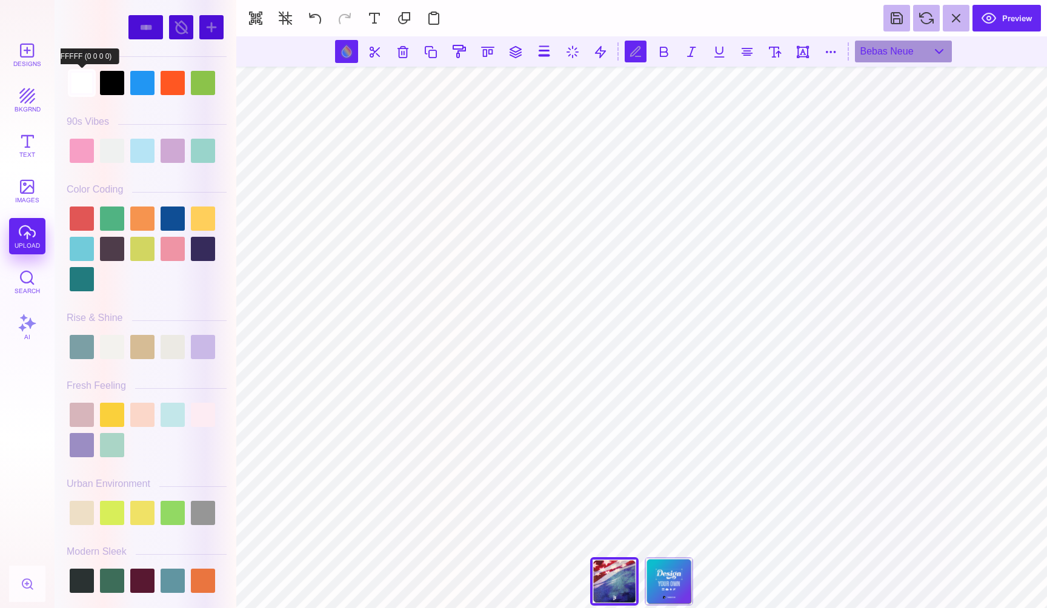
click at [84, 80] on div at bounding box center [82, 83] width 24 height 24
type input "#FFFFFF"
click at [936, 50] on div "Bebas Neue" at bounding box center [903, 52] width 97 height 22
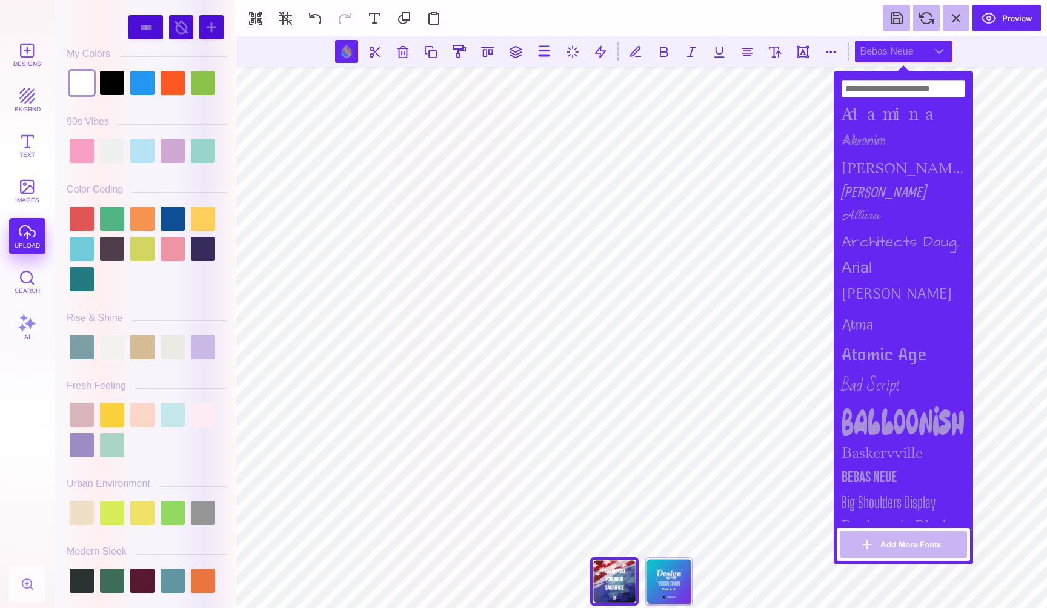
click at [937, 50] on div "Bebas Neue" at bounding box center [903, 52] width 97 height 22
click at [941, 50] on div "Bebas Neue" at bounding box center [903, 52] width 97 height 22
click at [991, 65] on section at bounding box center [641, 51] width 811 height 30
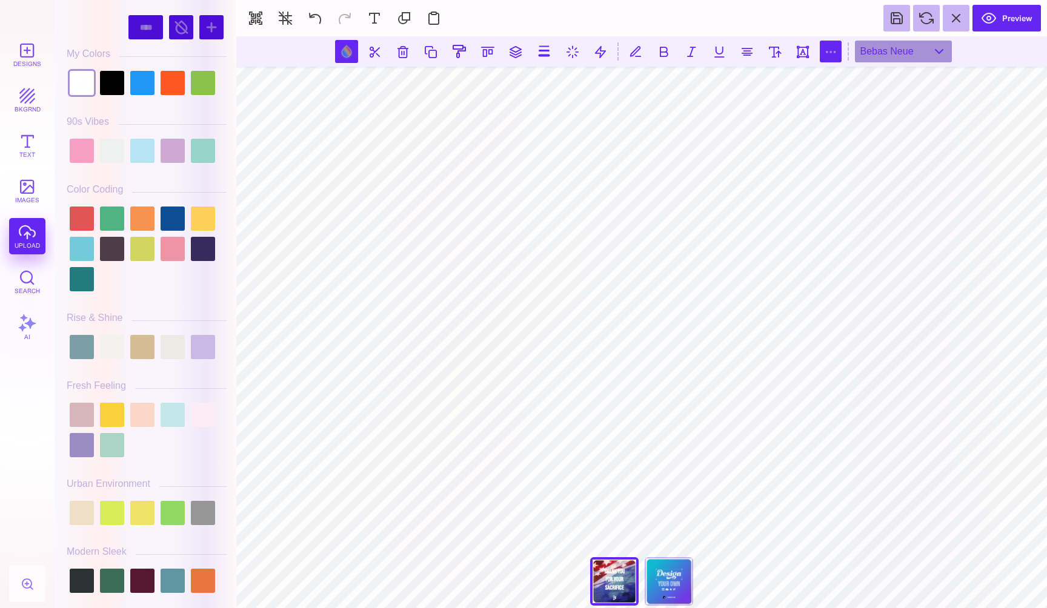
click at [829, 55] on button at bounding box center [831, 52] width 22 height 22
type input "*"
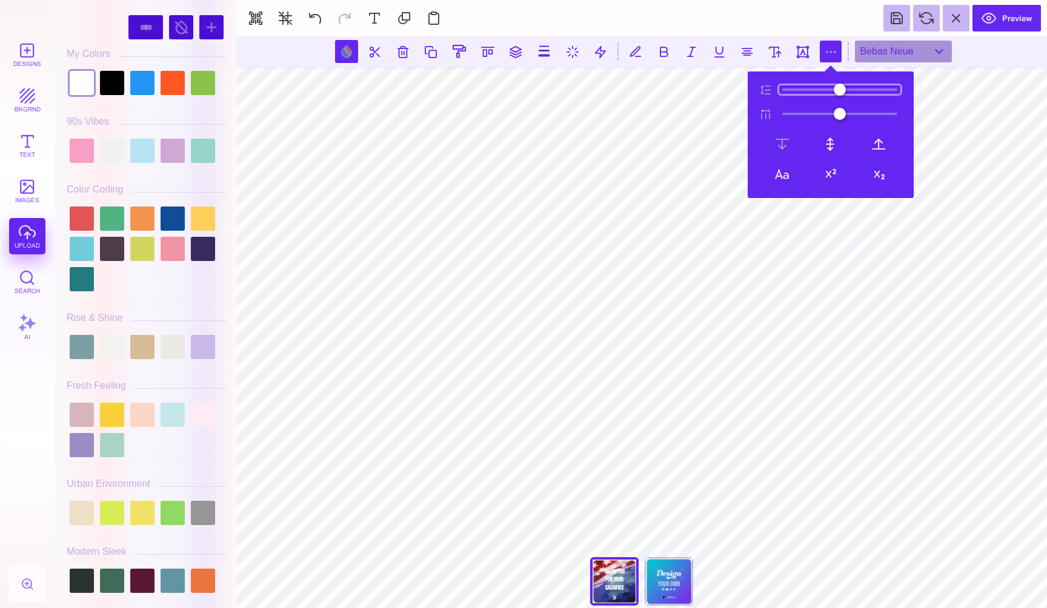
type input "**"
click at [792, 92] on input "range" at bounding box center [839, 89] width 121 height 8
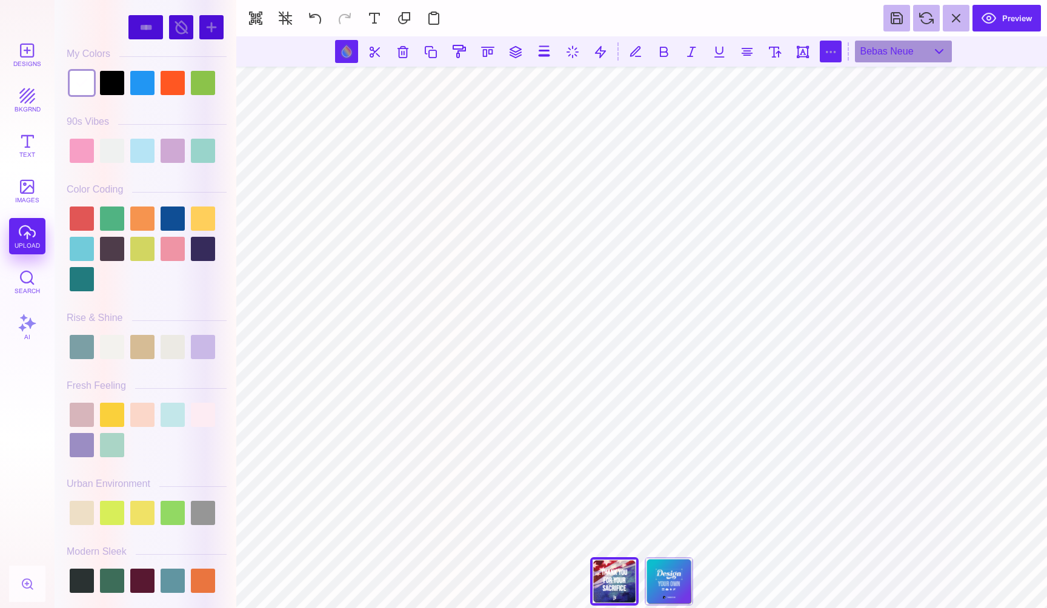
click at [839, 50] on button at bounding box center [831, 52] width 22 height 22
type input "*"
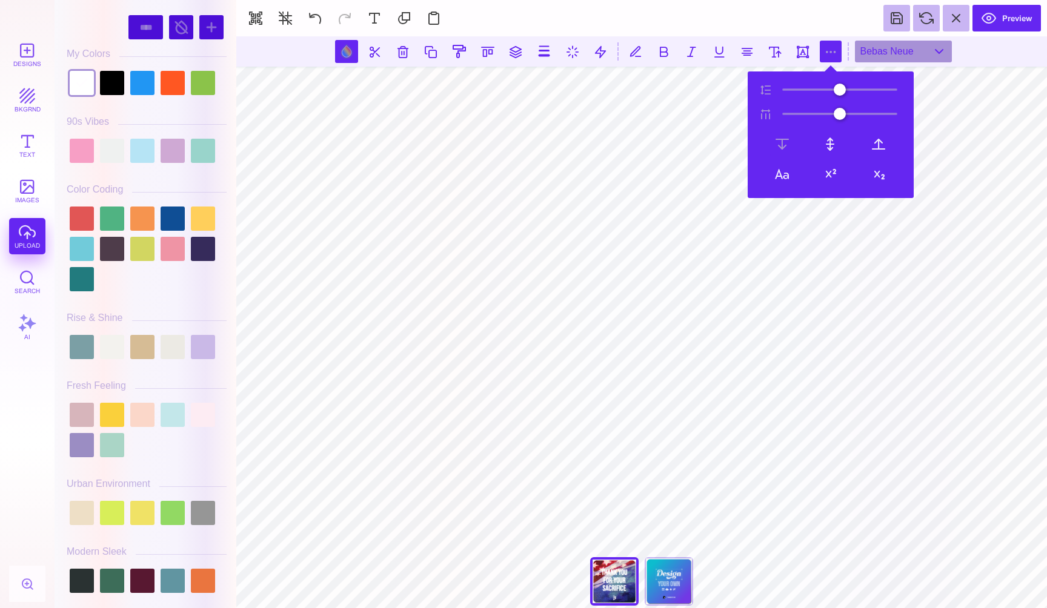
click at [826, 48] on button at bounding box center [831, 52] width 22 height 22
click at [830, 51] on button at bounding box center [831, 52] width 22 height 22
click at [832, 52] on button at bounding box center [831, 52] width 22 height 22
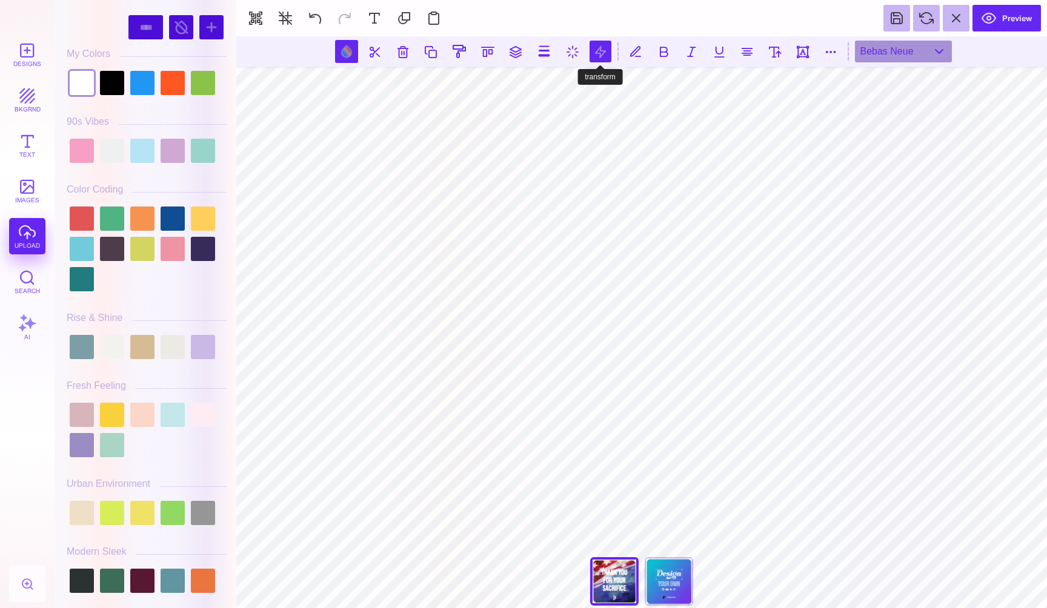
click at [603, 57] on button at bounding box center [600, 52] width 22 height 22
type input "*"
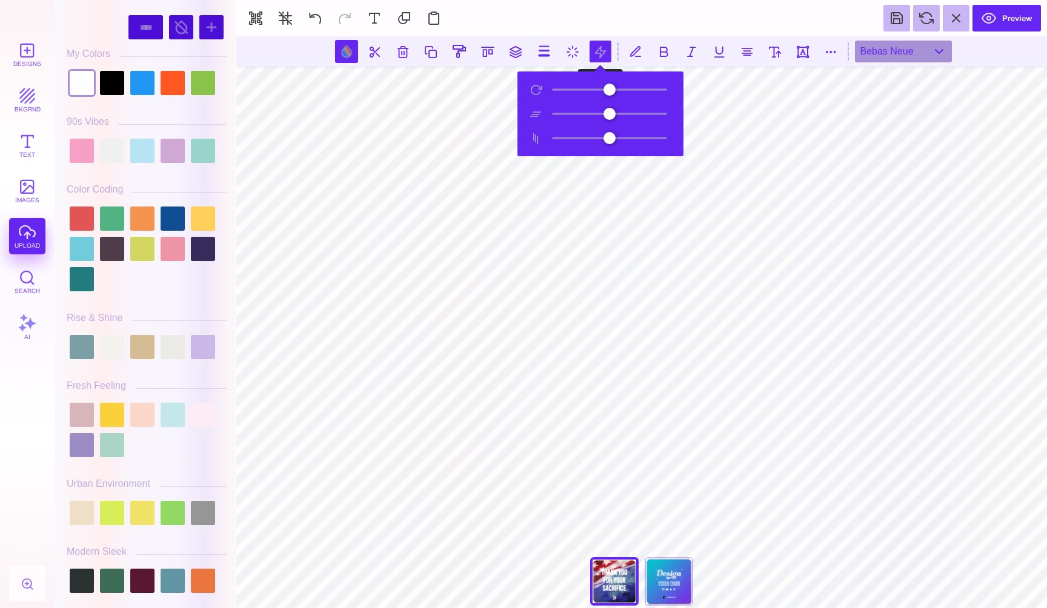
click at [603, 56] on button at bounding box center [600, 52] width 22 height 22
click at [603, 48] on button at bounding box center [600, 52] width 22 height 22
click at [944, 50] on div "Bebas Neue" at bounding box center [903, 52] width 97 height 22
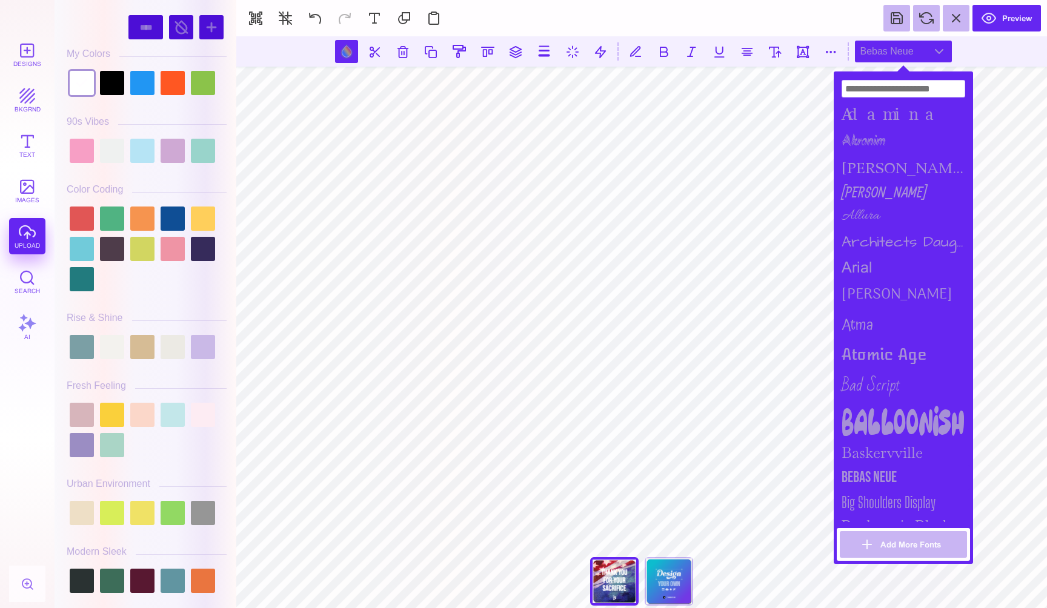
click at [944, 50] on div "Bebas Neue" at bounding box center [903, 52] width 97 height 22
click at [829, 50] on button at bounding box center [831, 52] width 22 height 22
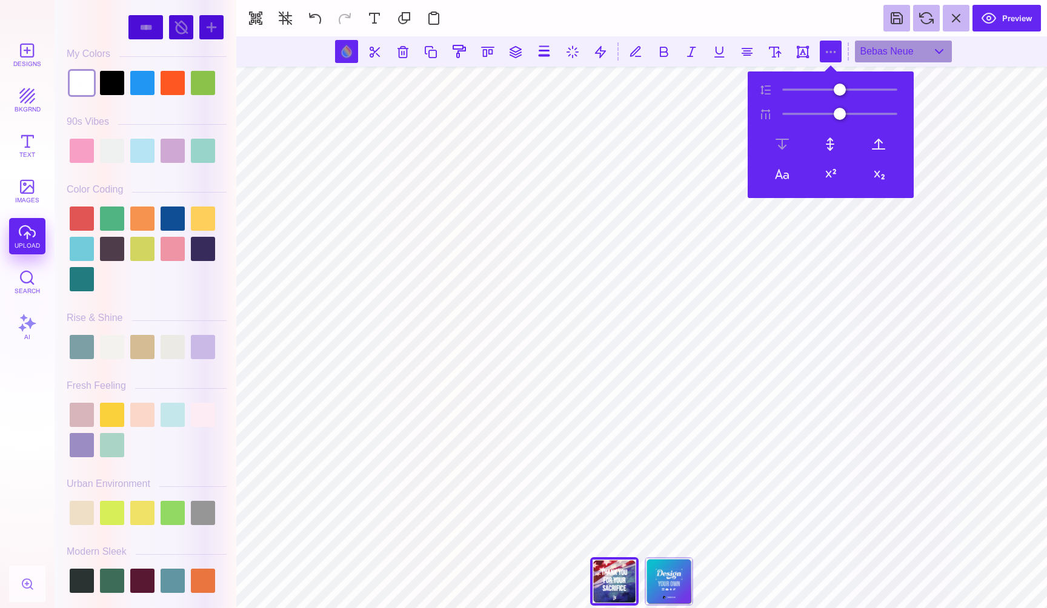
click at [832, 50] on button at bounding box center [831, 52] width 22 height 22
click at [637, 48] on button at bounding box center [636, 52] width 22 height 22
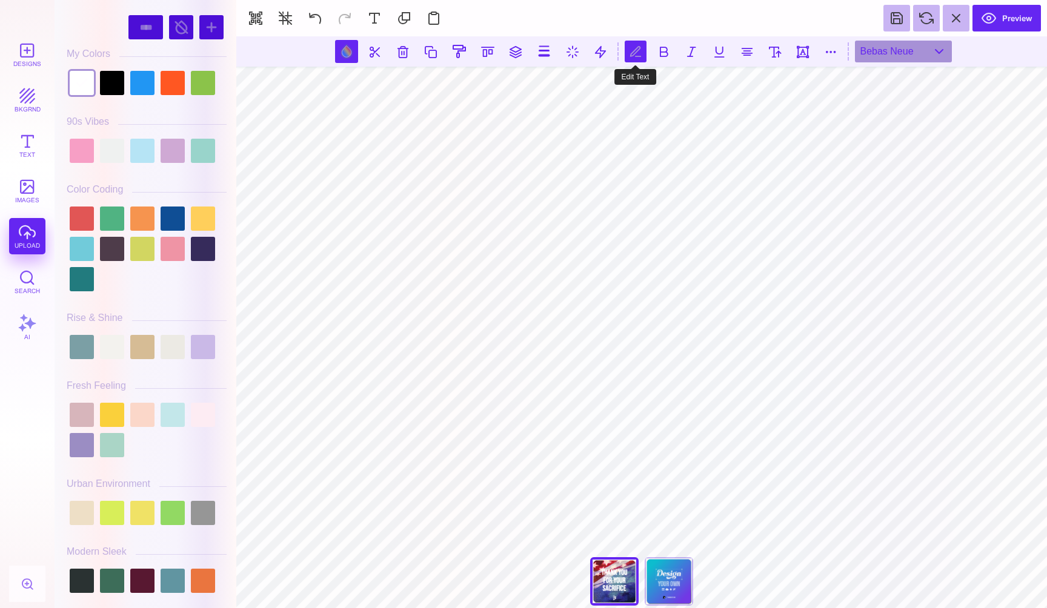
click at [637, 48] on button at bounding box center [636, 52] width 22 height 22
click at [638, 48] on button at bounding box center [636, 52] width 22 height 22
click at [31, 145] on button "Text" at bounding box center [27, 145] width 36 height 36
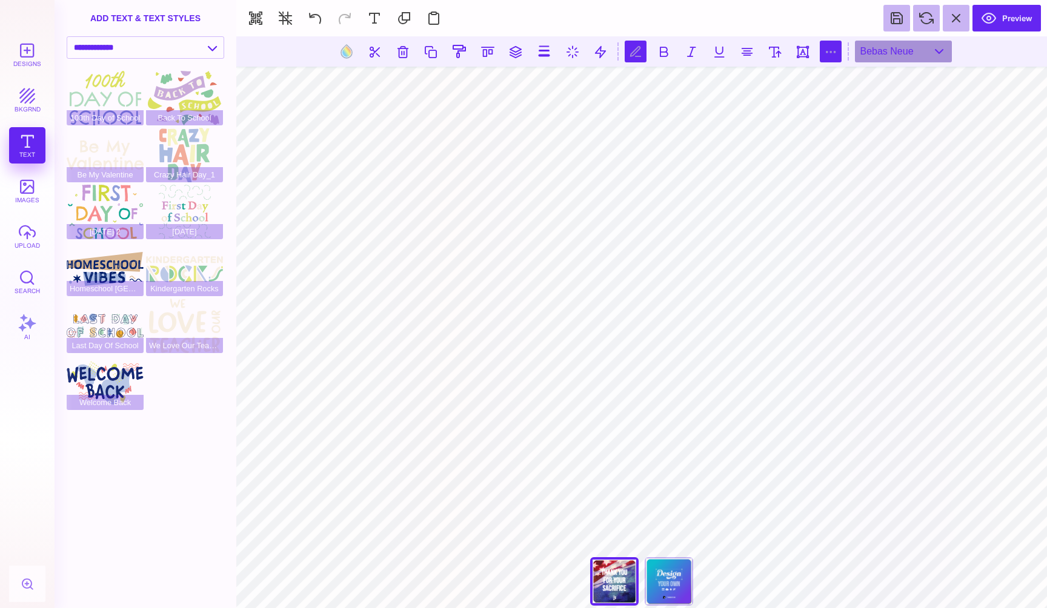
click at [831, 52] on button at bounding box center [831, 52] width 22 height 22
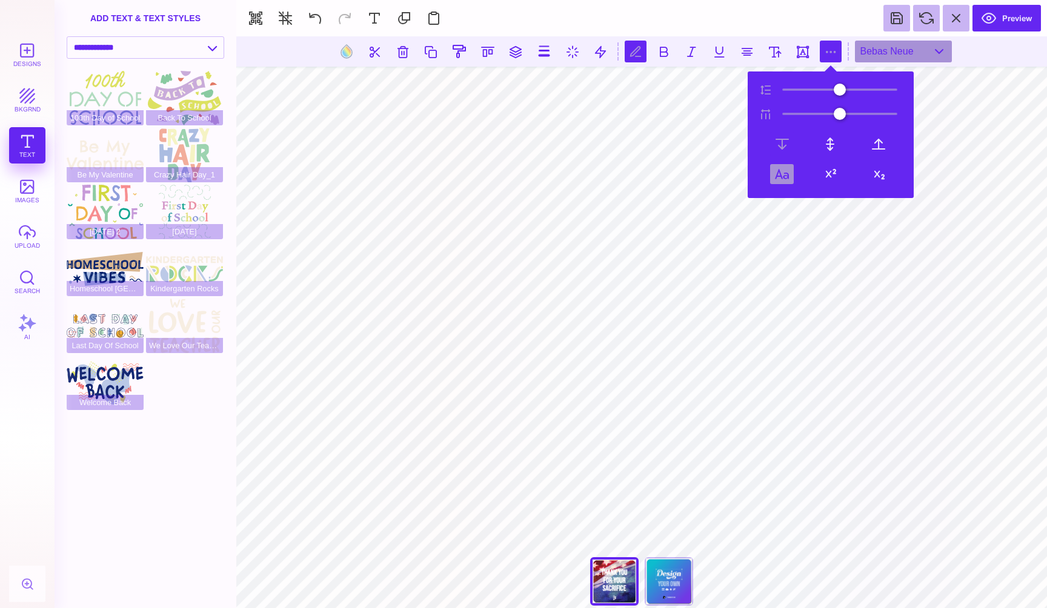
click at [783, 171] on button at bounding box center [782, 174] width 24 height 20
click at [781, 176] on button at bounding box center [782, 174] width 24 height 20
click at [831, 50] on button at bounding box center [831, 52] width 22 height 22
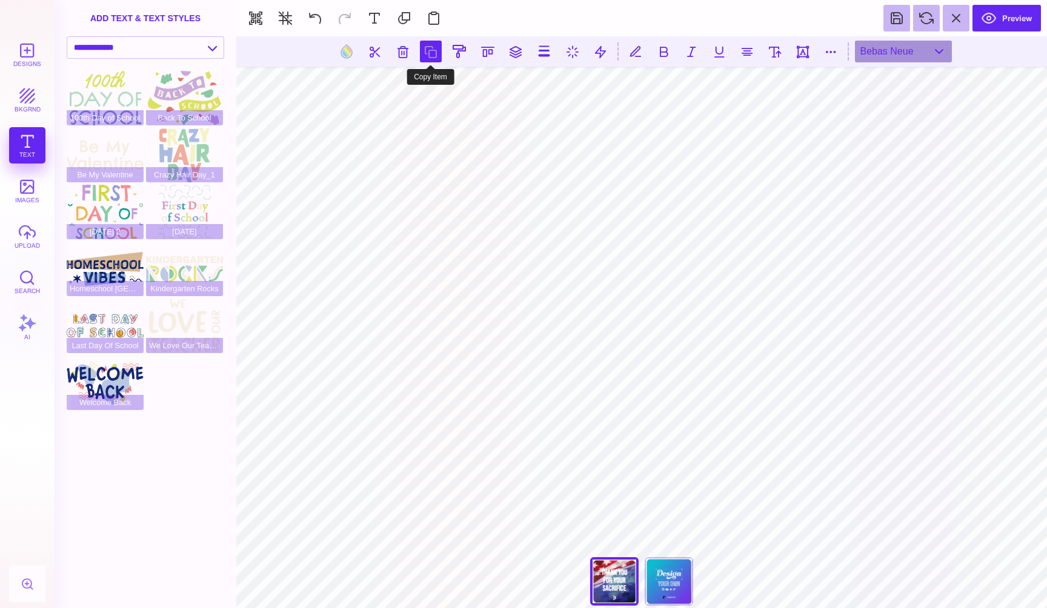
click at [433, 54] on button at bounding box center [431, 52] width 22 height 22
click at [345, 54] on button at bounding box center [346, 51] width 23 height 23
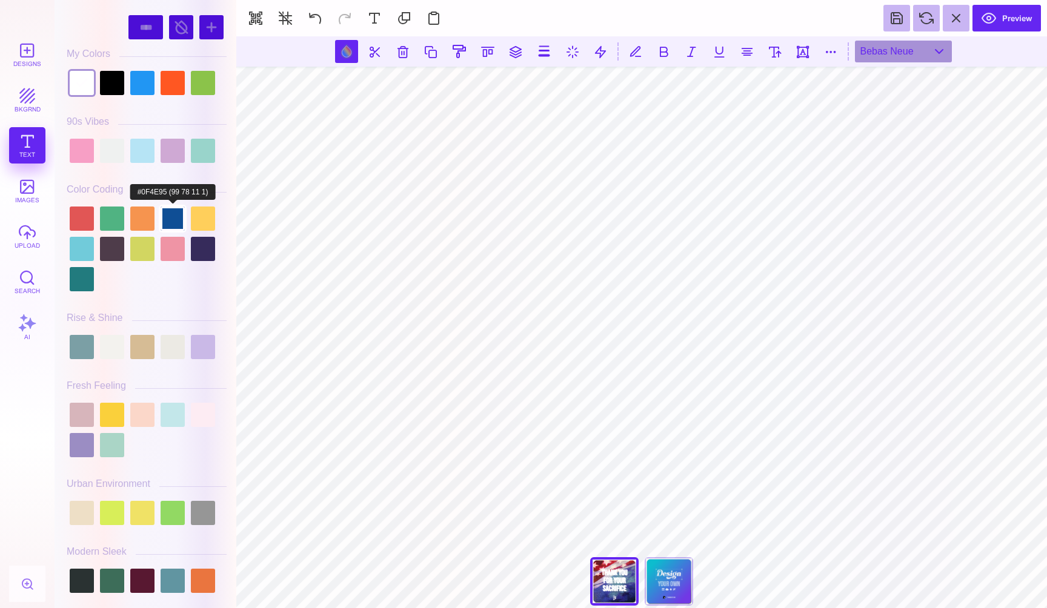
click at [178, 218] on div at bounding box center [173, 219] width 24 height 24
click at [81, 79] on div at bounding box center [82, 83] width 24 height 24
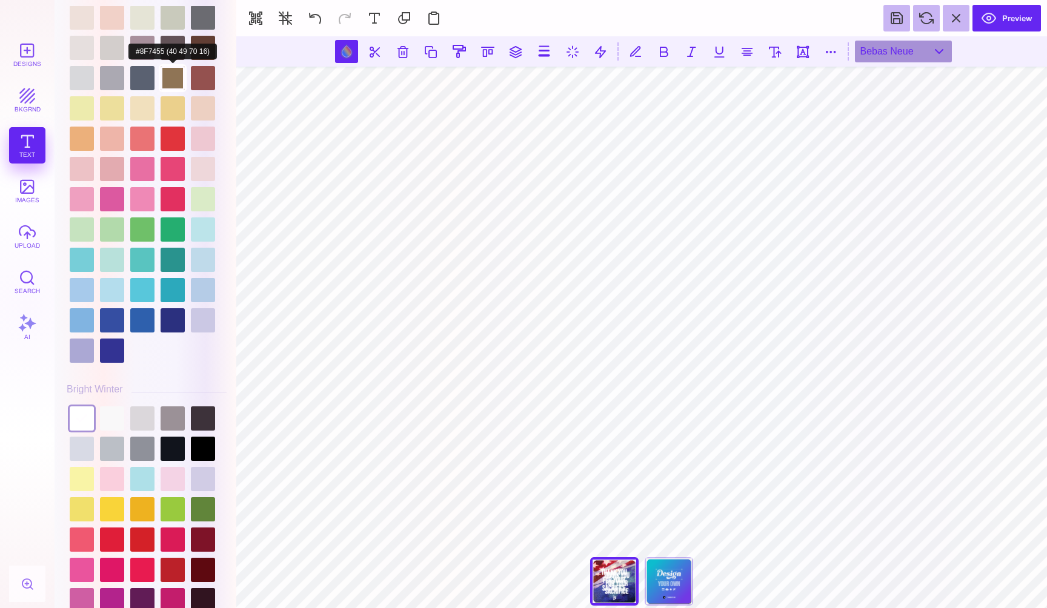
scroll to position [2258, 0]
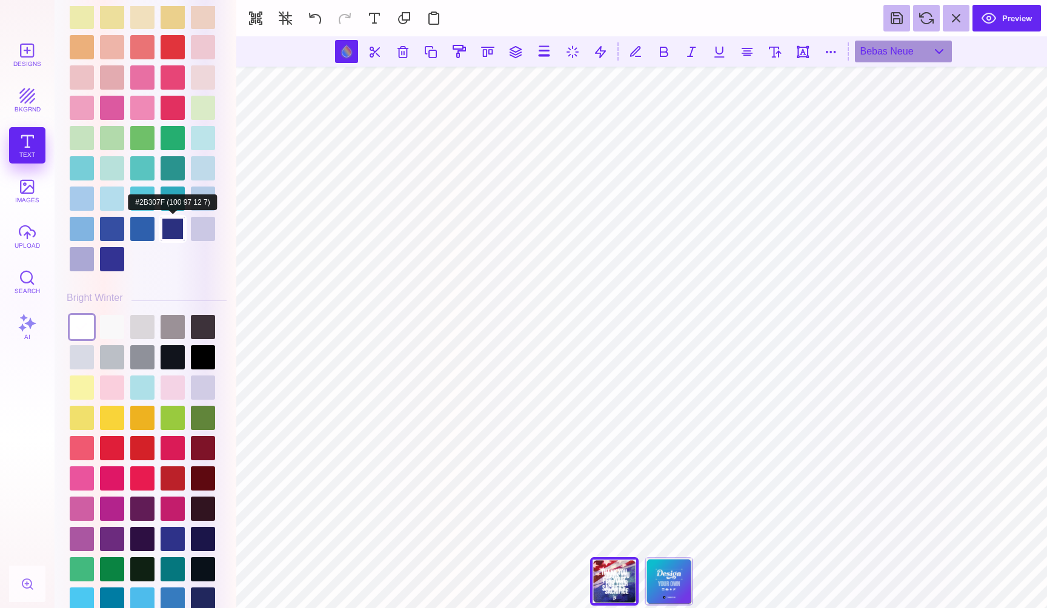
click at [173, 226] on div at bounding box center [173, 229] width 24 height 24
type input "#2B307F"
click at [670, 575] on div "Back" at bounding box center [669, 581] width 48 height 48
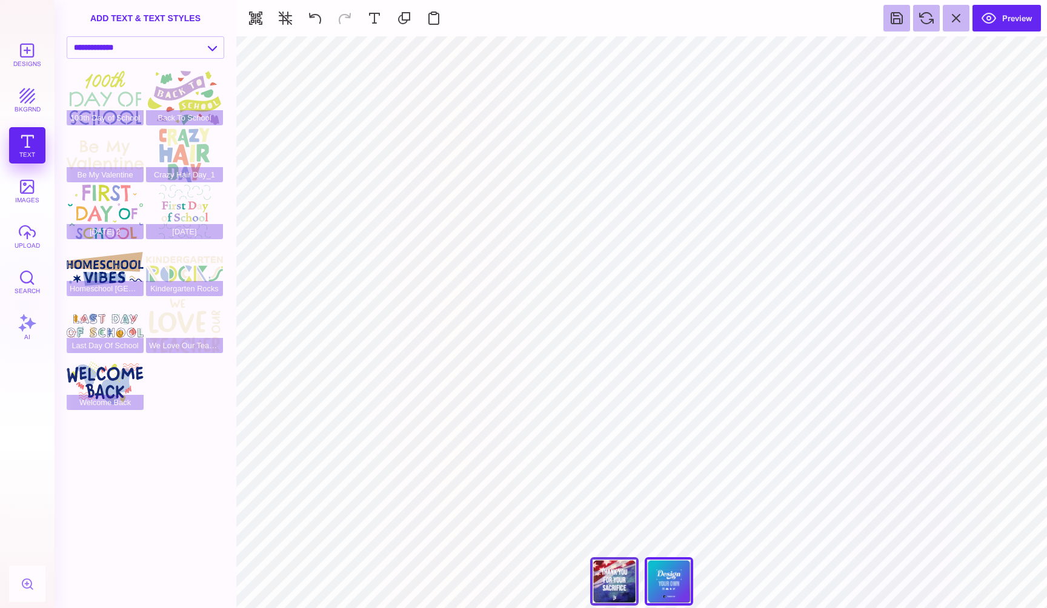
click at [611, 571] on div "Front" at bounding box center [614, 581] width 48 height 48
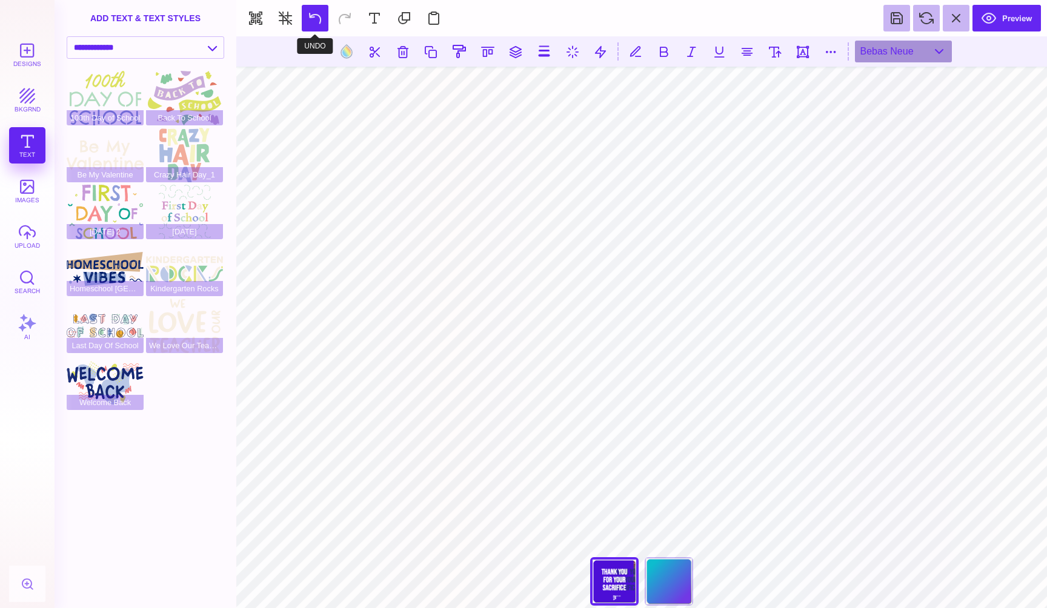
click at [315, 19] on button at bounding box center [315, 18] width 27 height 27
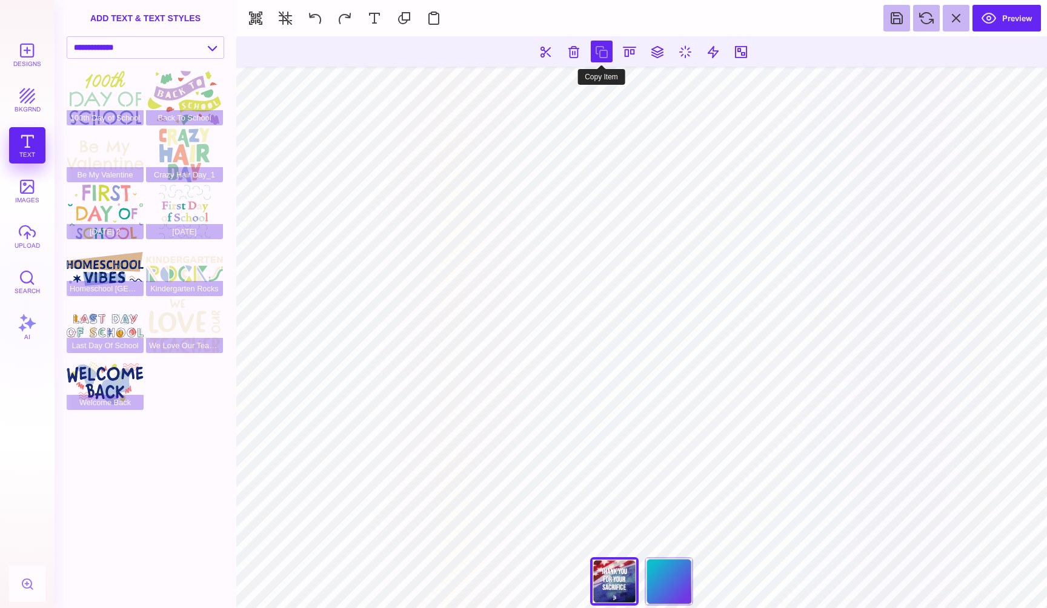
click at [602, 53] on button at bounding box center [602, 52] width 22 height 22
click at [316, 17] on button at bounding box center [315, 18] width 27 height 27
click at [659, 596] on div "Back" at bounding box center [669, 581] width 48 height 48
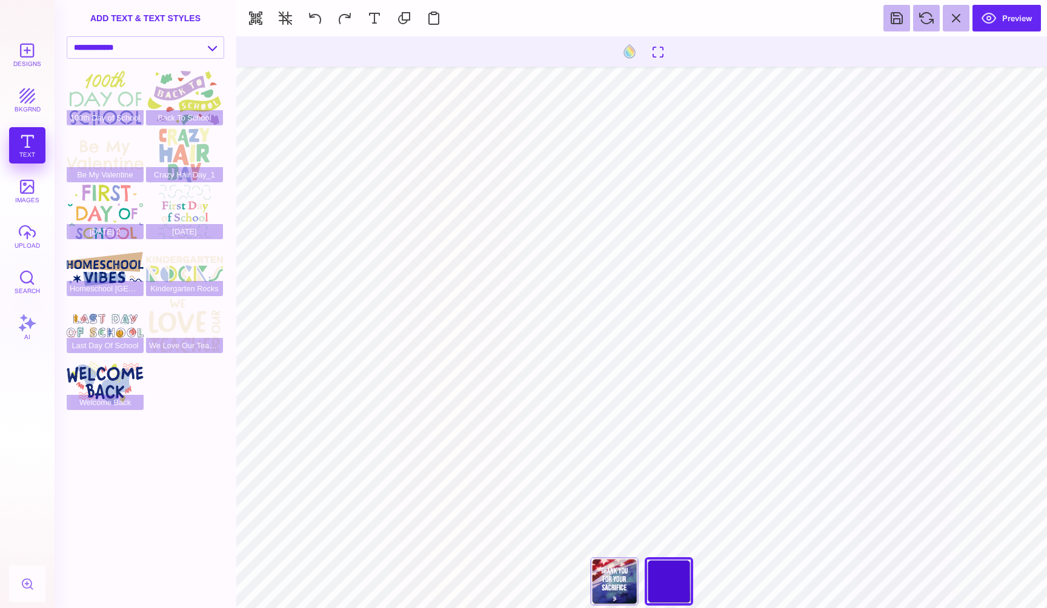
type input "#466B80"
